Goal: Information Seeking & Learning: Compare options

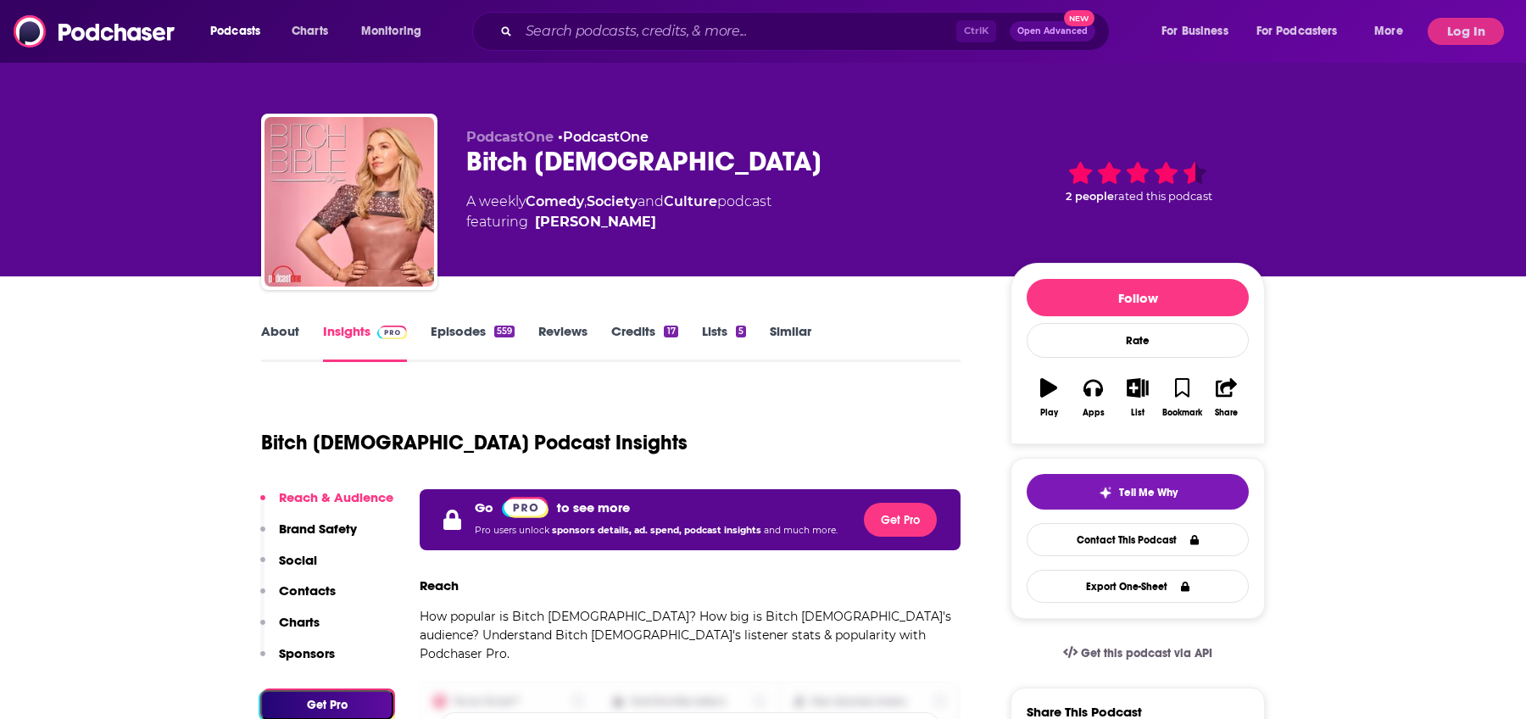
scroll to position [629, 0]
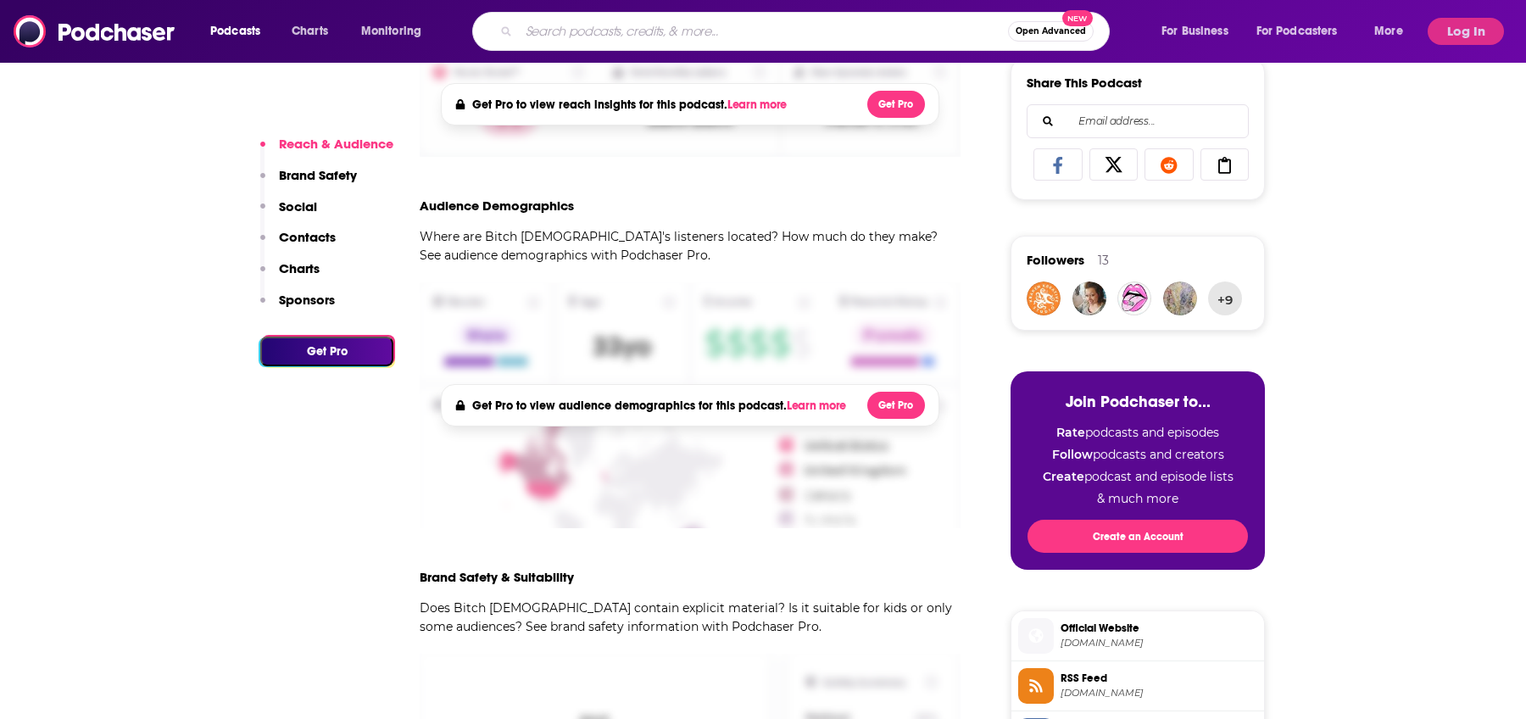
click at [588, 27] on input "Search podcasts, credits, & more..." at bounding box center [763, 31] width 489 height 27
type input "not gonna lie"
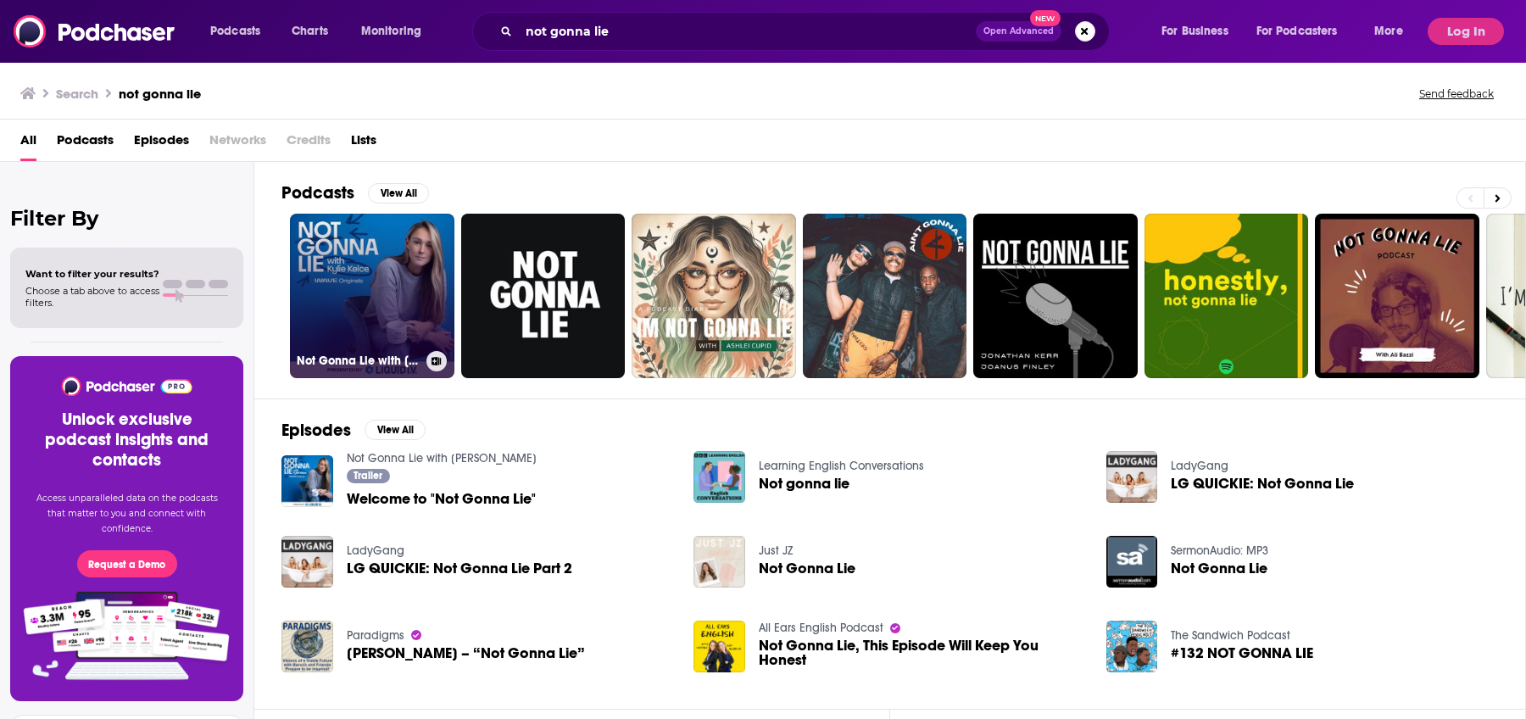
click at [399, 239] on link "Not Gonna Lie with [PERSON_NAME]" at bounding box center [372, 296] width 165 height 165
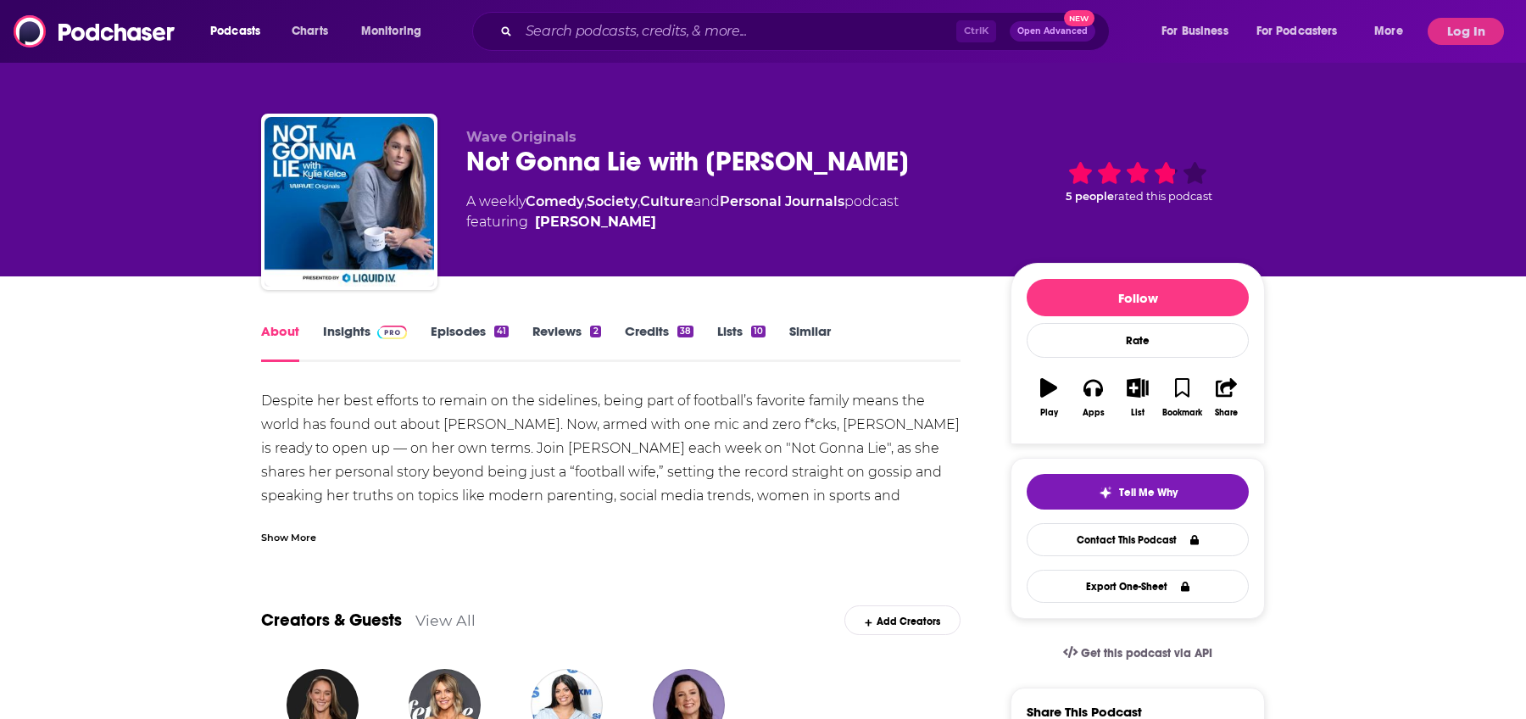
click at [358, 328] on link "Insights" at bounding box center [365, 342] width 84 height 39
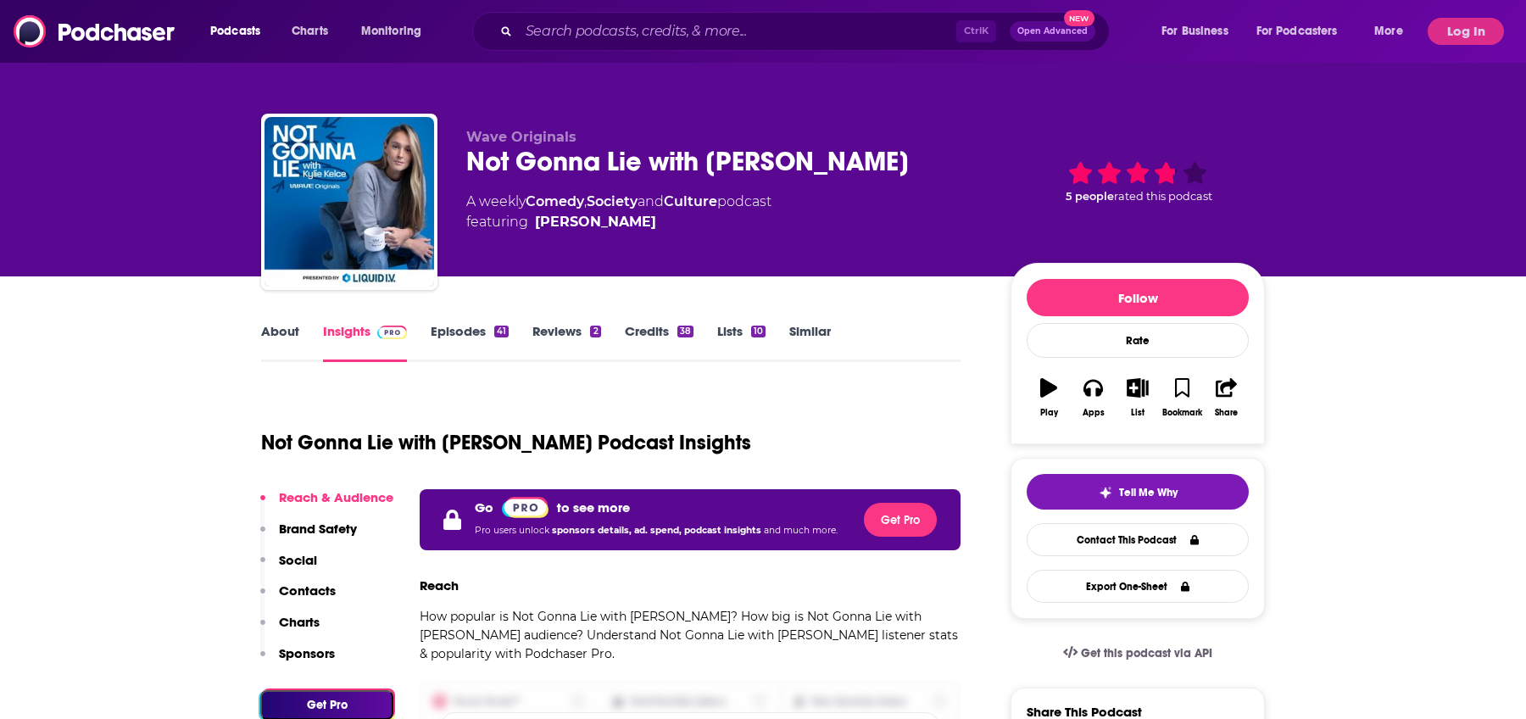
click at [1469, 11] on div "Podcasts Charts Monitoring Ctrl K Open Advanced New For Business For Podcasters…" at bounding box center [763, 31] width 1526 height 63
click at [1469, 28] on button "Log In" at bounding box center [1466, 31] width 76 height 27
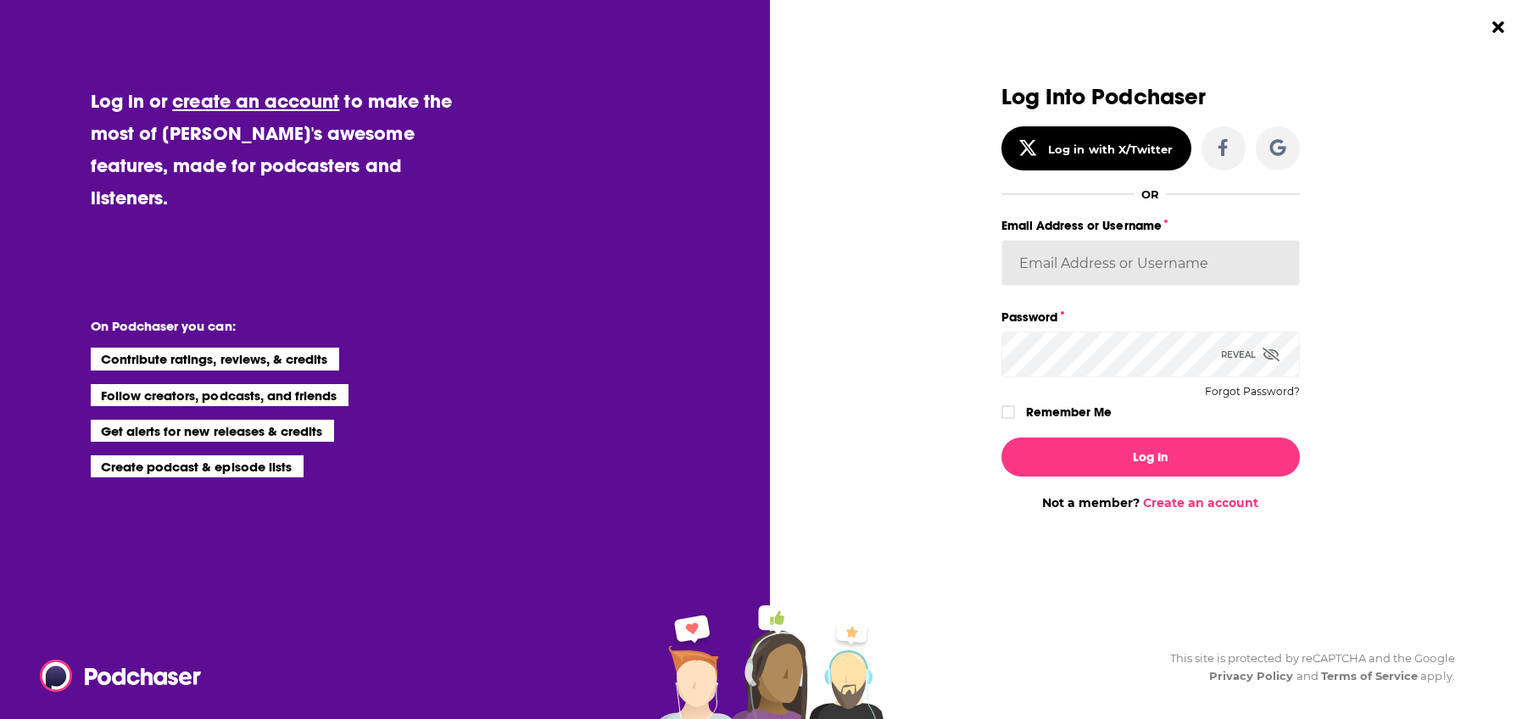
type input "[PERSON_NAME][EMAIL_ADDRESS][PERSON_NAME][DOMAIN_NAME]"
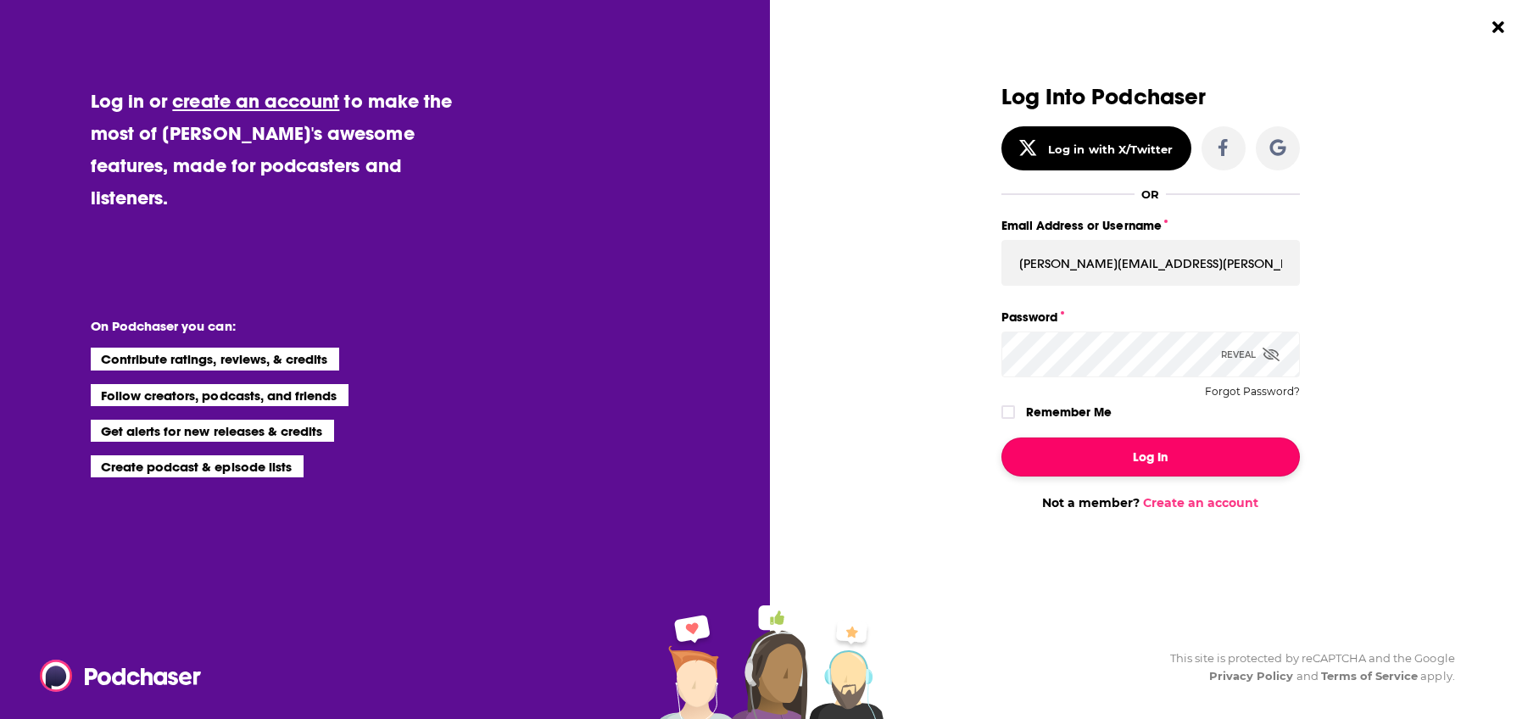
click at [1131, 455] on button "Log In" at bounding box center [1150, 457] width 298 height 39
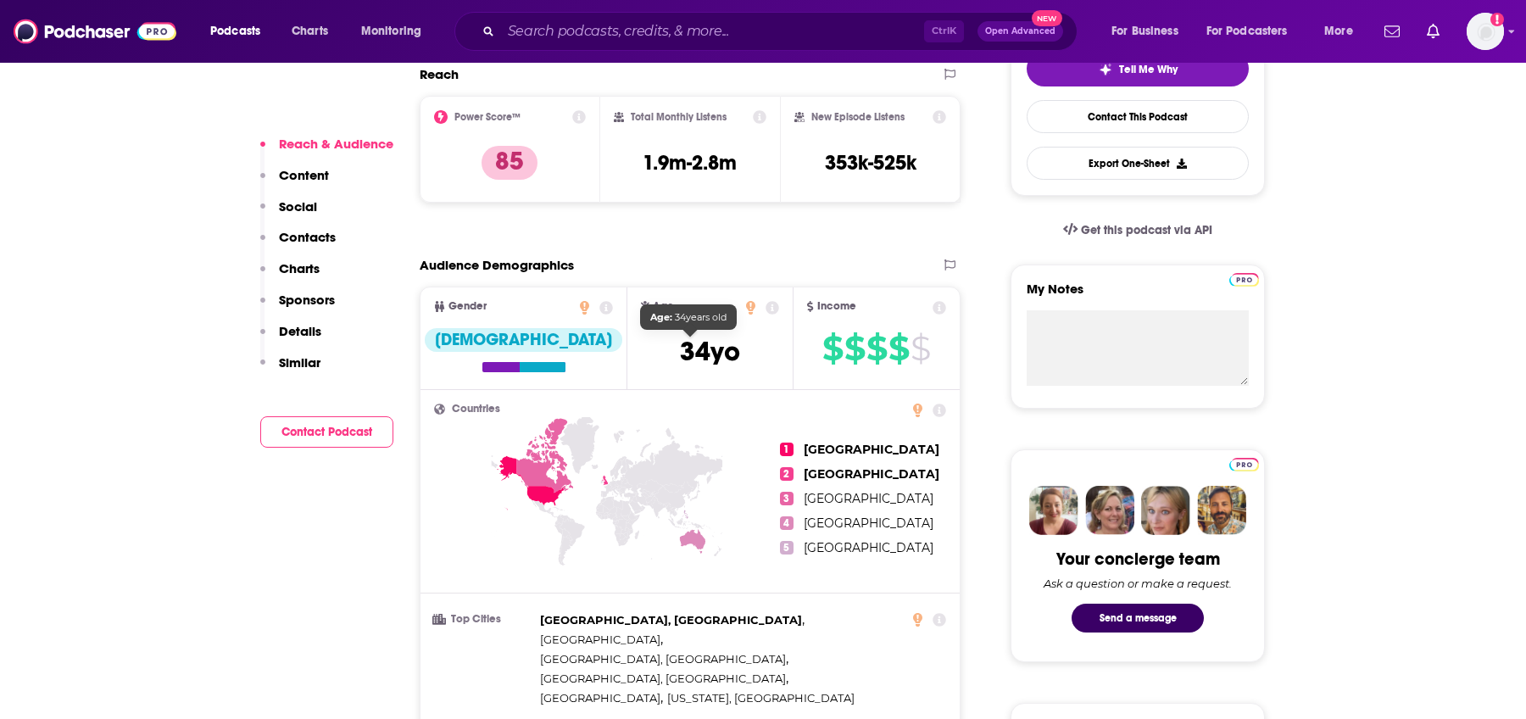
scroll to position [424, 0]
click at [298, 270] on p "Charts" at bounding box center [299, 268] width 41 height 16
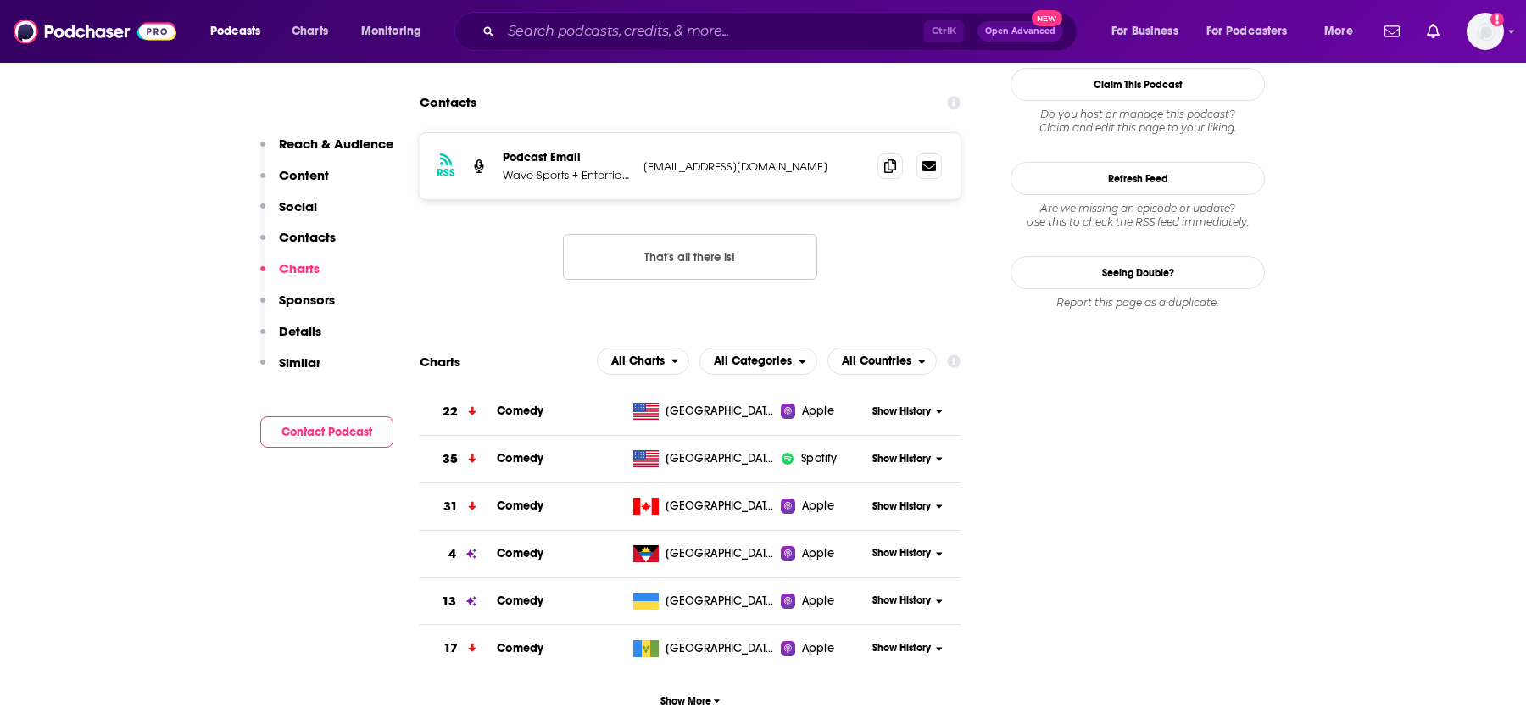
scroll to position [1747, 0]
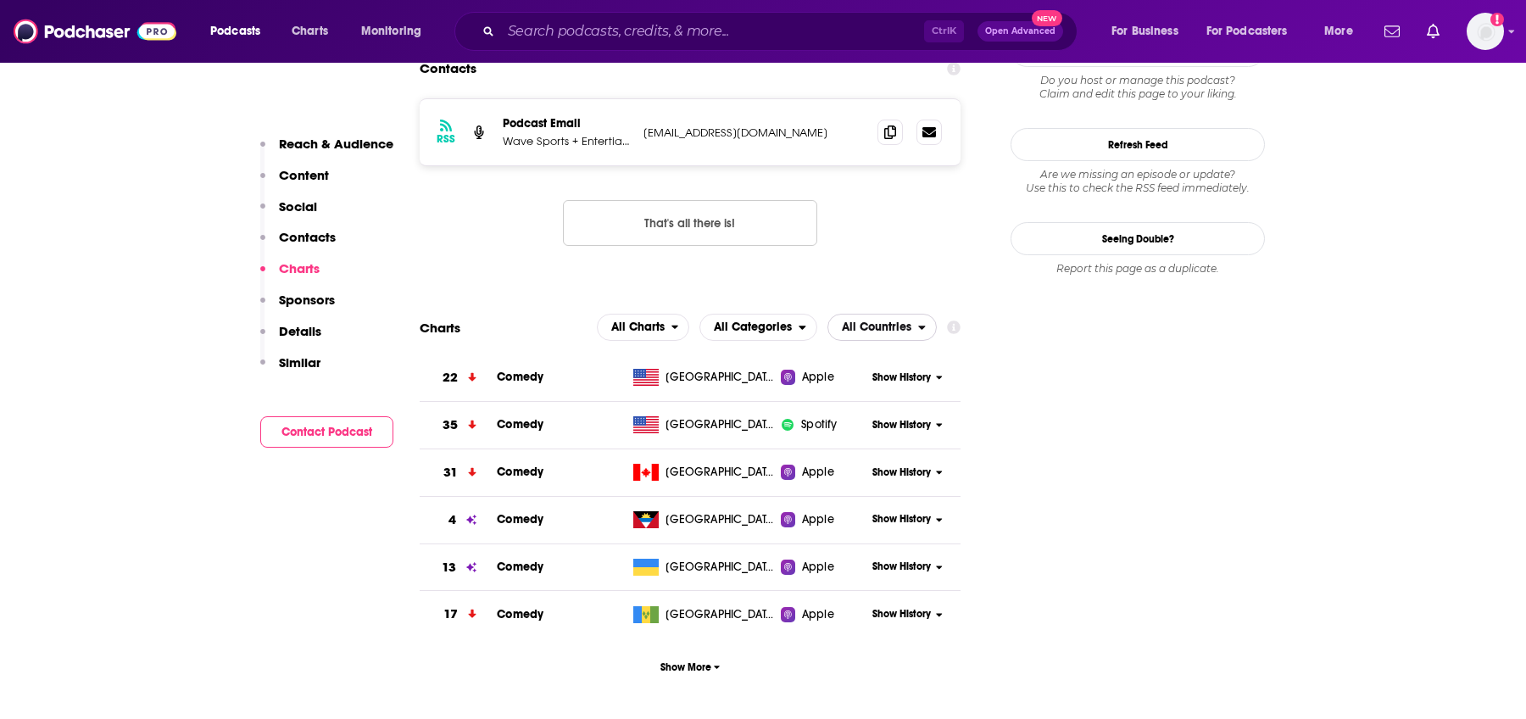
click at [895, 321] on span "All Countries" at bounding box center [877, 327] width 70 height 12
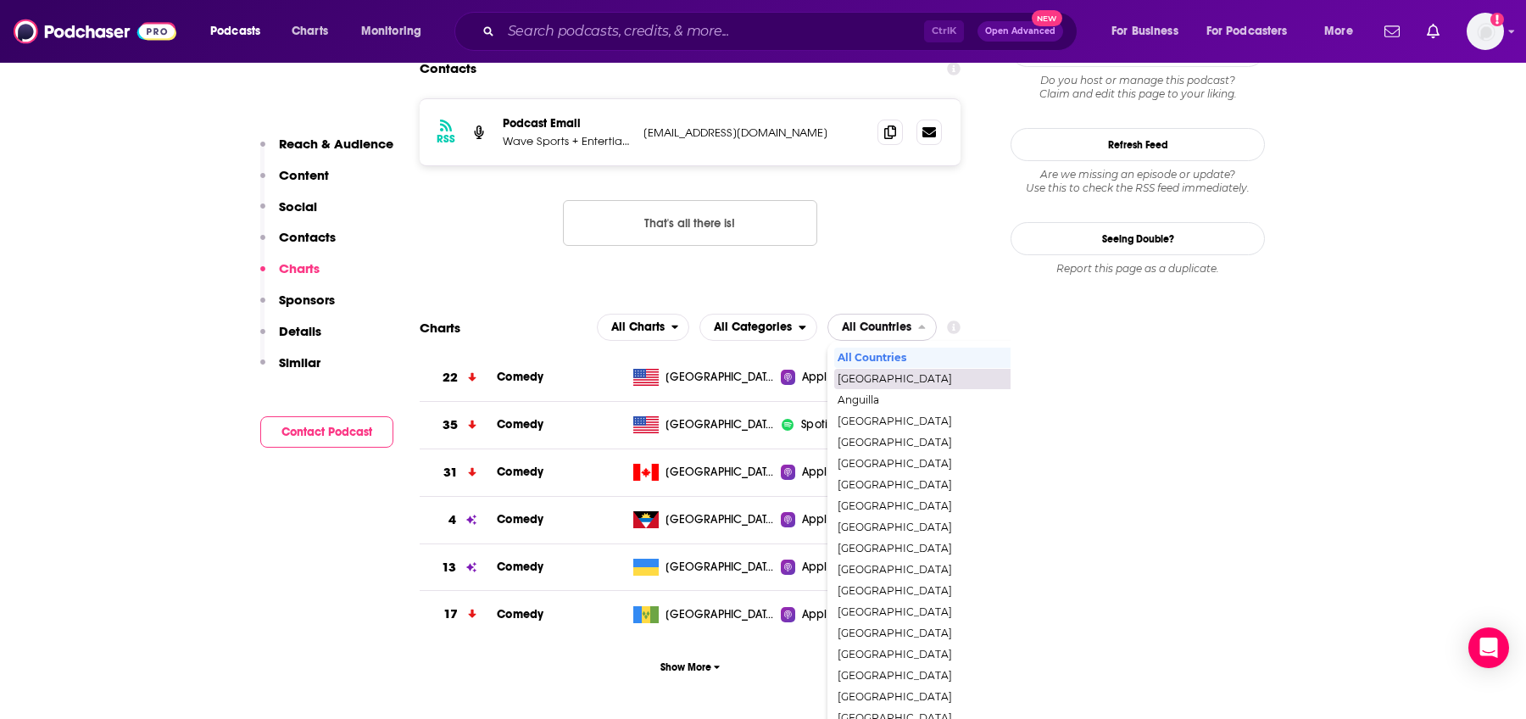
click at [910, 374] on span "[GEOGRAPHIC_DATA]" at bounding box center [940, 379] width 204 height 10
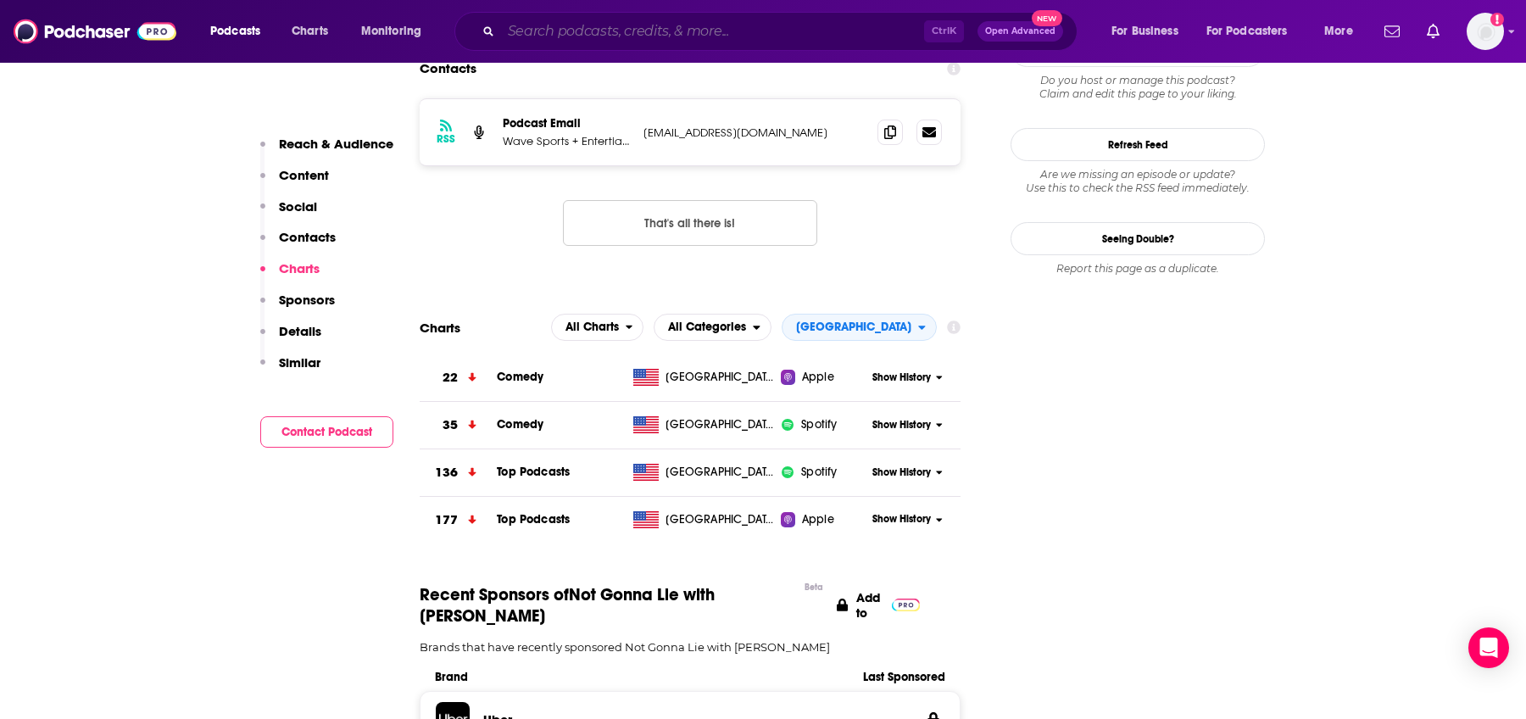
click at [570, 32] on input "Search podcasts, credits, & more..." at bounding box center [712, 31] width 423 height 27
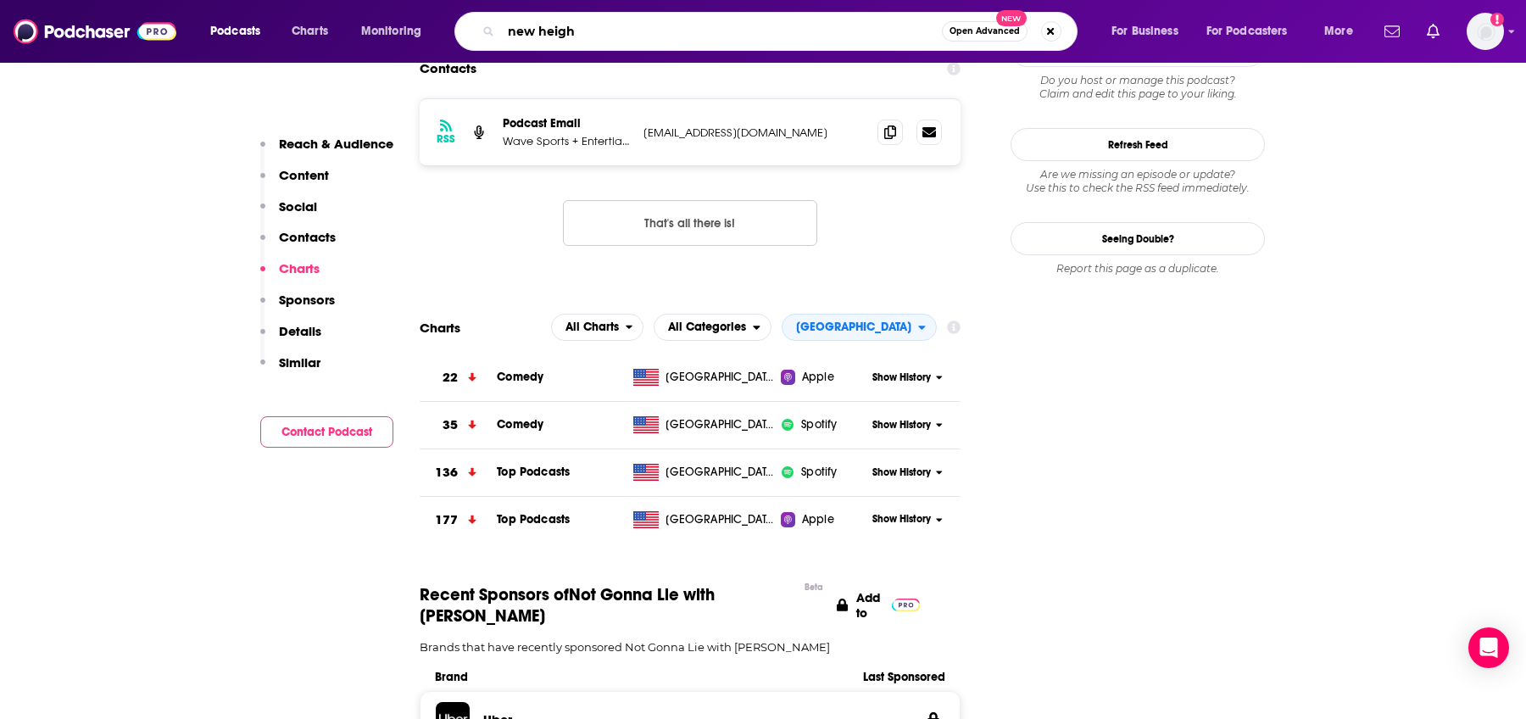
type input "new height"
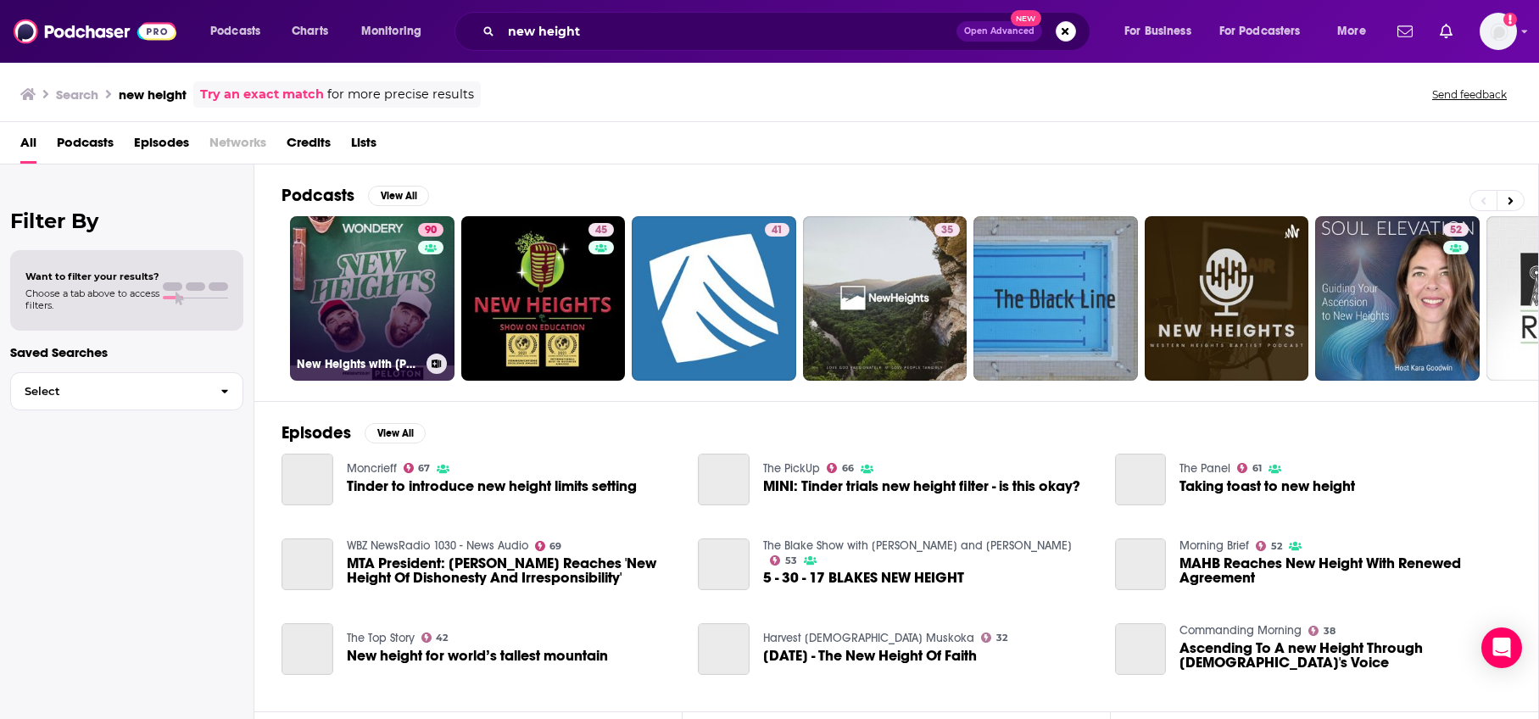
click at [392, 278] on link "90 [GEOGRAPHIC_DATA] with [PERSON_NAME] & [PERSON_NAME]" at bounding box center [372, 298] width 165 height 165
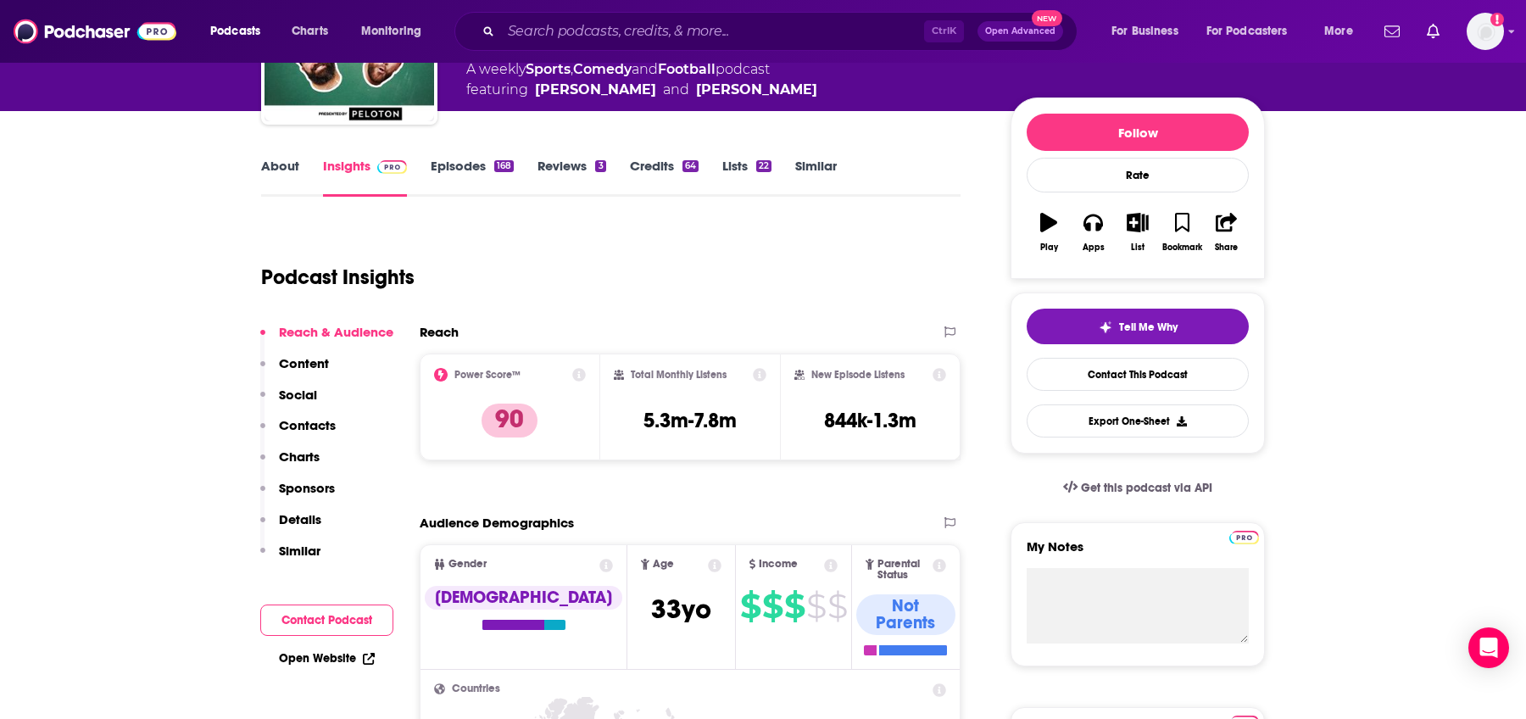
scroll to position [170, 0]
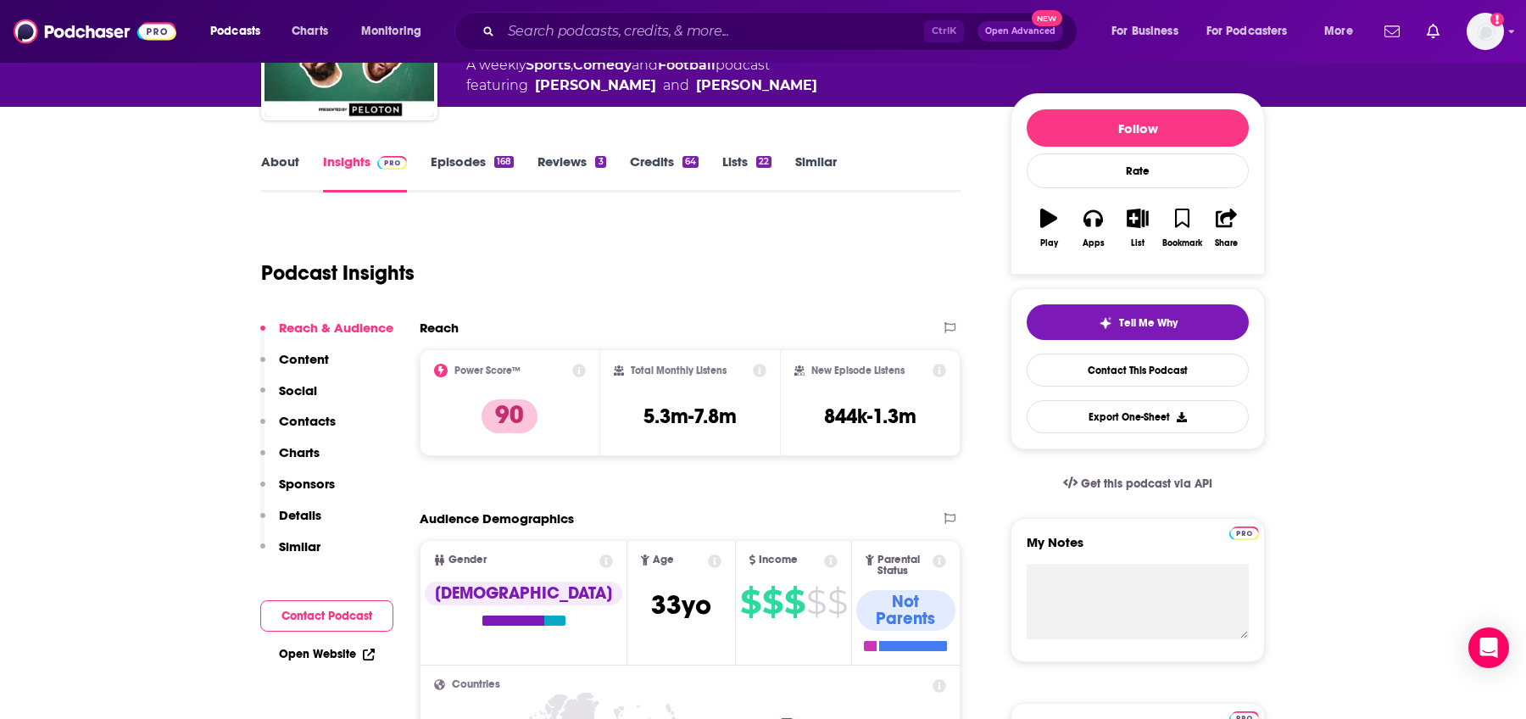
click at [303, 448] on p "Charts" at bounding box center [299, 452] width 41 height 16
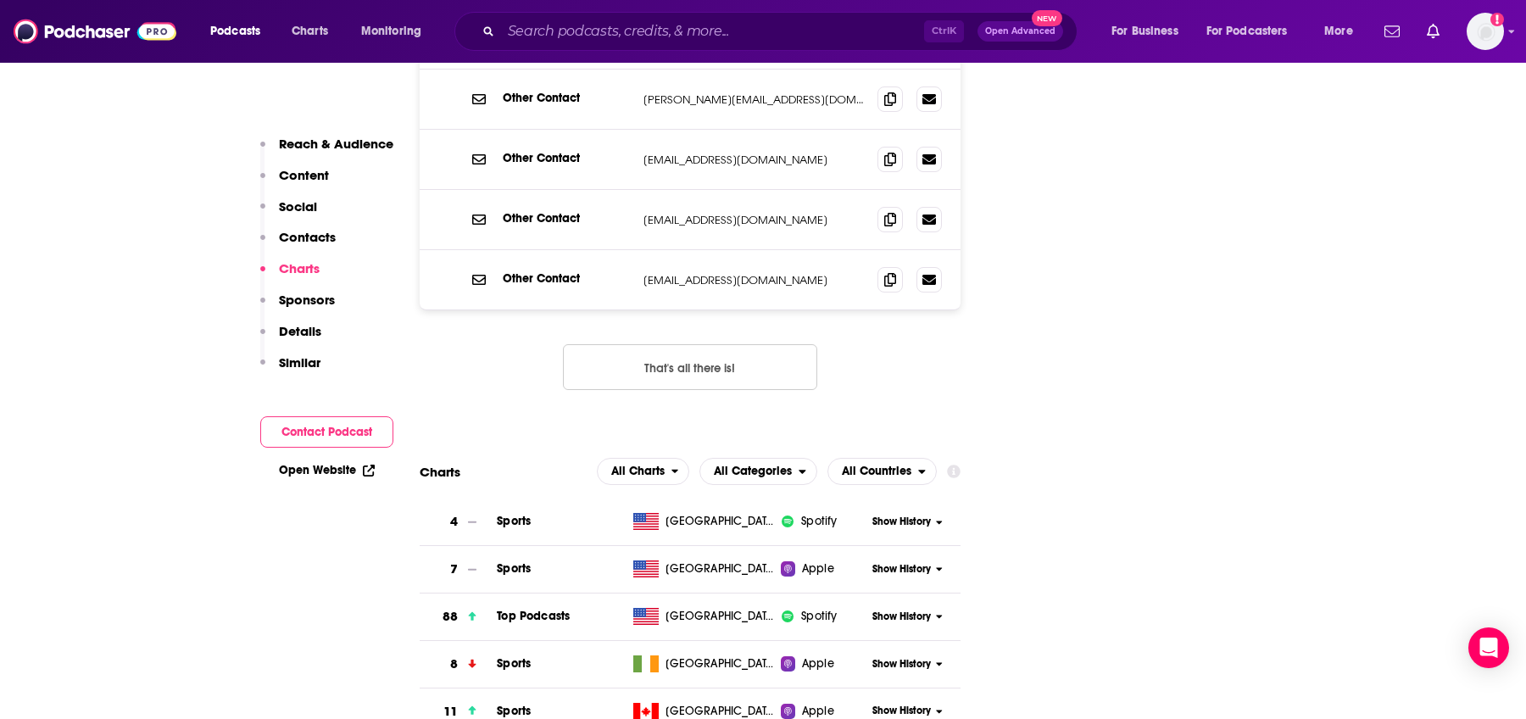
scroll to position [2013, 0]
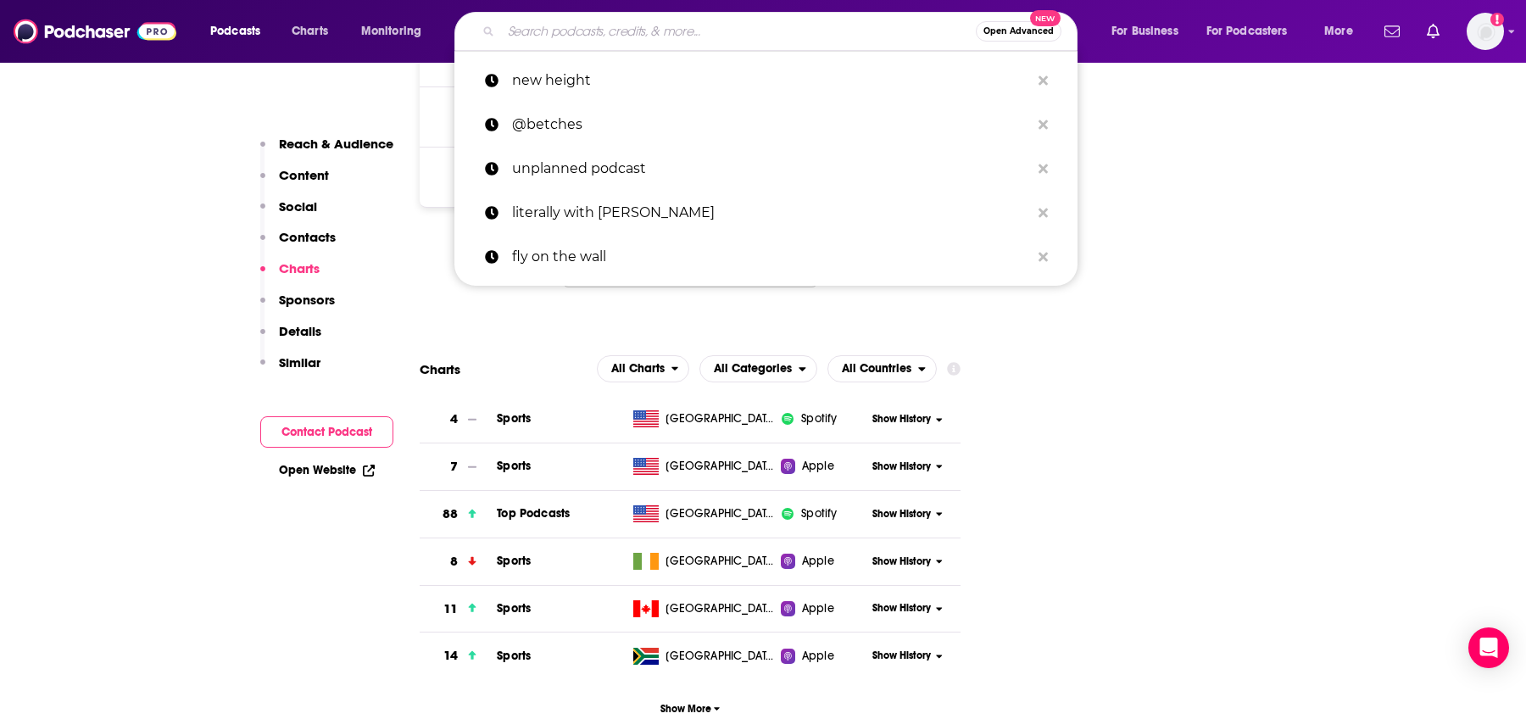
click at [602, 38] on input "Search podcasts, credits, & more..." at bounding box center [738, 31] width 475 height 27
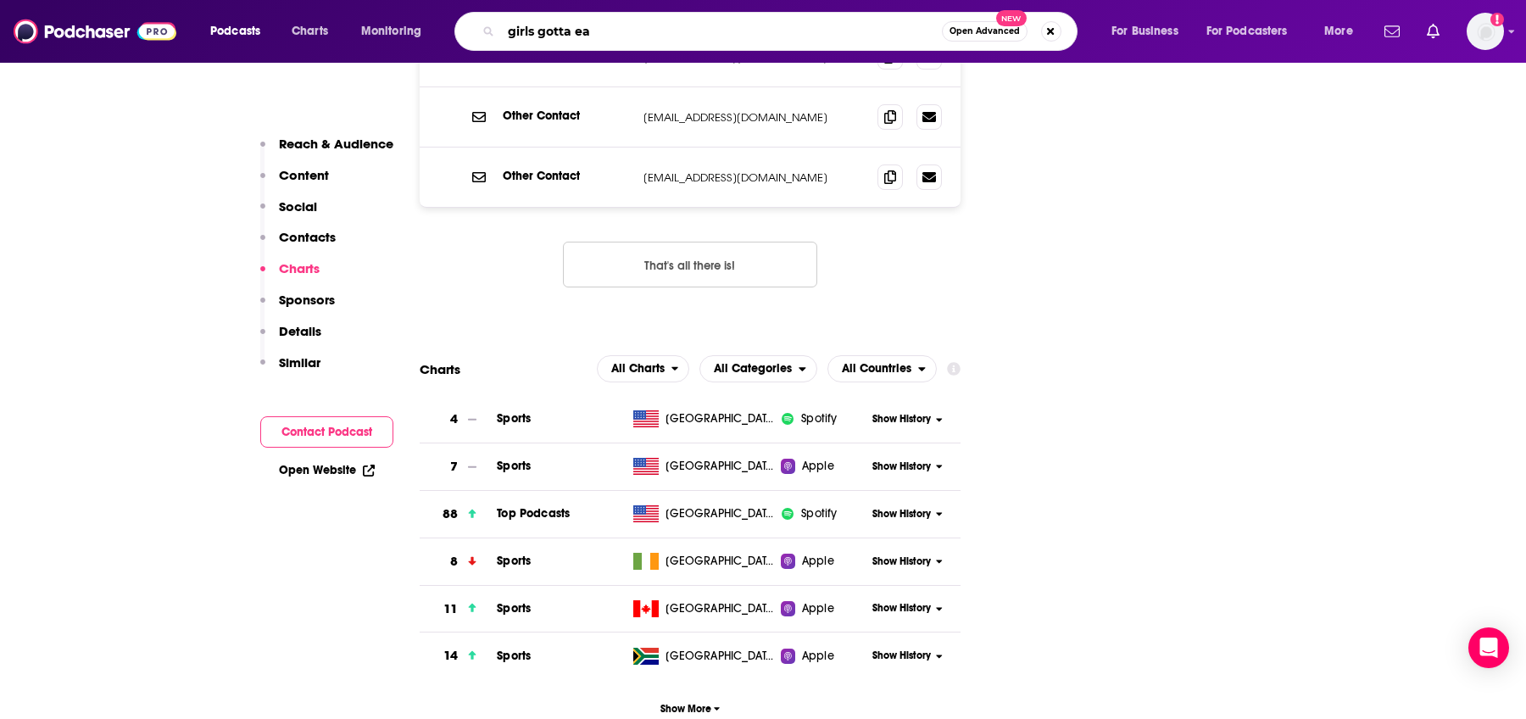
type input "girls gotta eat"
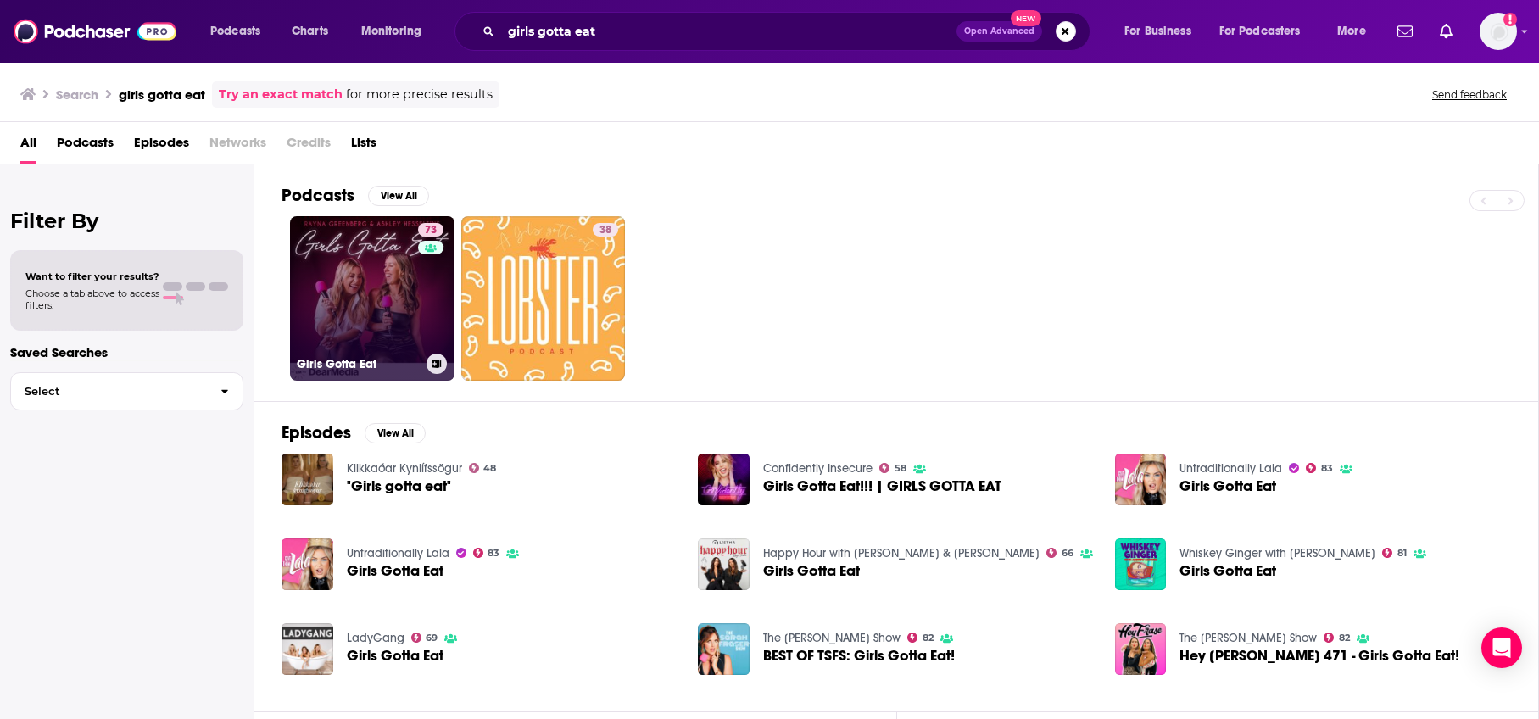
click at [360, 286] on link "73 Girls Gotta Eat" at bounding box center [372, 298] width 165 height 165
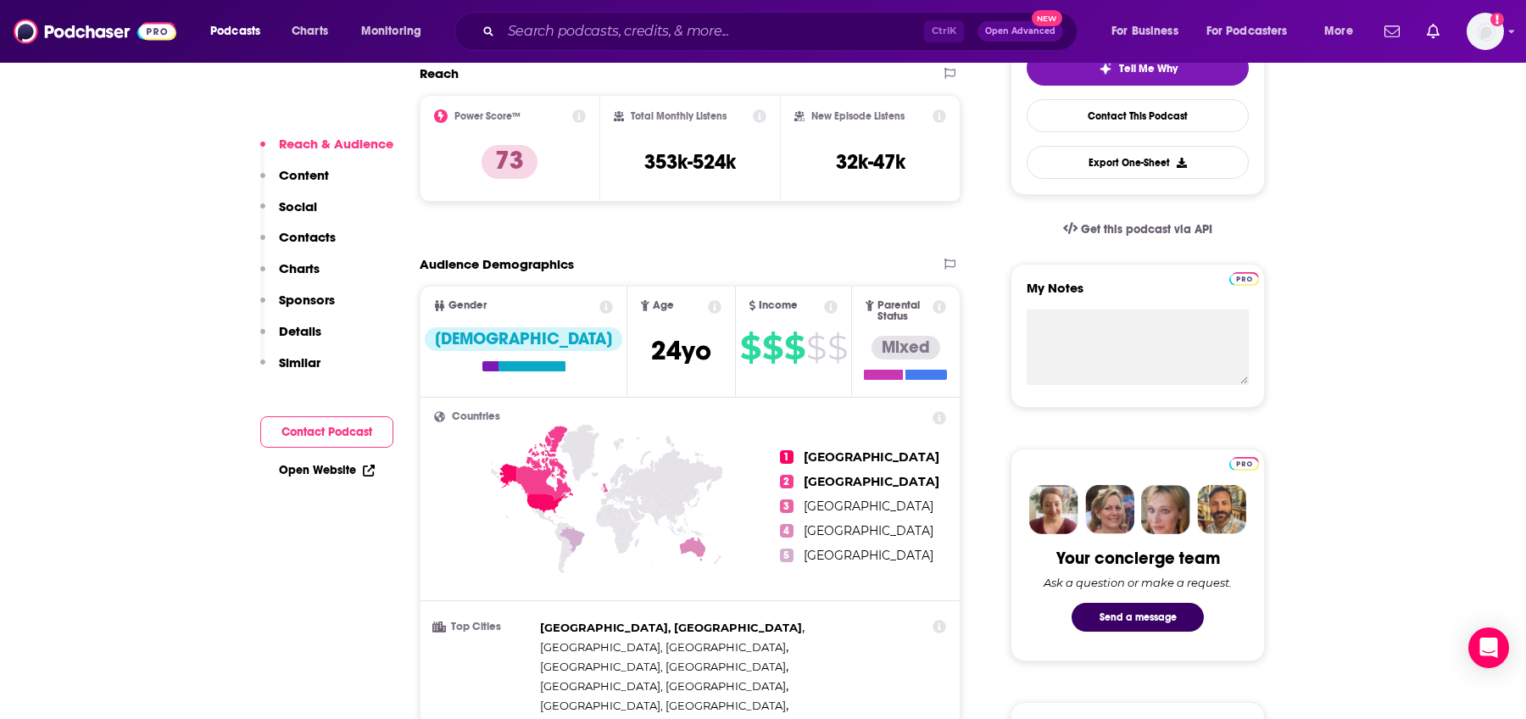
click at [290, 269] on p "Charts" at bounding box center [299, 268] width 41 height 16
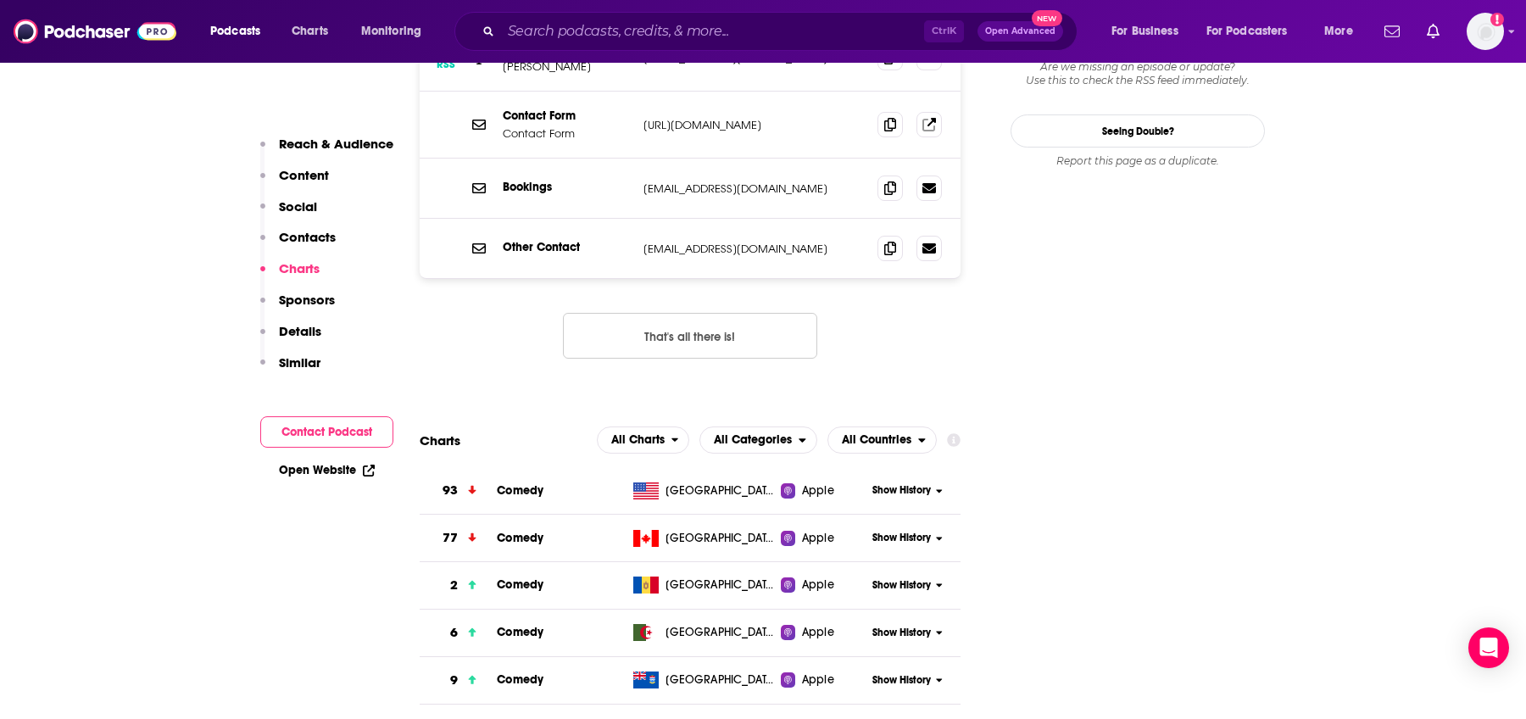
scroll to position [1939, 0]
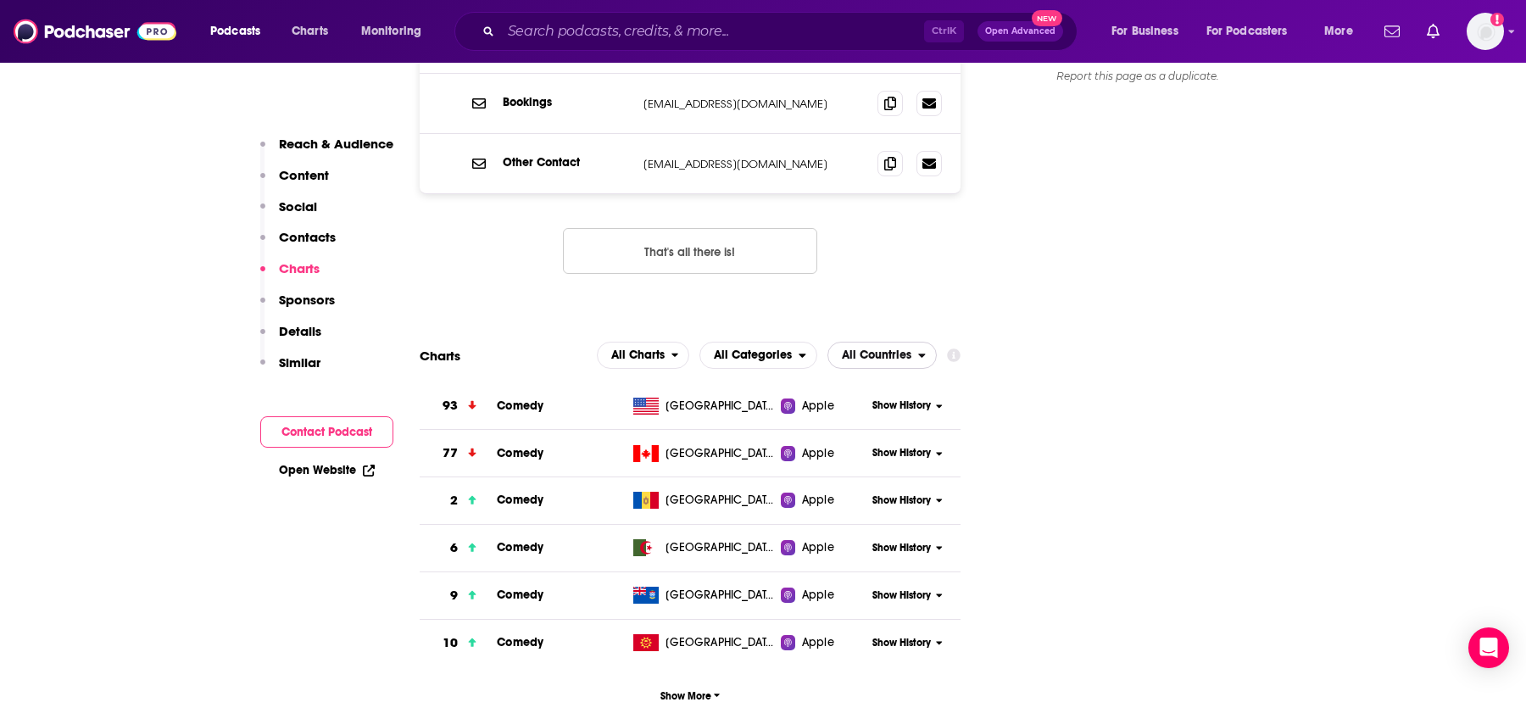
click at [901, 349] on span "All Countries" at bounding box center [877, 355] width 70 height 12
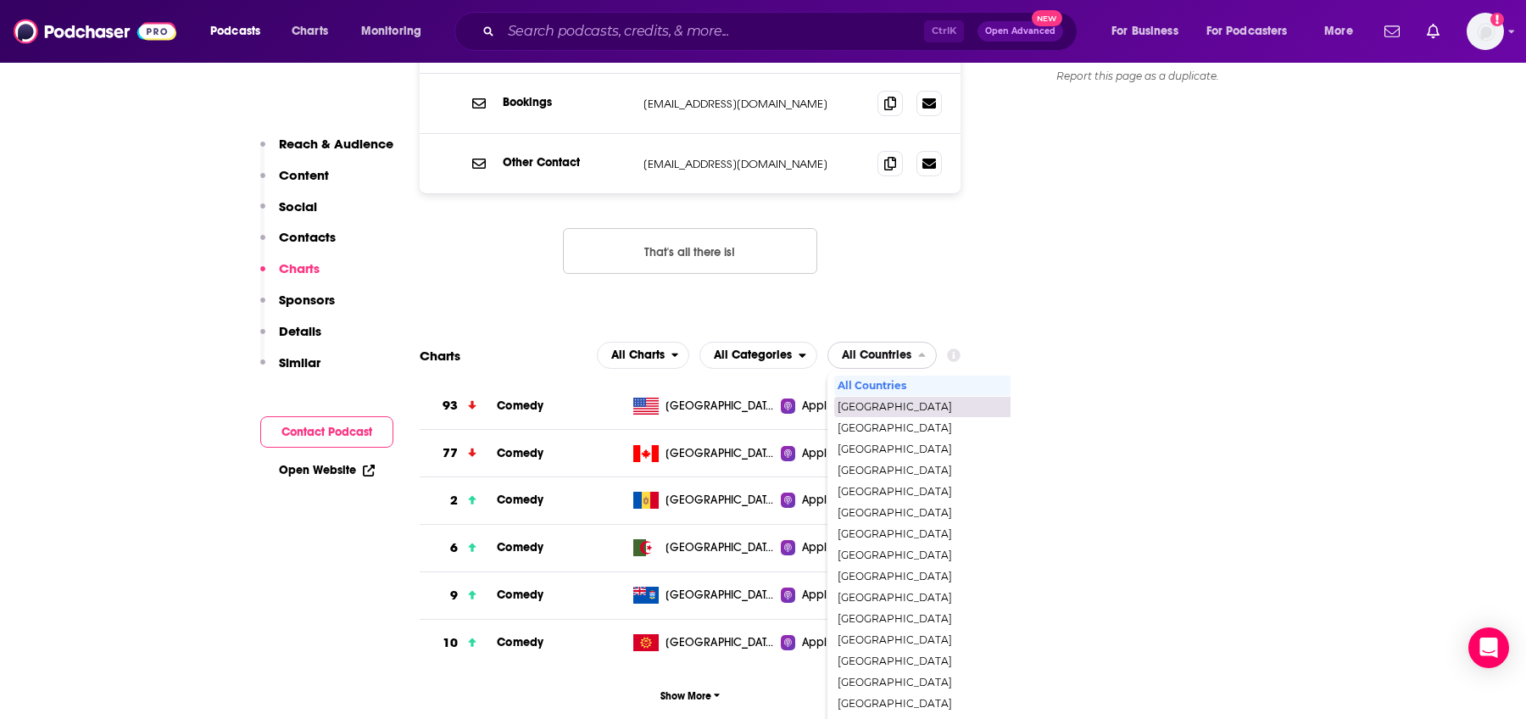
click at [898, 402] on span "[GEOGRAPHIC_DATA]" at bounding box center [955, 407] width 234 height 10
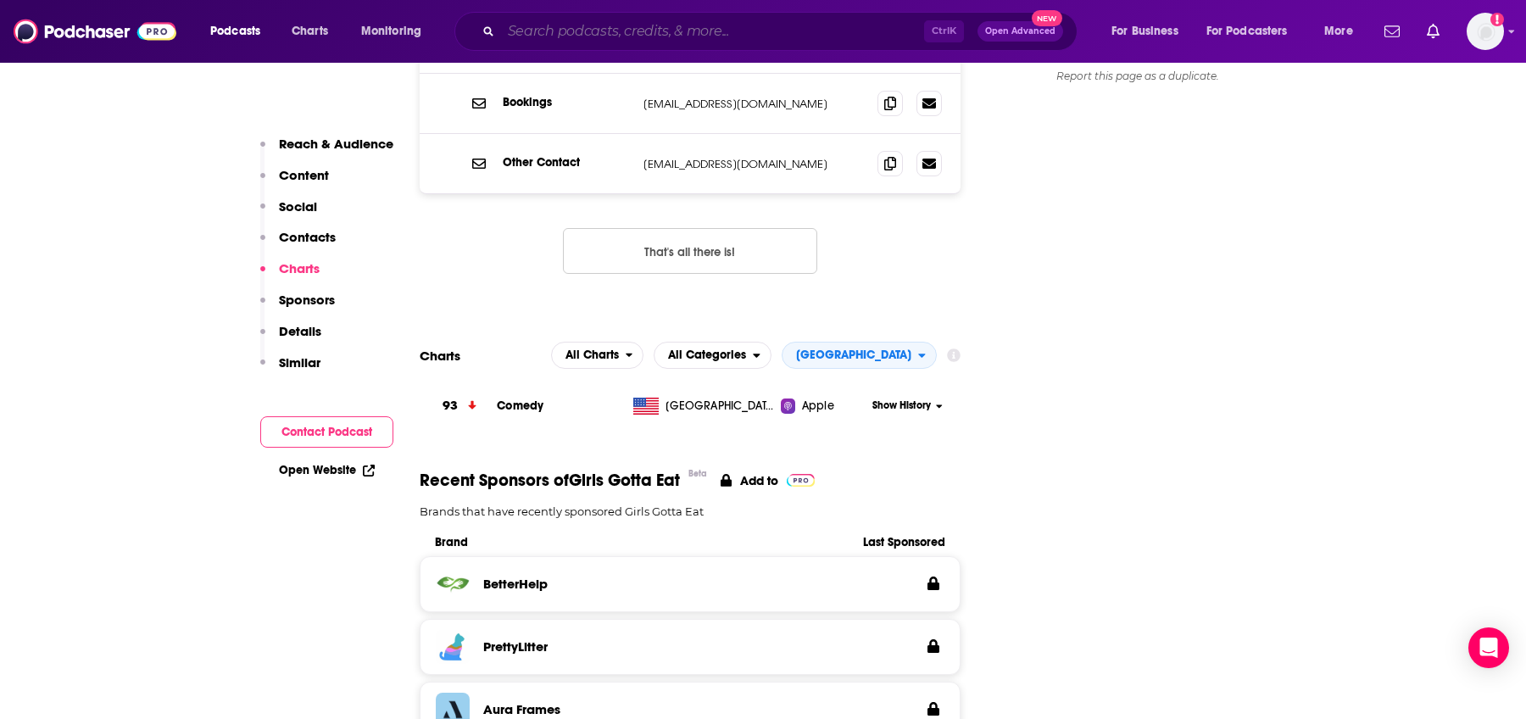
click at [606, 21] on input "Search podcasts, credits, & more..." at bounding box center [712, 31] width 423 height 27
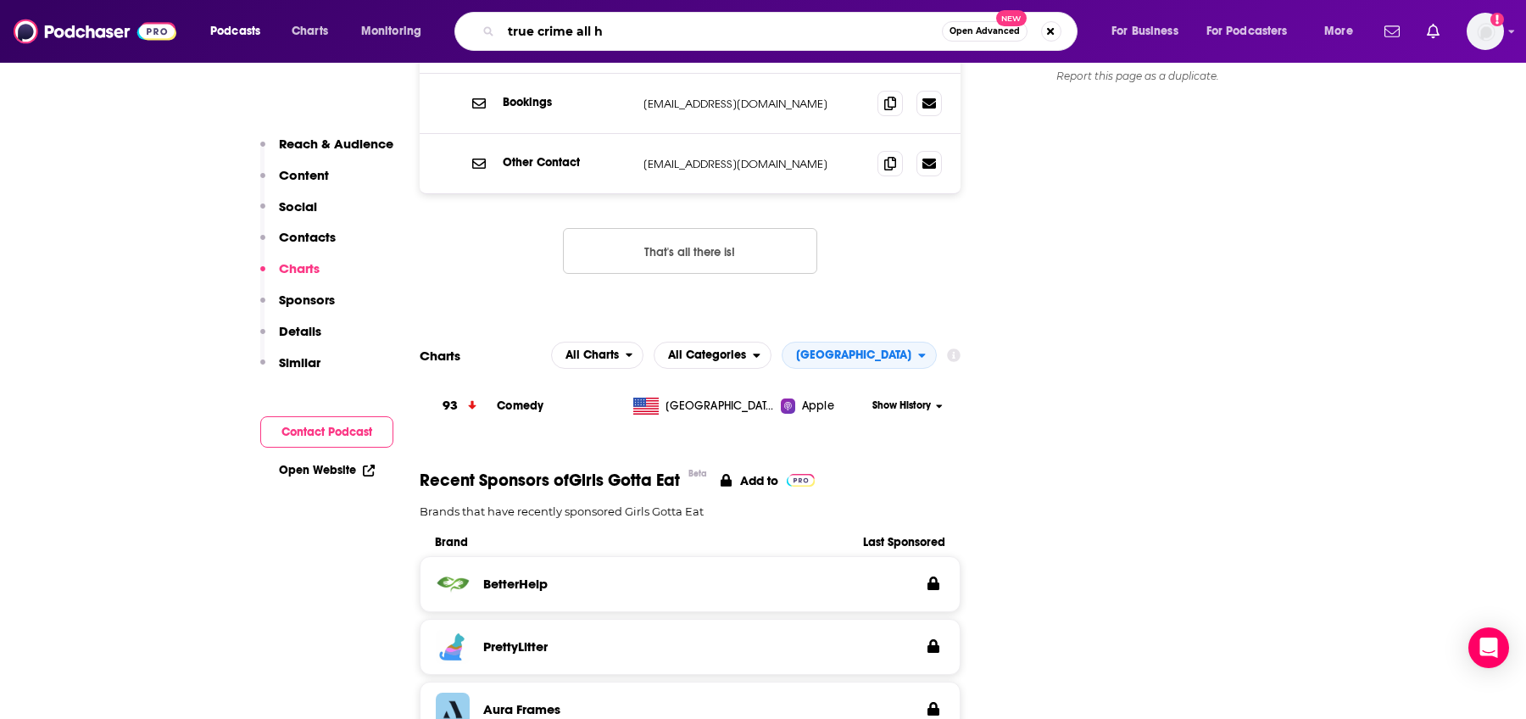
type input "true crime all he"
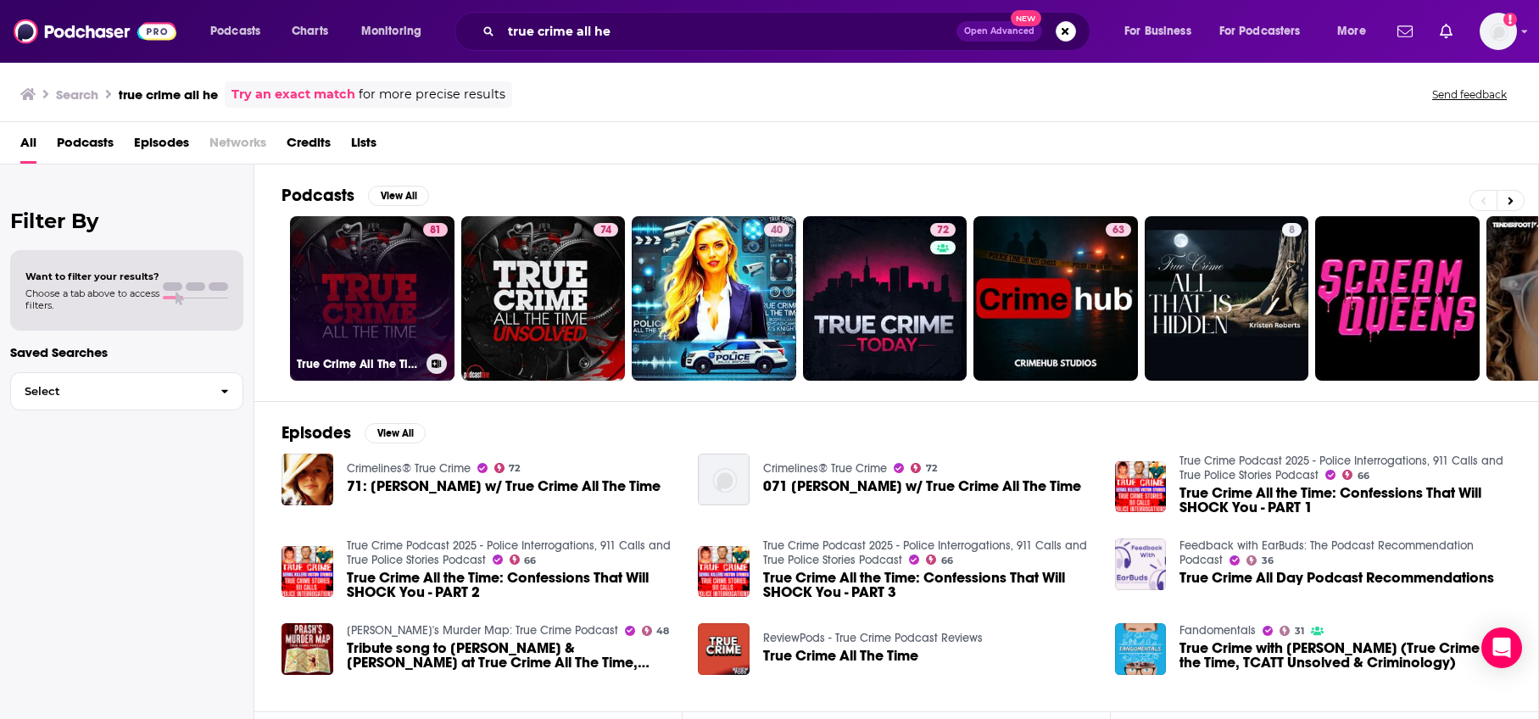
click at [388, 275] on link "81 True Crime All The Time" at bounding box center [372, 298] width 165 height 165
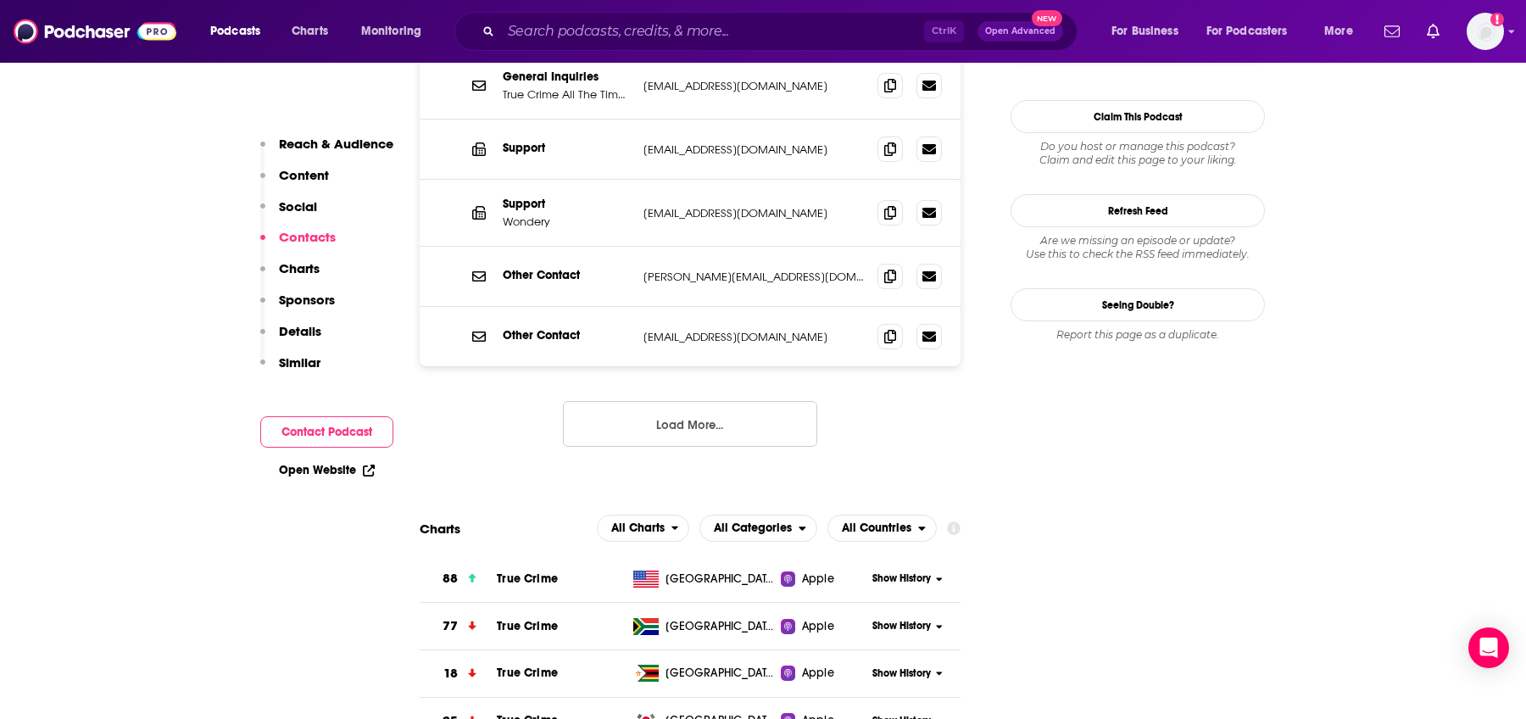
scroll to position [1865, 0]
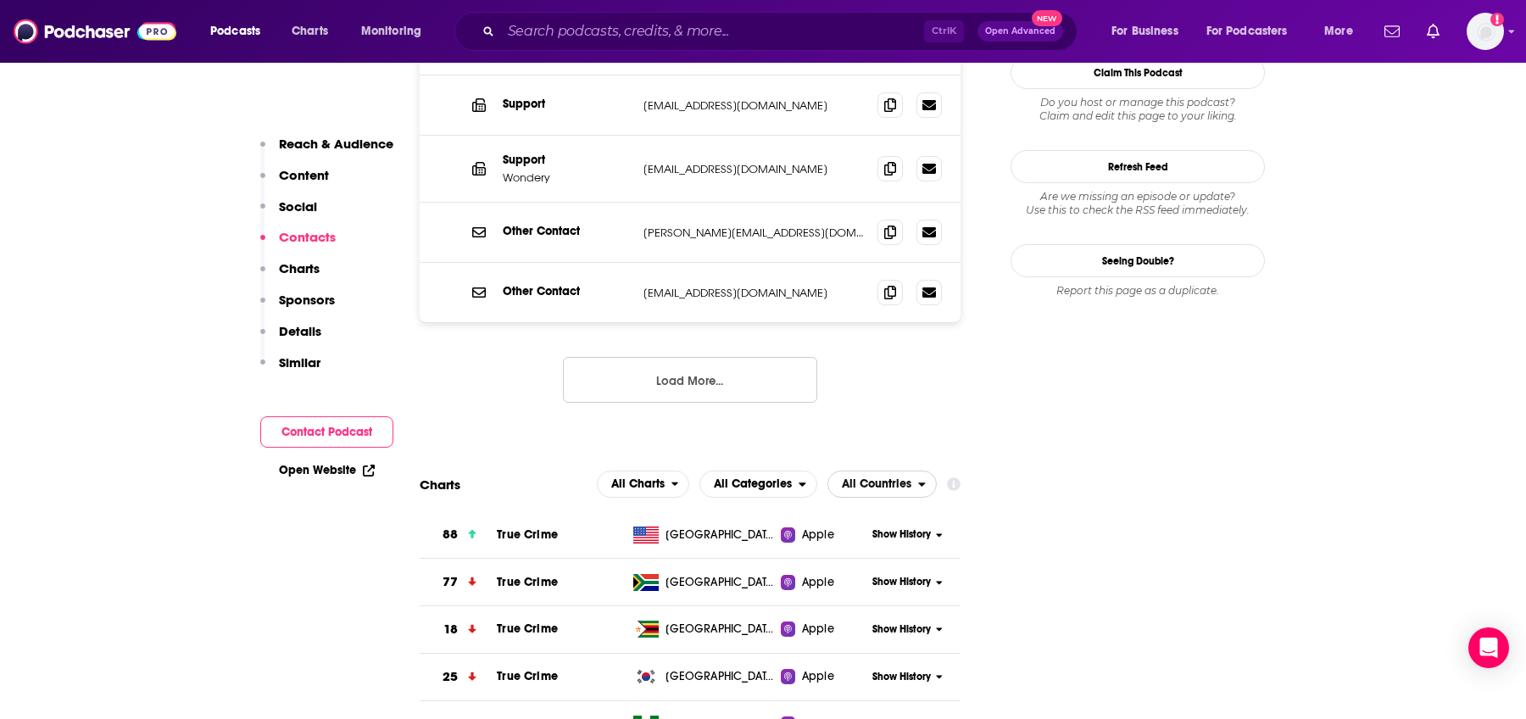
click at [906, 478] on span "All Countries" at bounding box center [877, 484] width 70 height 12
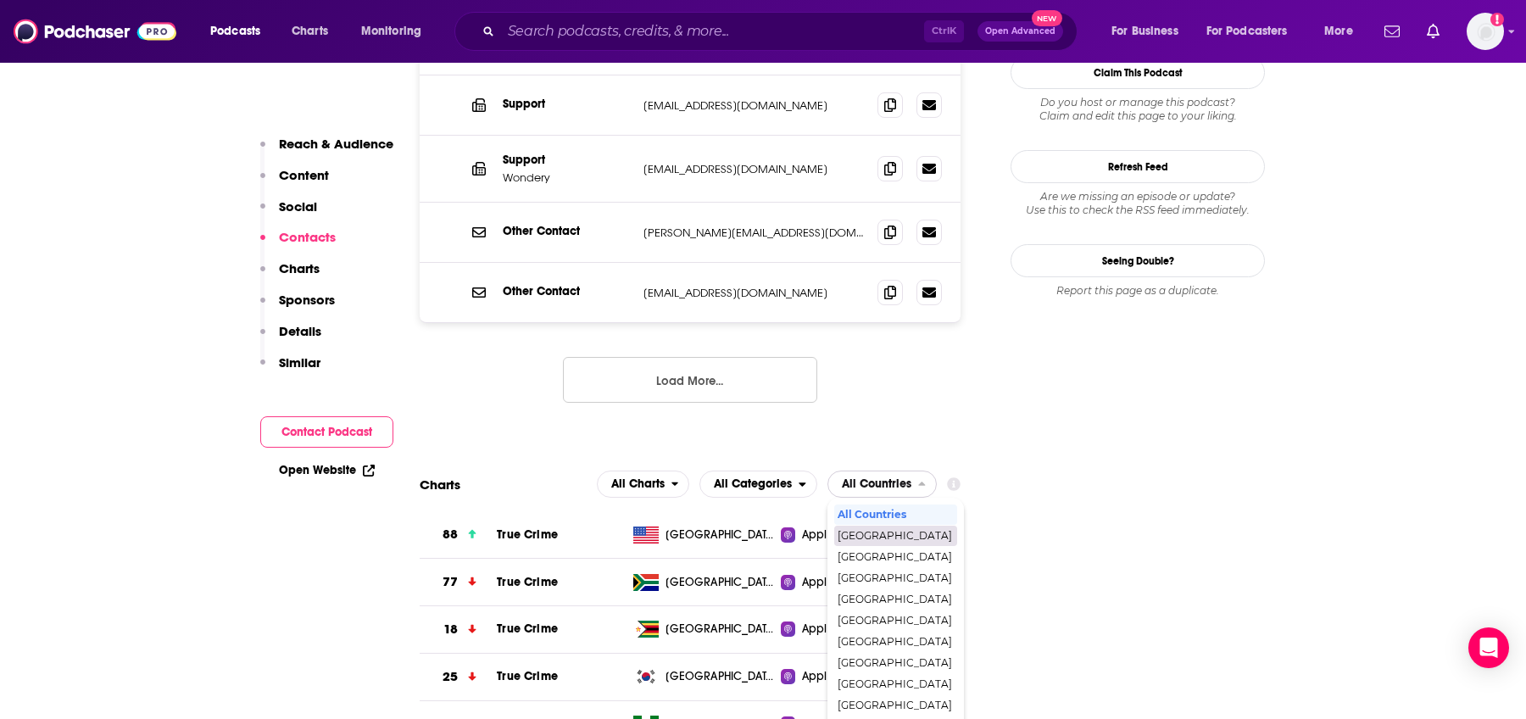
click at [889, 531] on span "[GEOGRAPHIC_DATA]" at bounding box center [895, 536] width 114 height 10
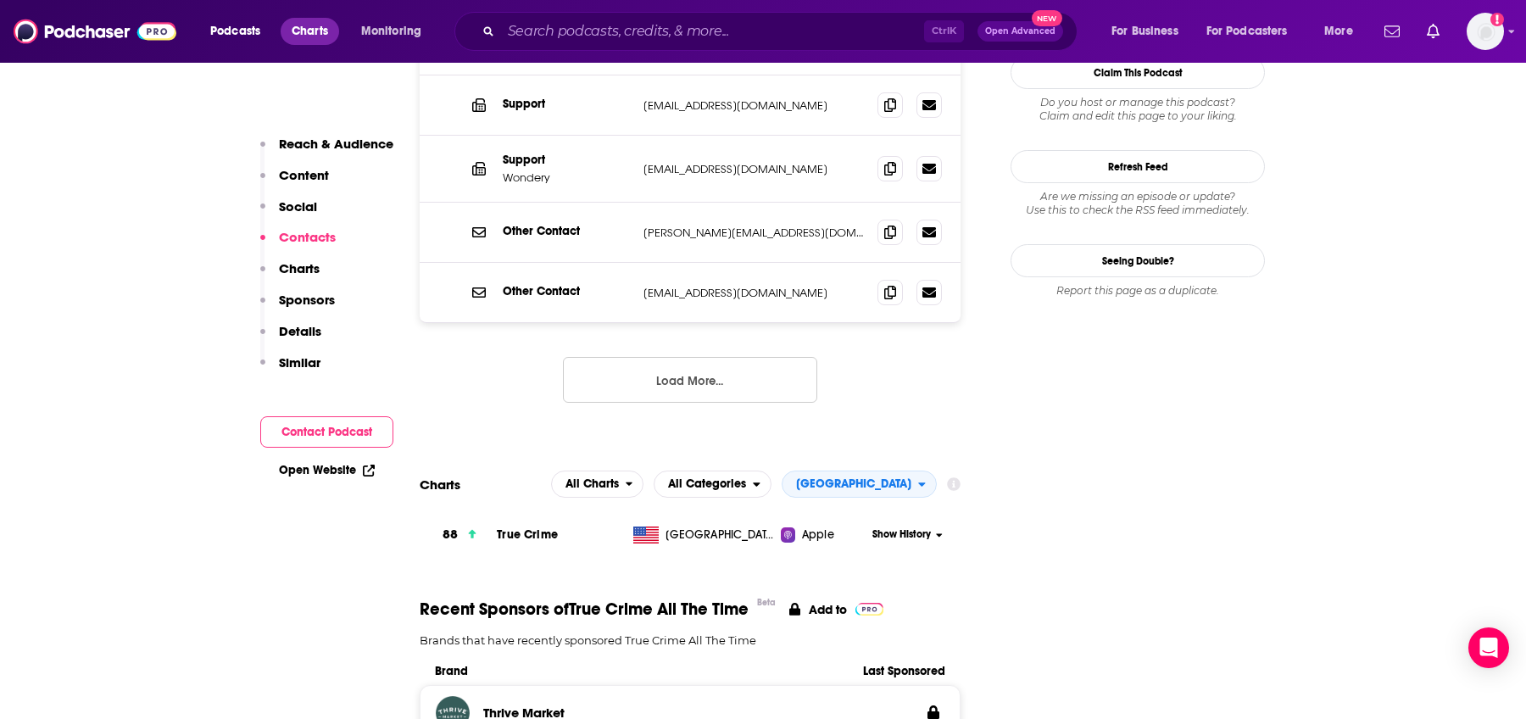
click at [307, 20] on span "Charts" at bounding box center [310, 32] width 36 height 24
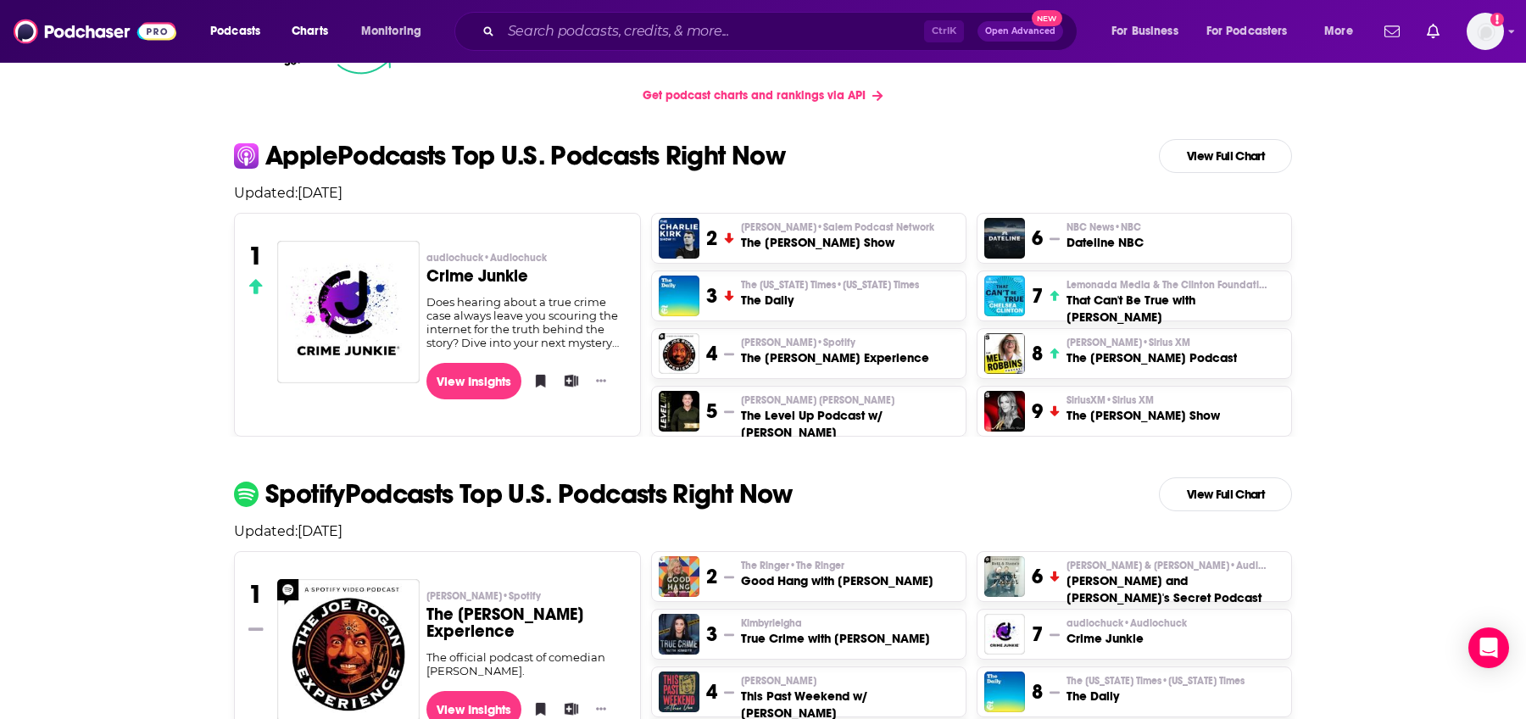
scroll to position [339, 0]
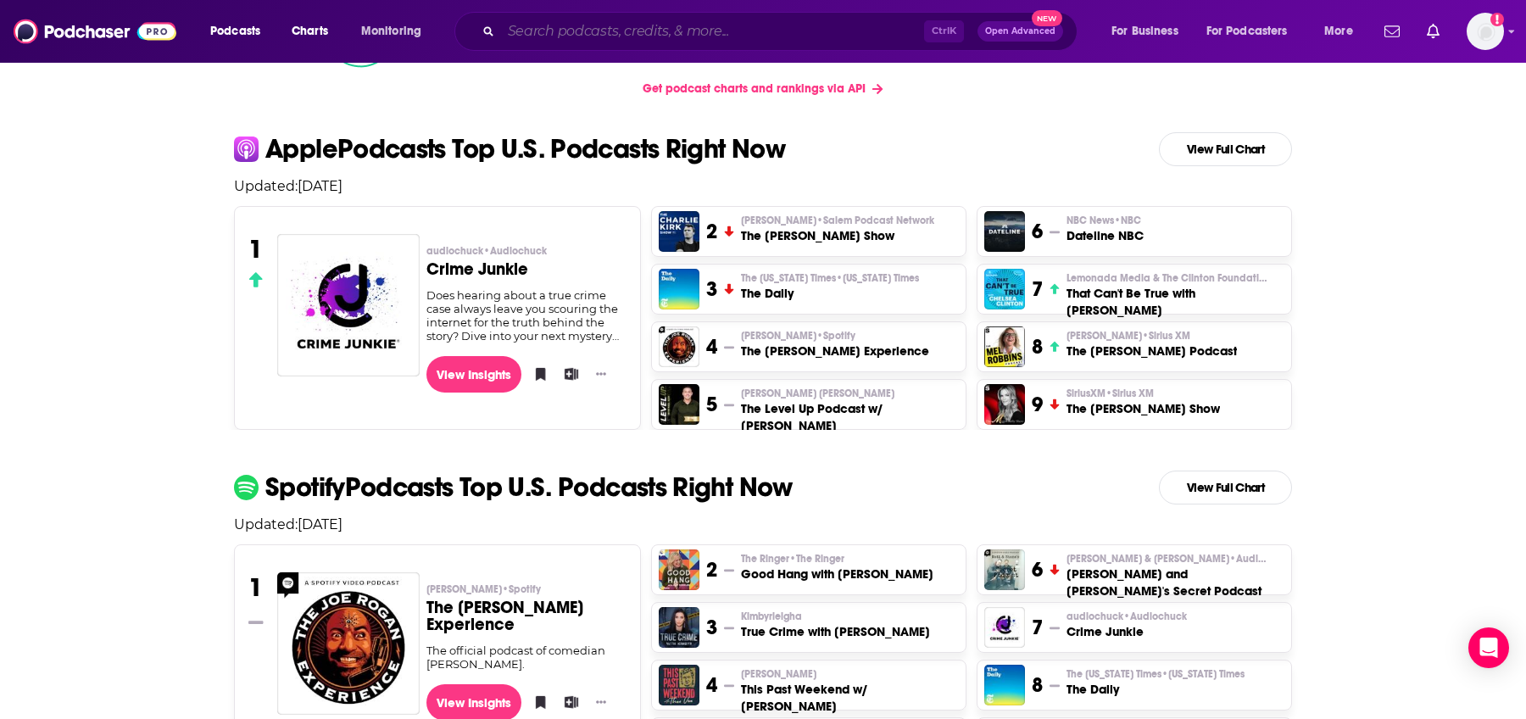
click at [577, 40] on input "Search podcasts, credits, & more..." at bounding box center [712, 31] width 423 height 27
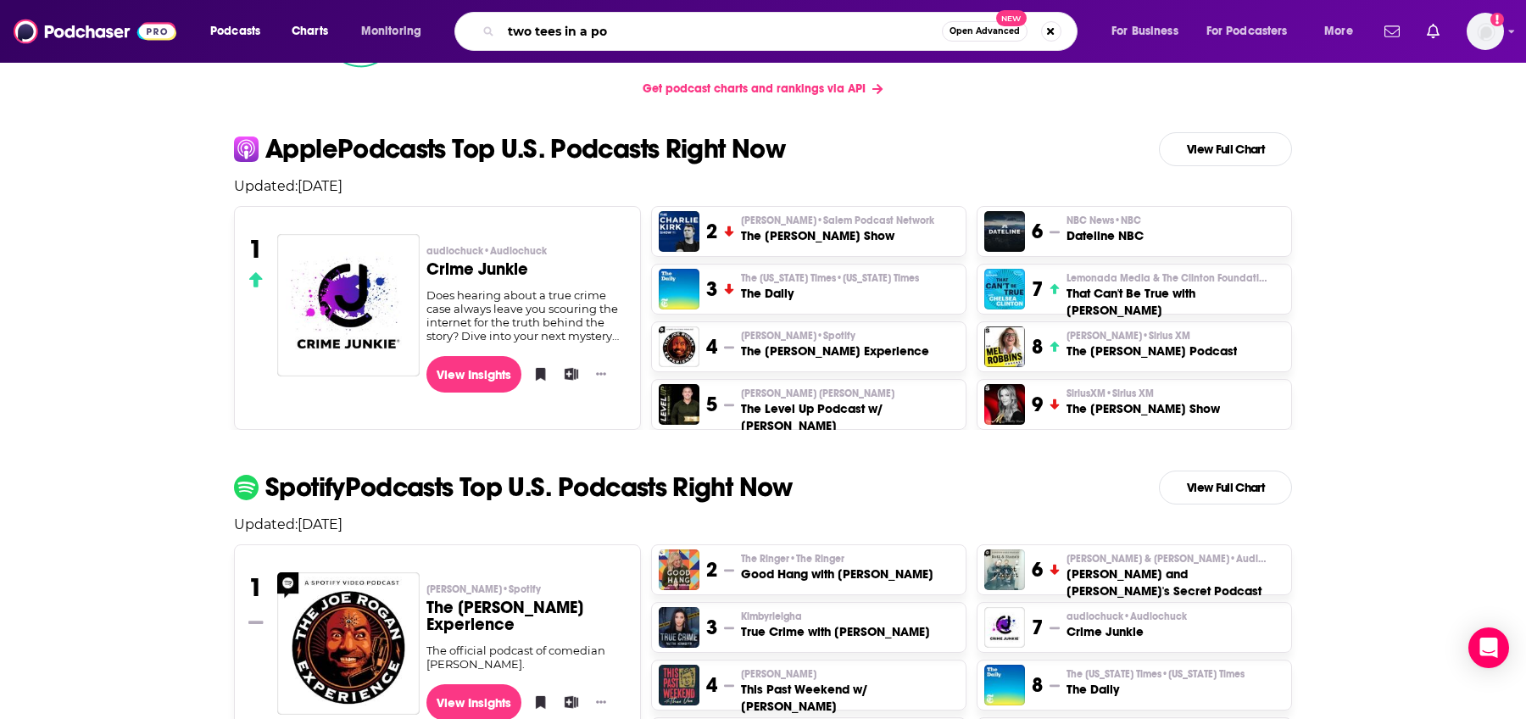
type input "two tees in a pod"
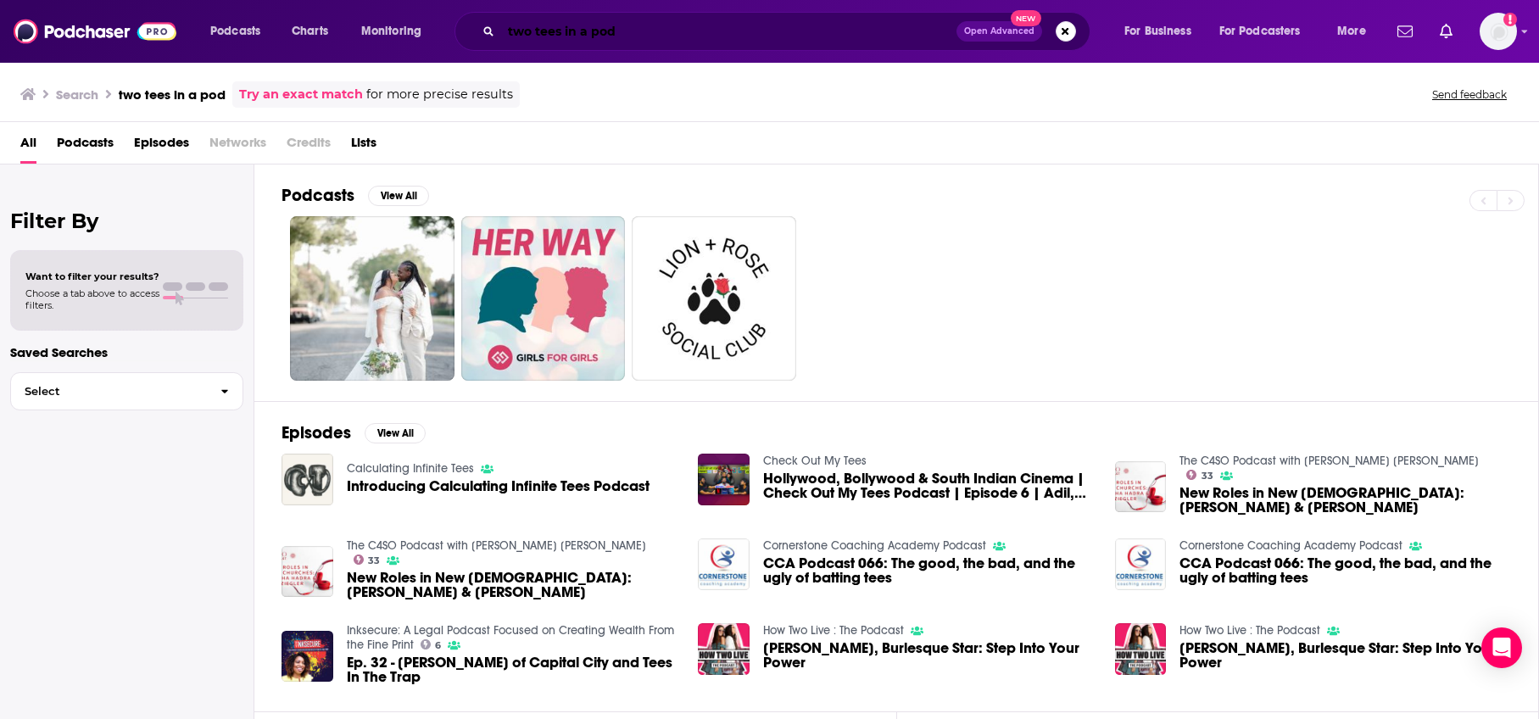
click at [551, 28] on input "two tees in a pod" at bounding box center [728, 31] width 455 height 27
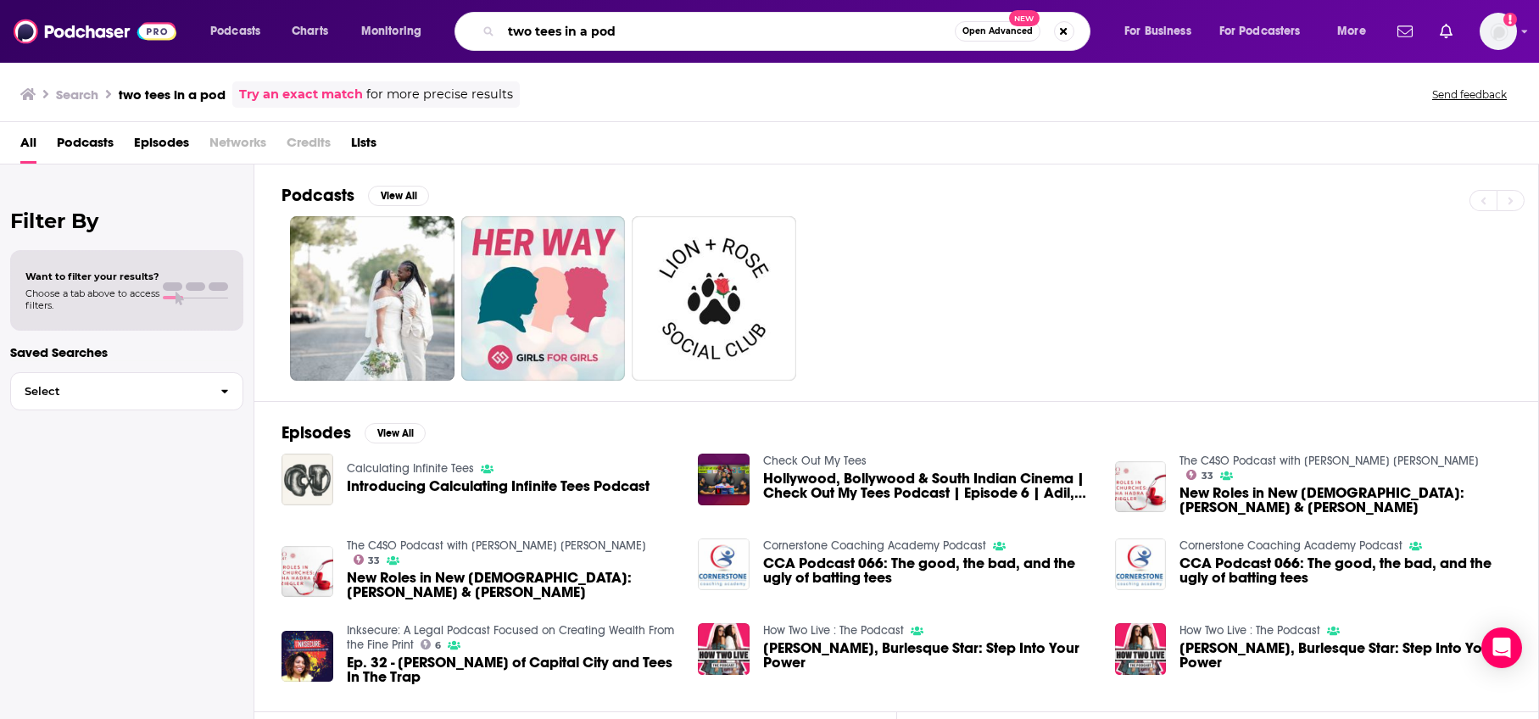
drag, startPoint x: 555, startPoint y: 29, endPoint x: 540, endPoint y: 31, distance: 15.5
click at [540, 31] on input "two tees in a pod" at bounding box center [728, 31] width 454 height 27
type input "two t's in a pod"
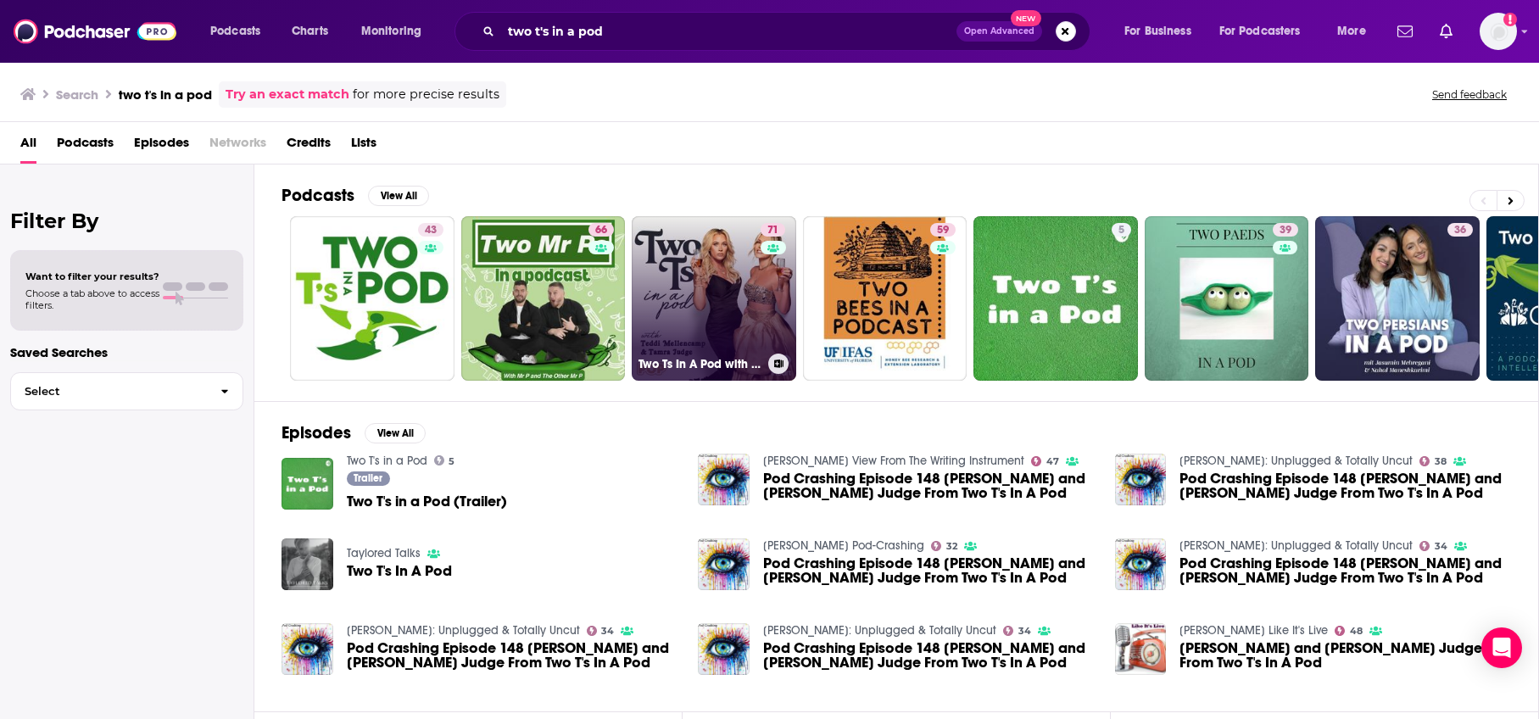
click at [752, 311] on link "71 Two Ts In A Pod with [PERSON_NAME] and [PERSON_NAME]" at bounding box center [714, 298] width 165 height 165
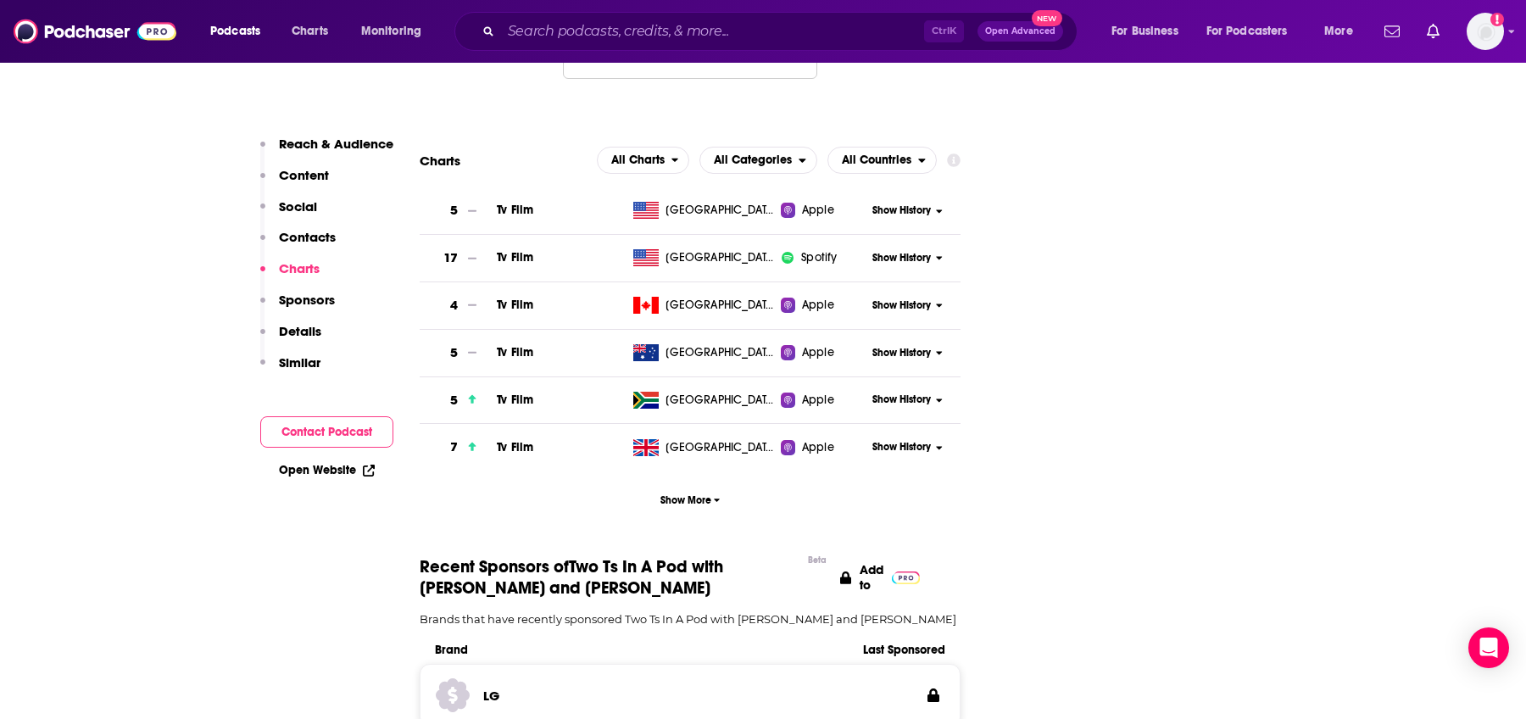
scroll to position [2120, 0]
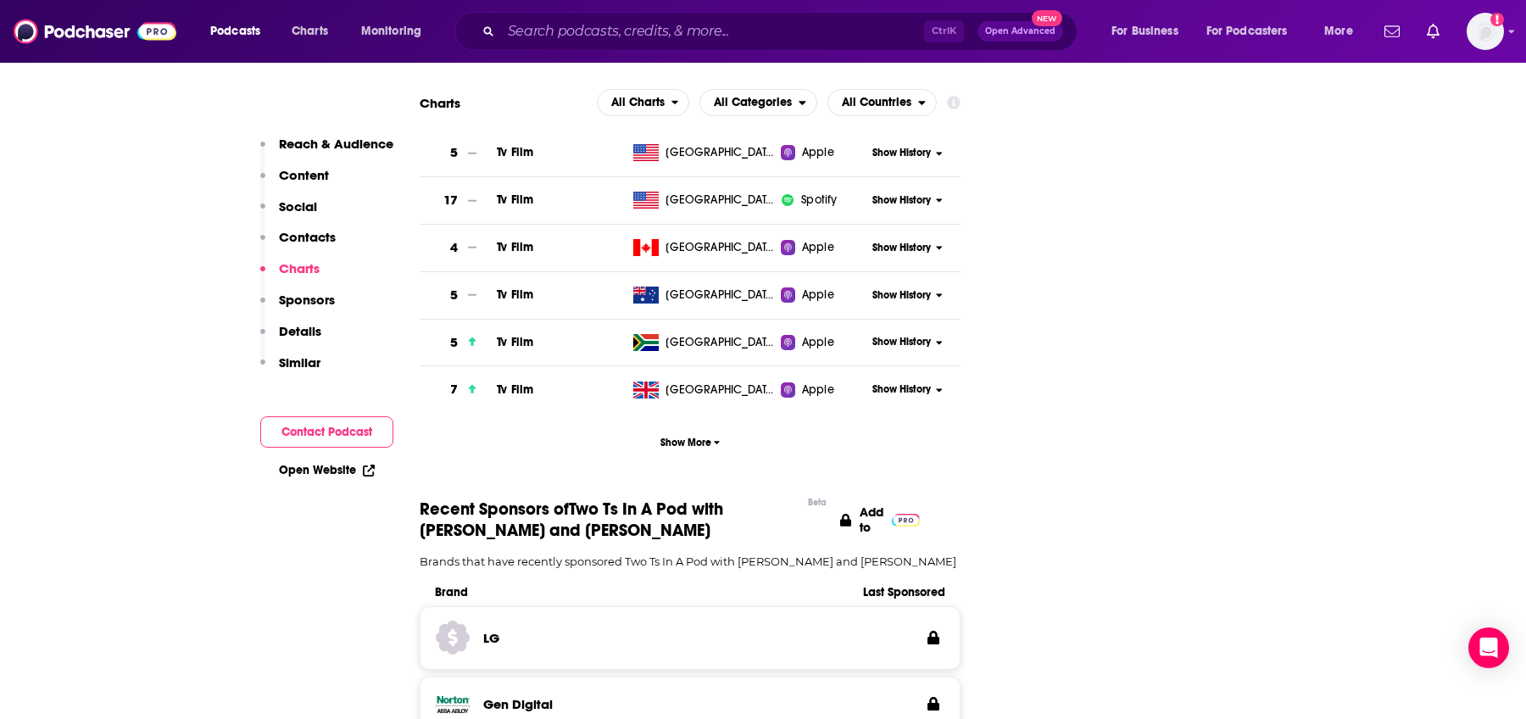
click at [305, 357] on p "Similar" at bounding box center [300, 362] width 42 height 16
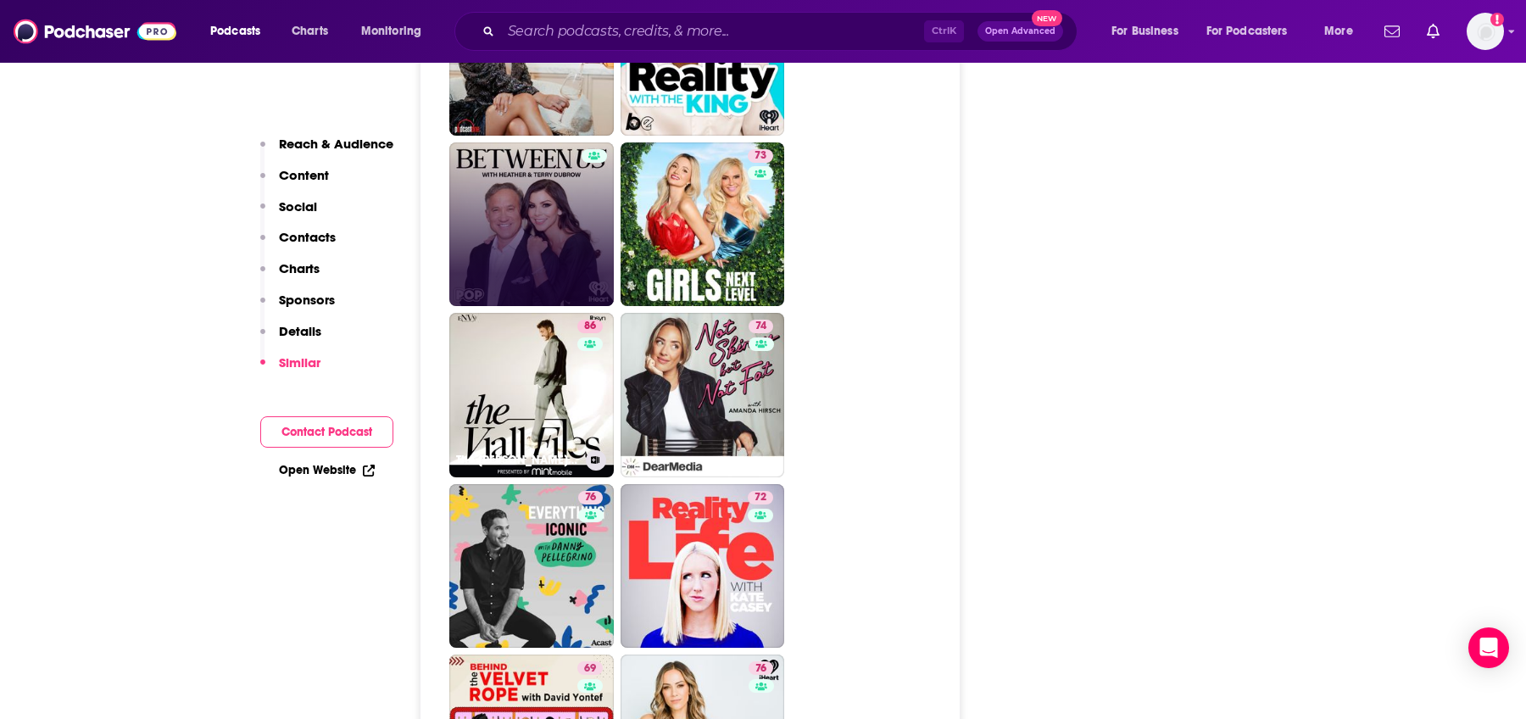
scroll to position [4936, 0]
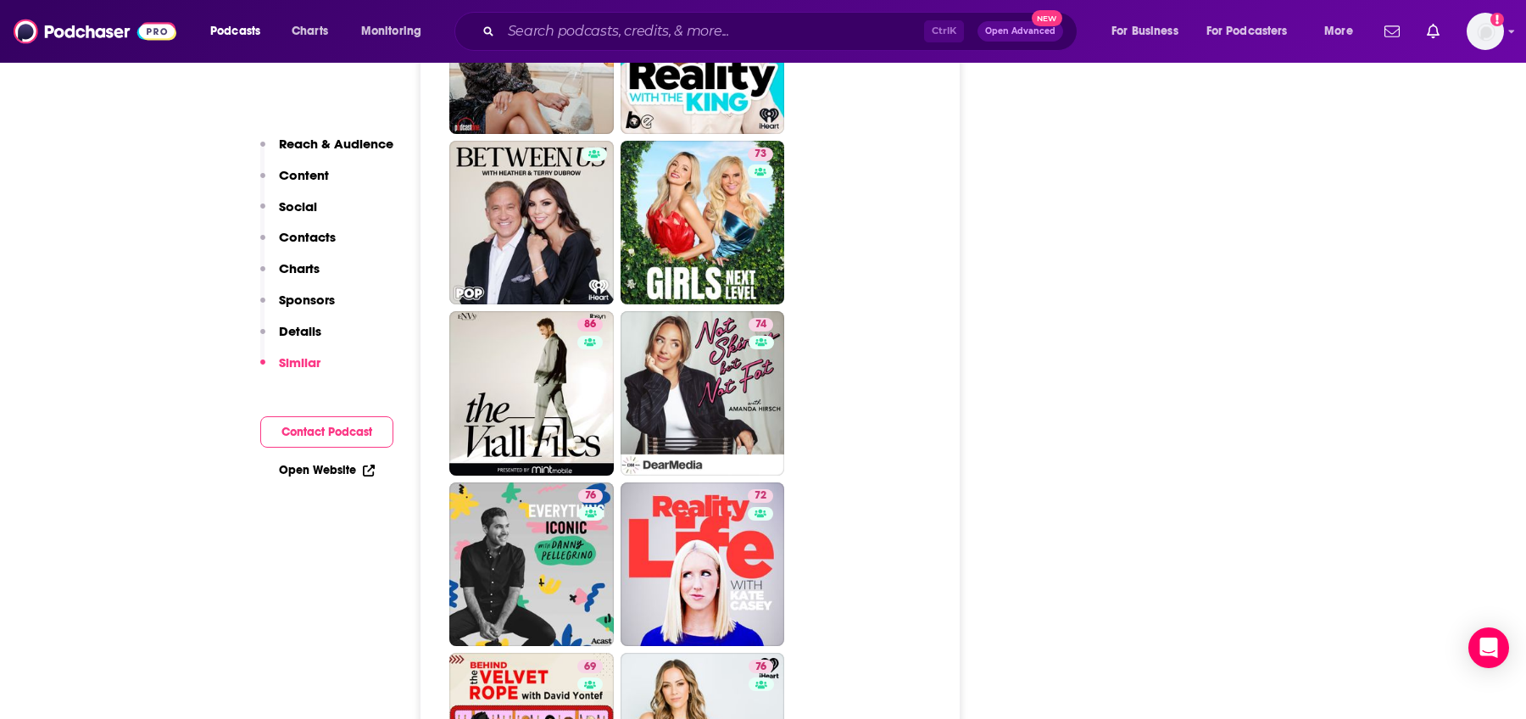
click at [1489, 372] on div "About Insights Episodes 975 Reviews Credits 56 Lists 5 Similar Podcast Insights…" at bounding box center [763, 314] width 1526 height 9947
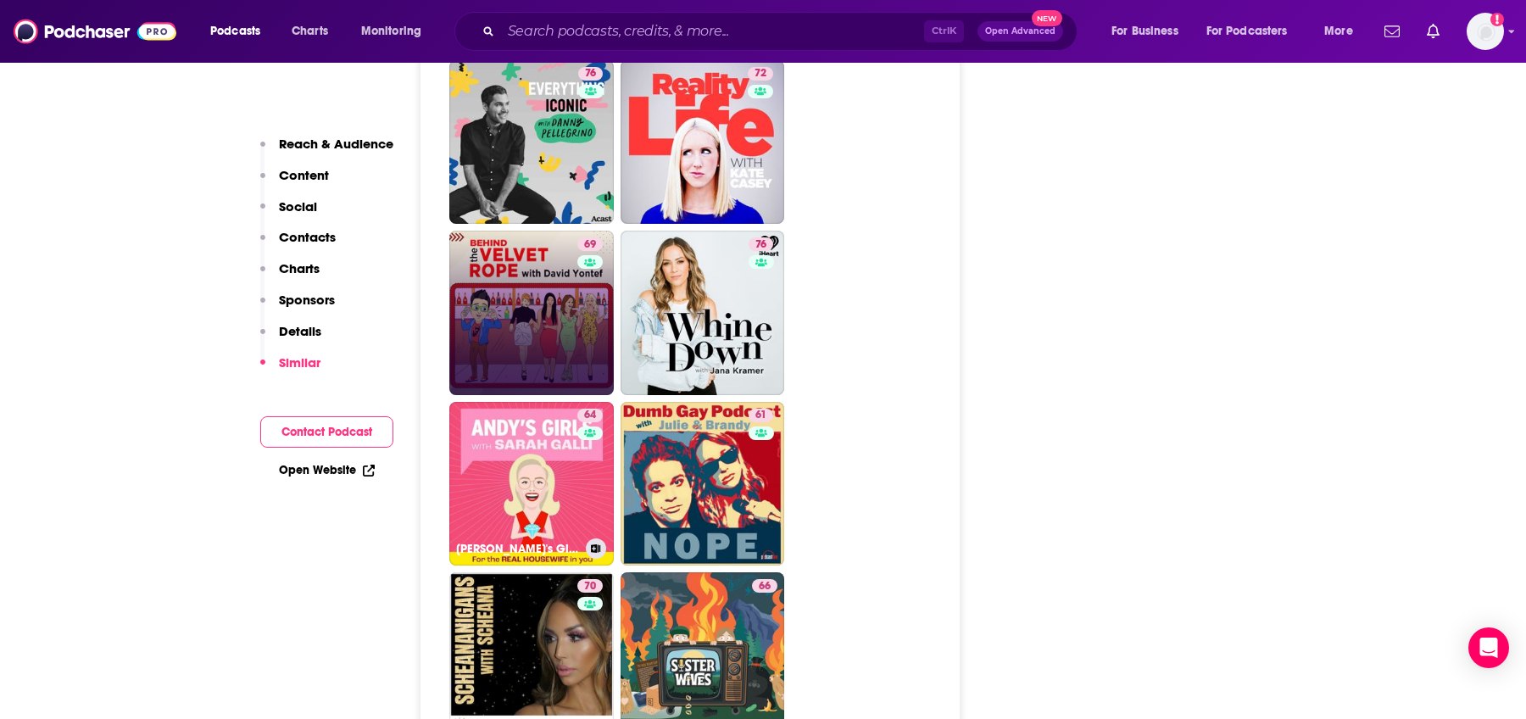
scroll to position [5360, 0]
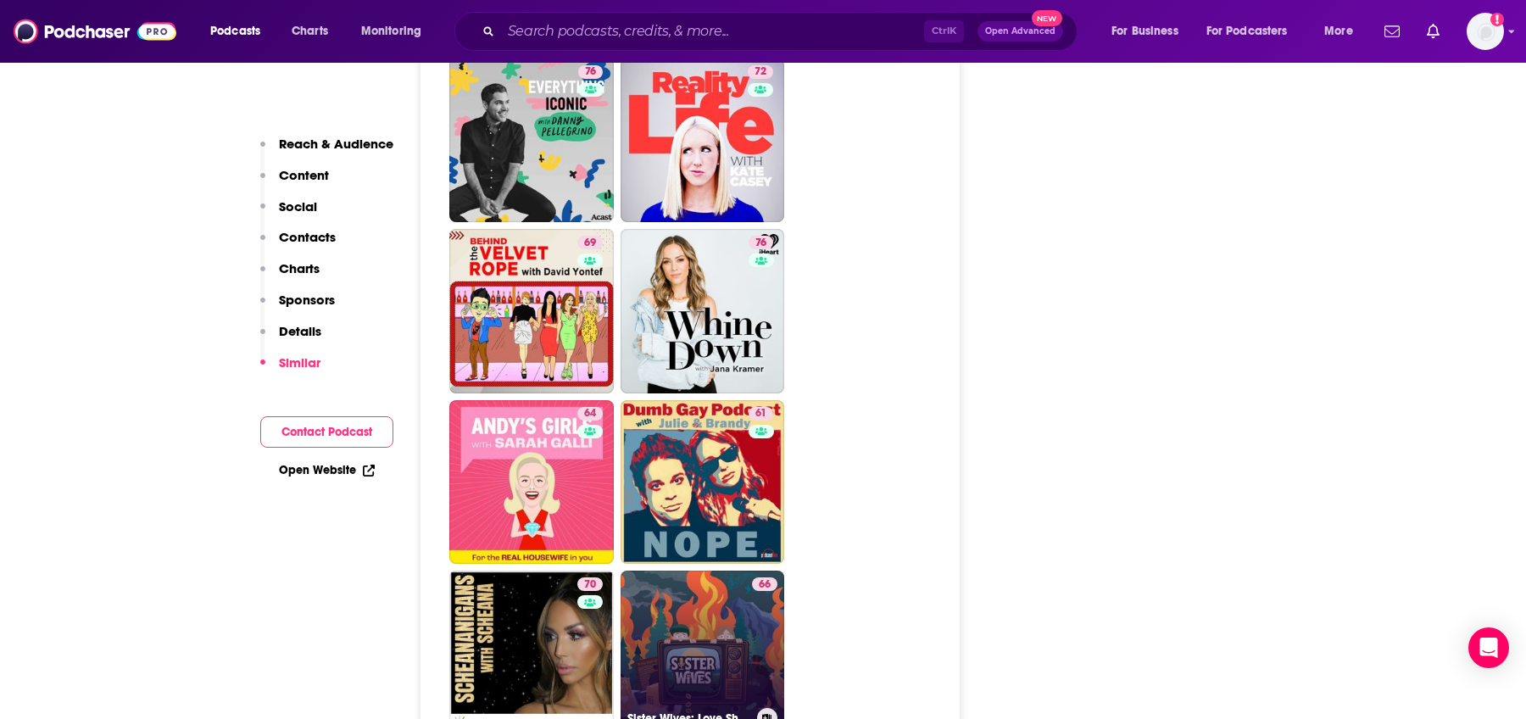
click at [730, 571] on link "66 Sister Wives: Love Should Be Multiplied Not Divided" at bounding box center [703, 653] width 165 height 165
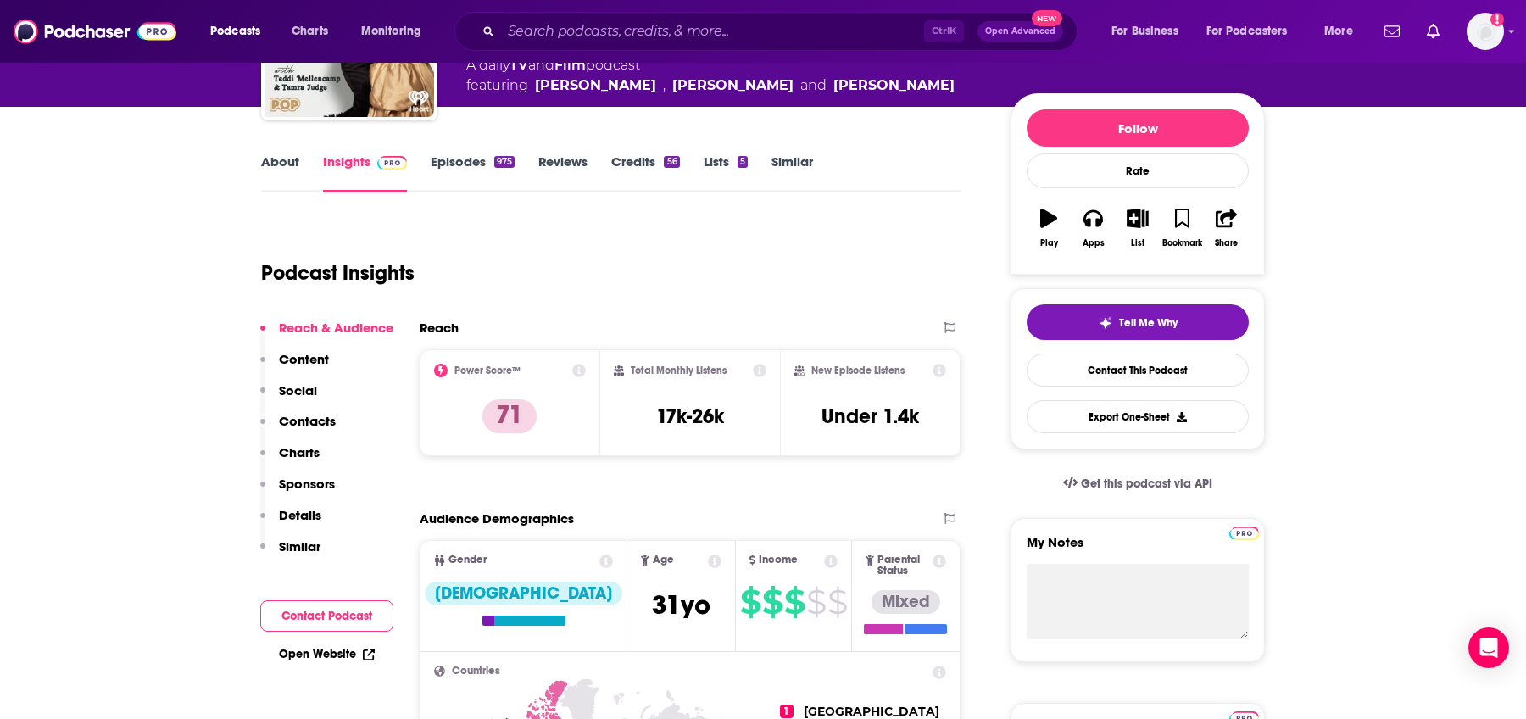
click at [309, 536] on button "Details" at bounding box center [290, 522] width 61 height 31
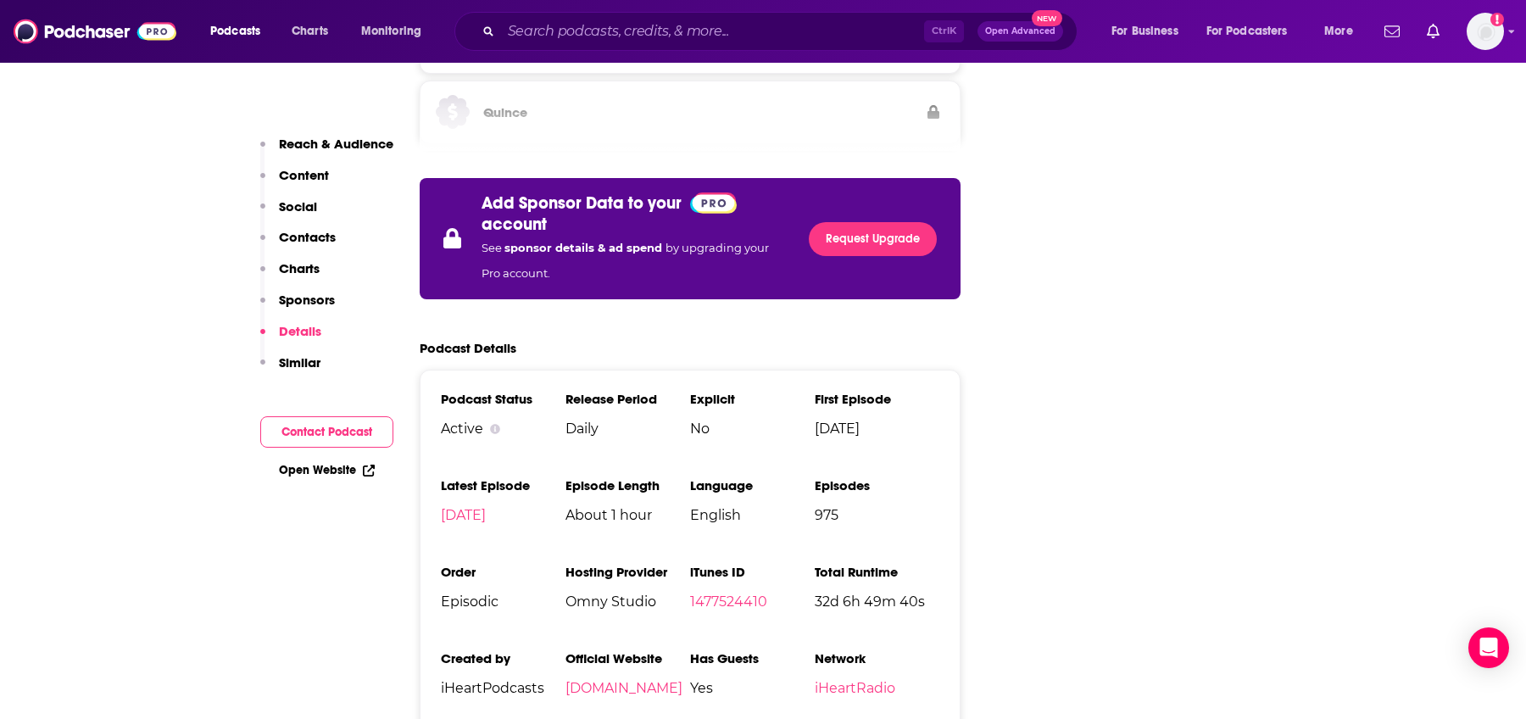
click at [304, 358] on p "Similar" at bounding box center [300, 362] width 42 height 16
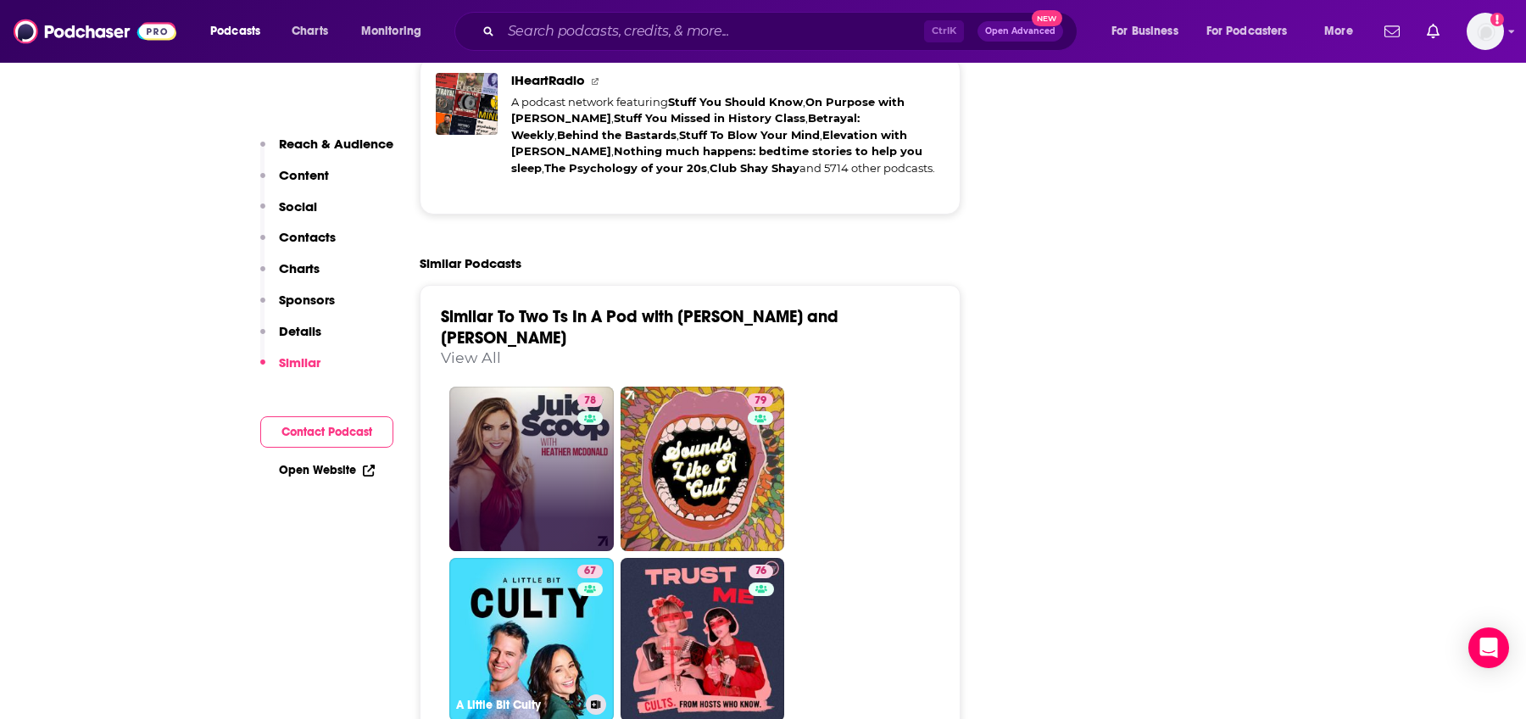
scroll to position [3749, 0]
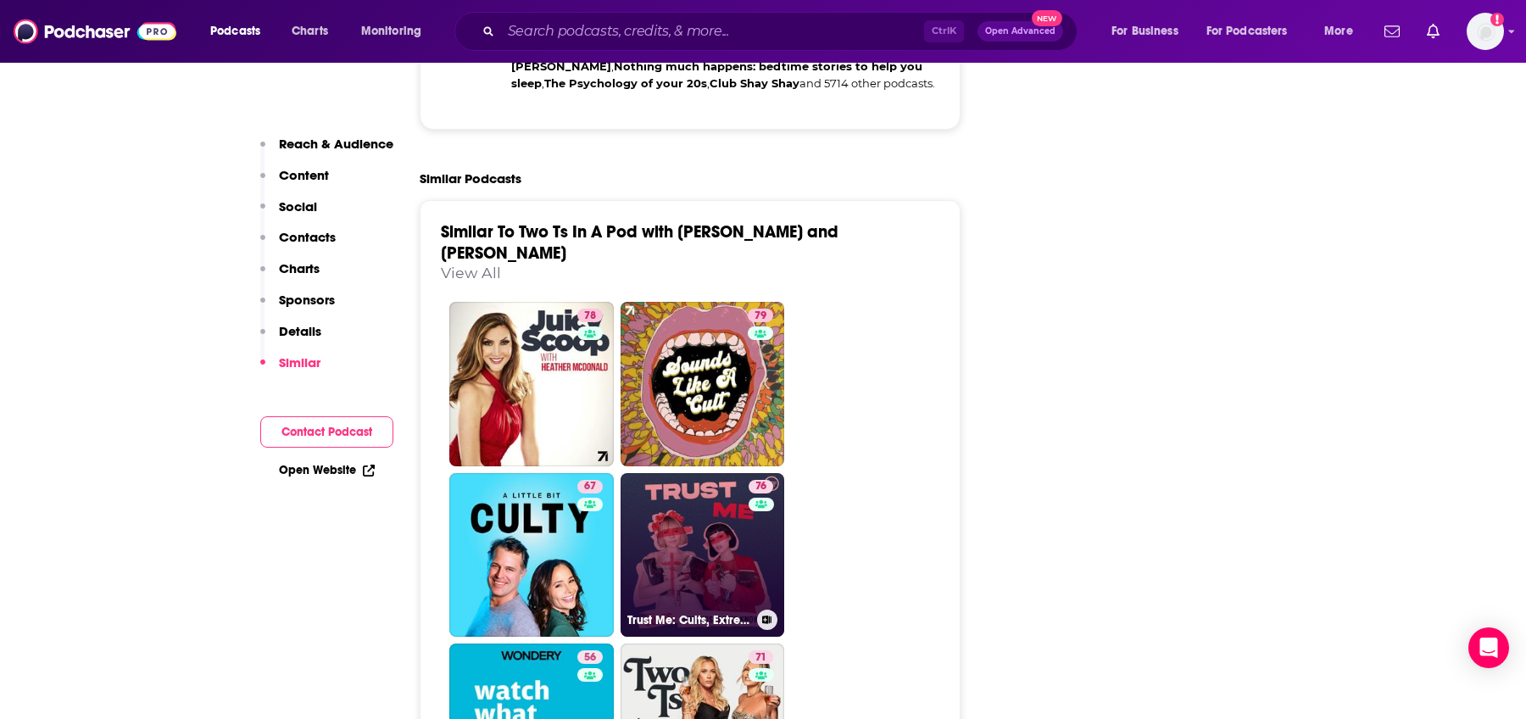
click at [690, 473] on link "76 Trust Me: Cults, Extreme Belief, and Manipulation" at bounding box center [703, 555] width 165 height 165
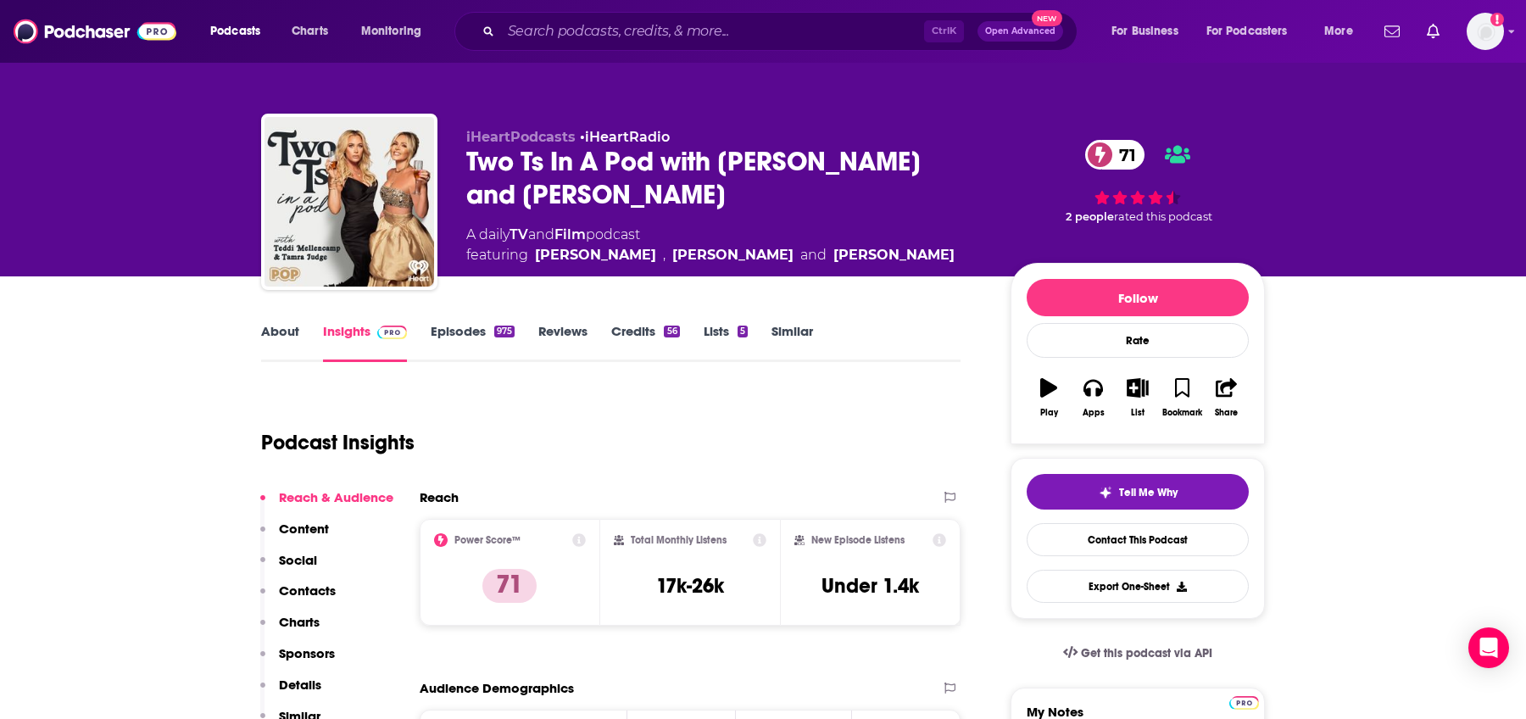
type input "[URL][DOMAIN_NAME][PERSON_NAME]"
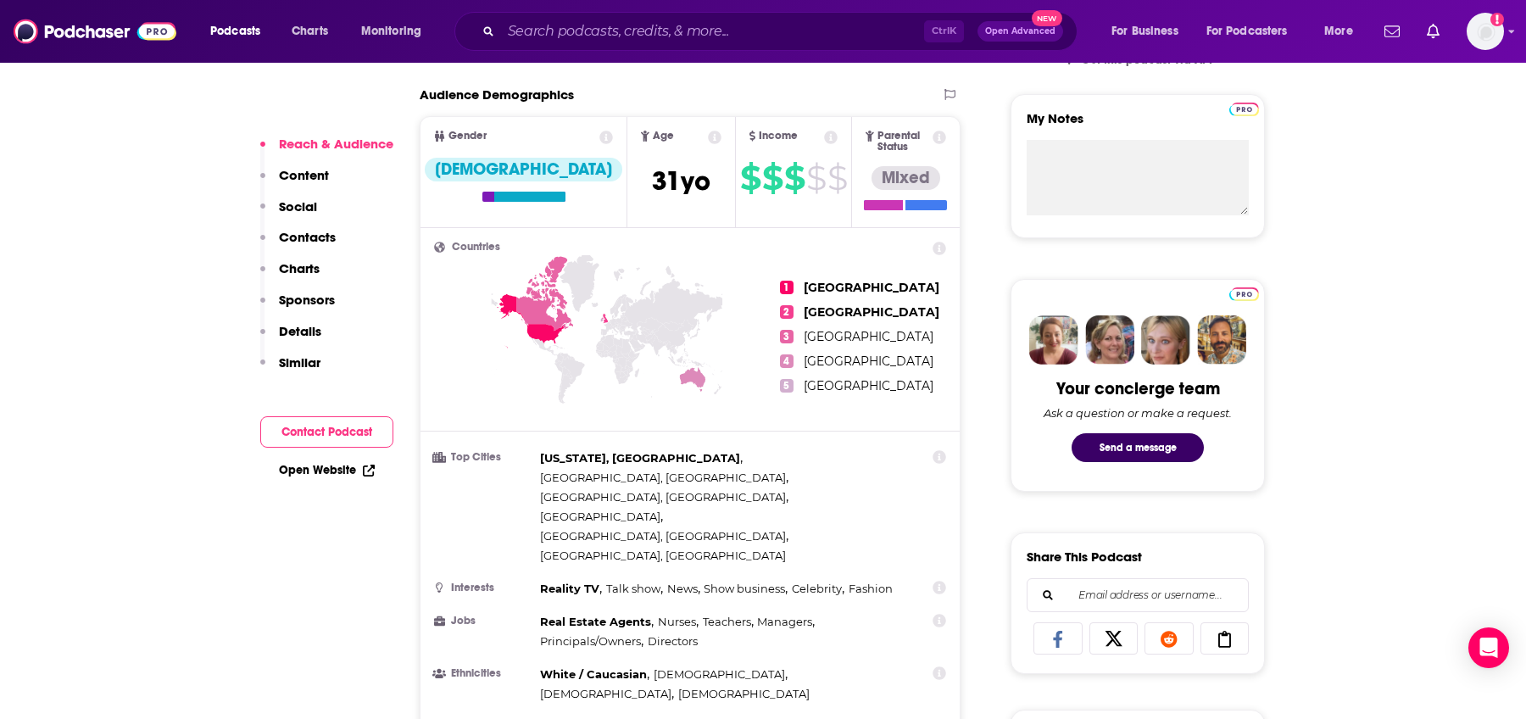
click at [298, 365] on p "Similar" at bounding box center [300, 362] width 42 height 16
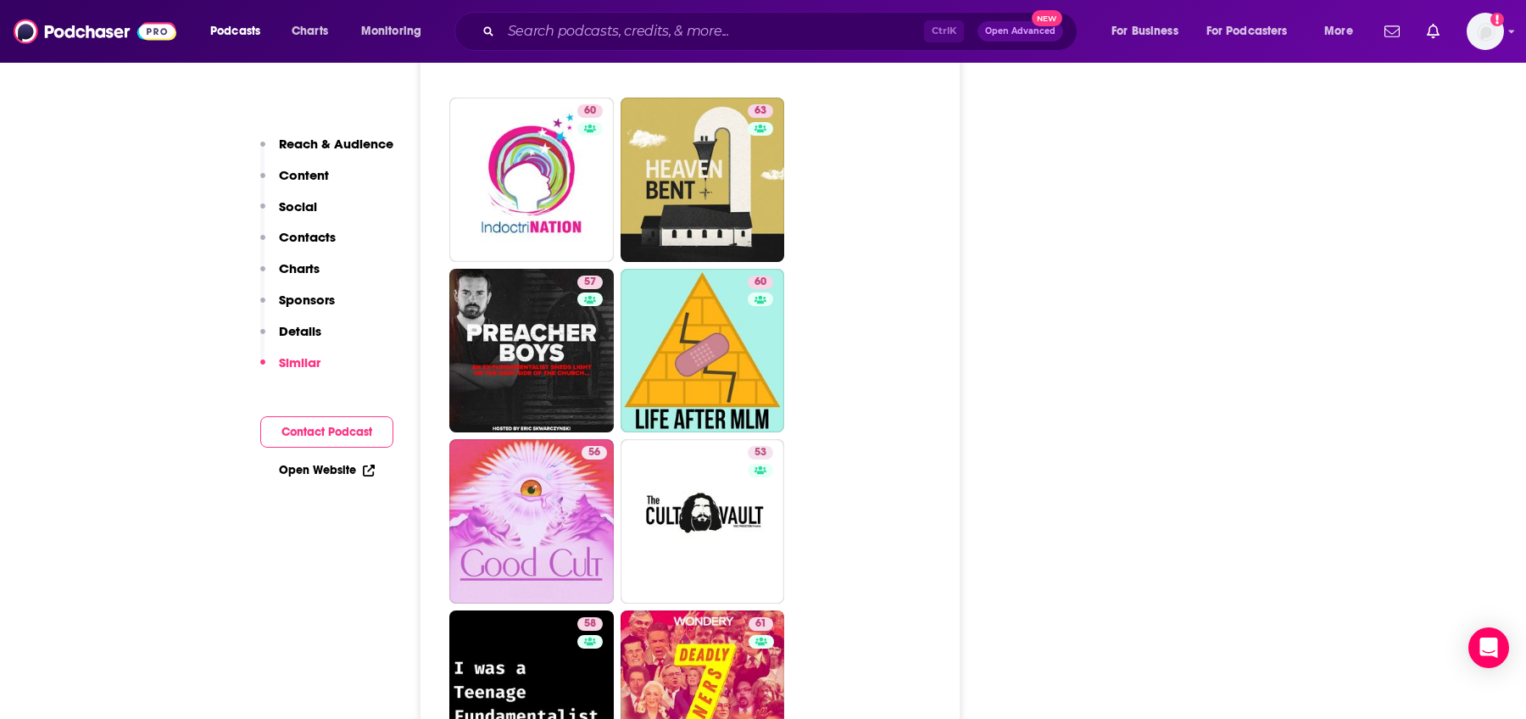
scroll to position [4865, 0]
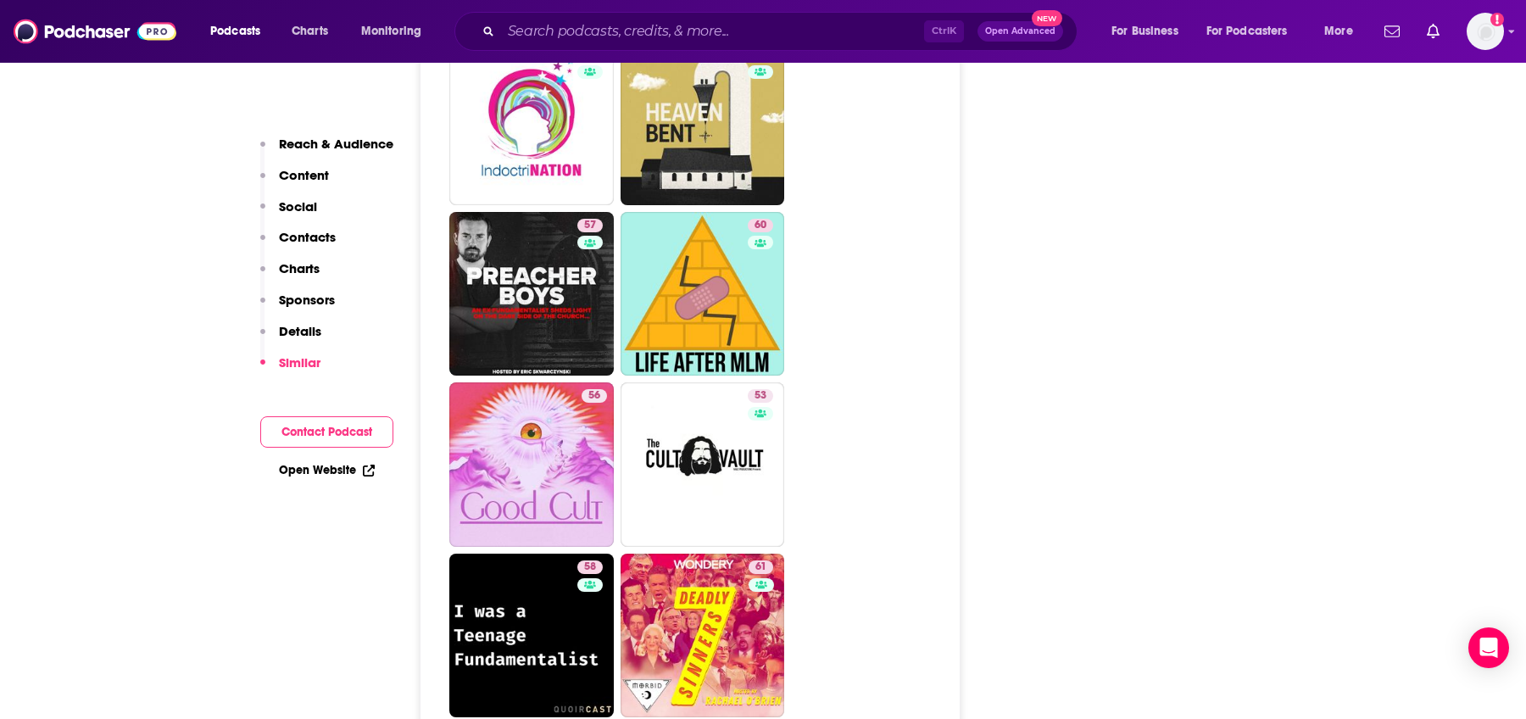
click at [1305, 443] on div "About Insights Episodes 975 Reviews Credits 56 Lists 5 Similar Podcast Insights…" at bounding box center [762, 385] width 1085 height 9947
click at [610, 16] on div "Ctrl K Open Advanced New" at bounding box center [765, 31] width 623 height 39
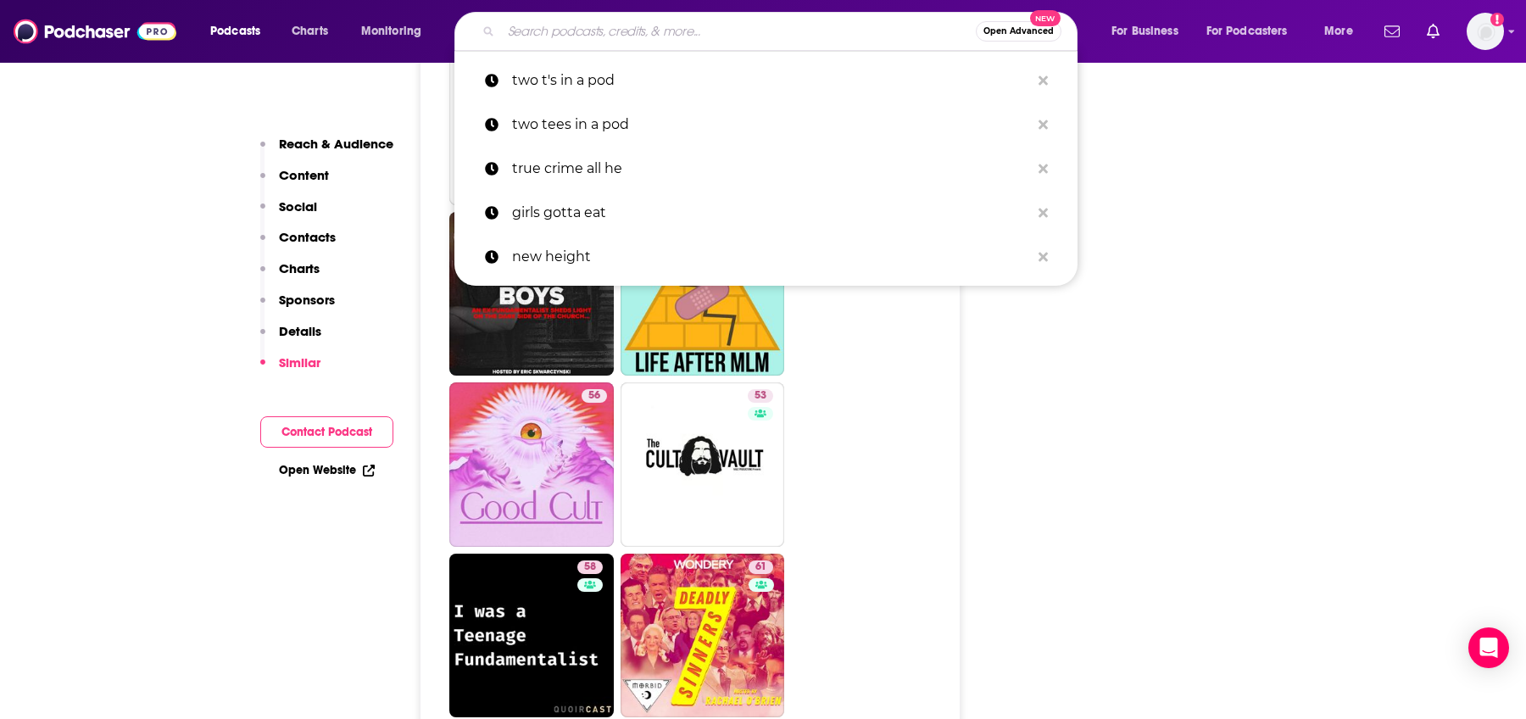
click at [654, 38] on input "Search podcasts, credits, & more..." at bounding box center [738, 31] width 475 height 27
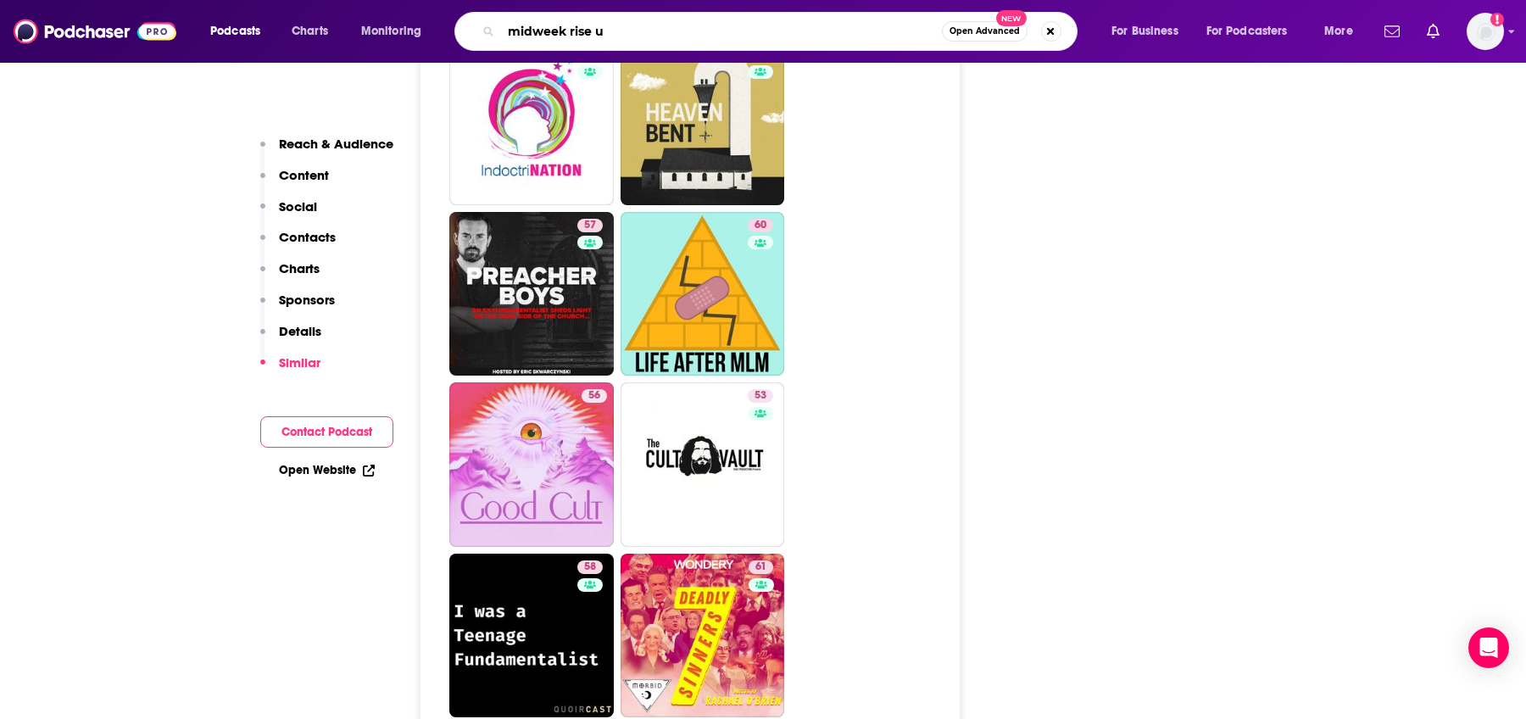
type input "midweek rise up"
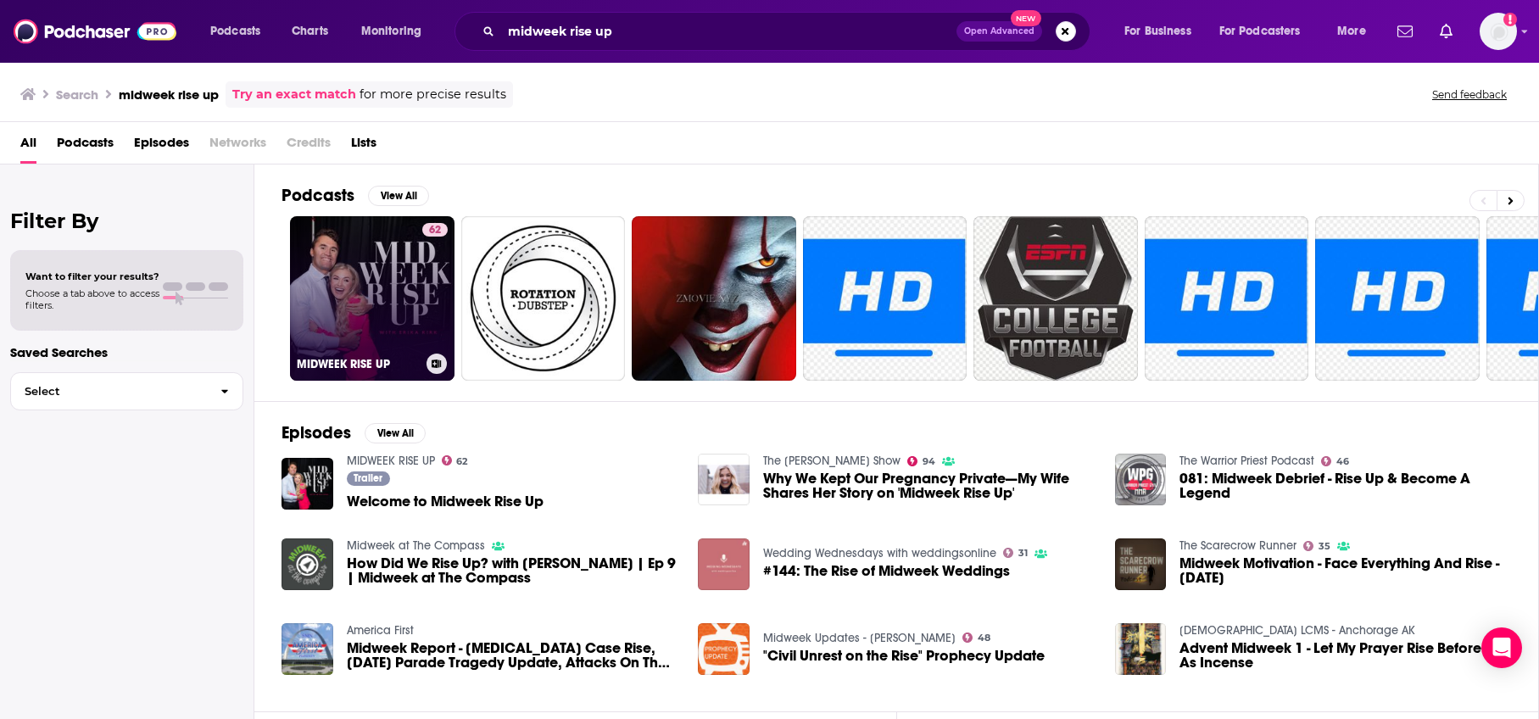
click at [372, 275] on link "62 MIDWEEK RISE UP" at bounding box center [372, 298] width 165 height 165
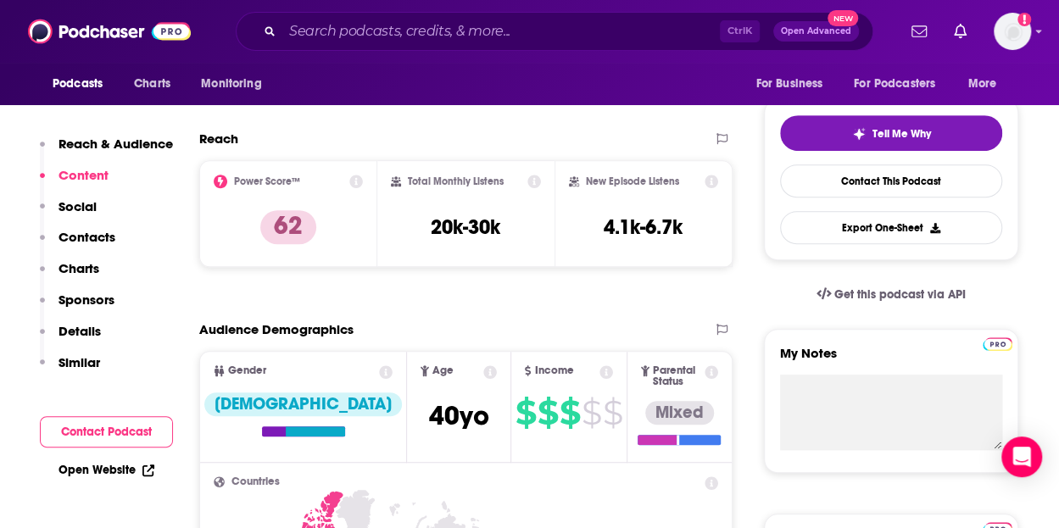
scroll to position [358, 0]
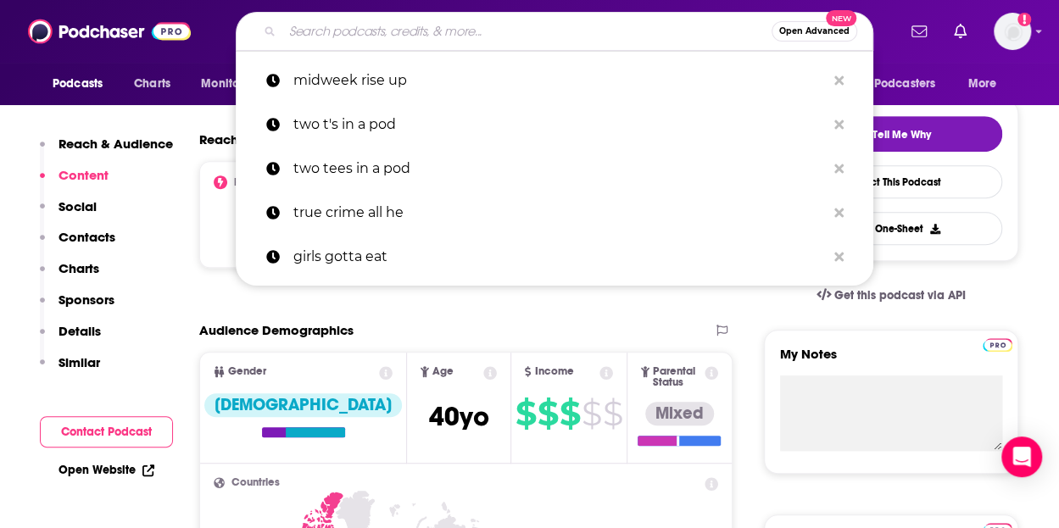
click at [355, 43] on input "Search podcasts, credits, & more..." at bounding box center [526, 31] width 489 height 27
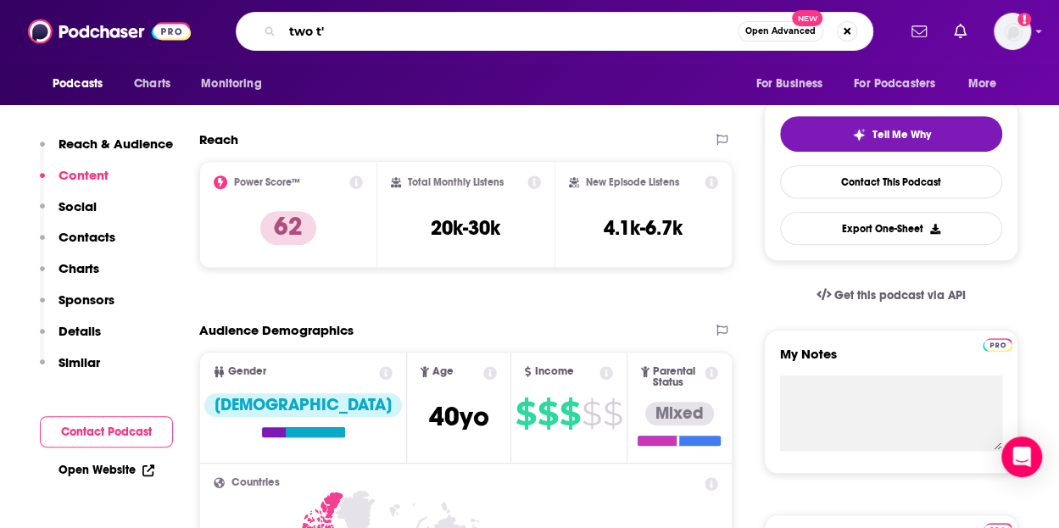
type input "two t's"
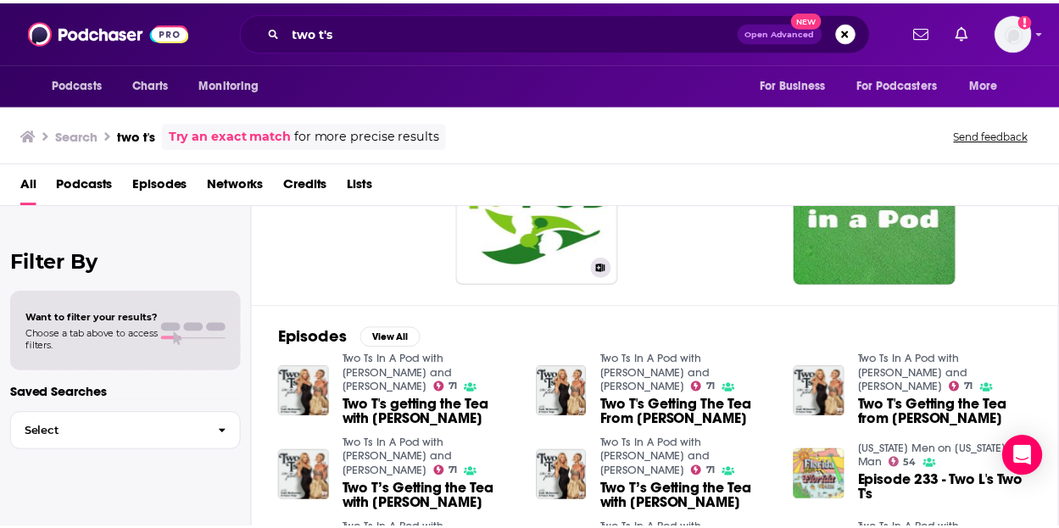
scroll to position [137, 0]
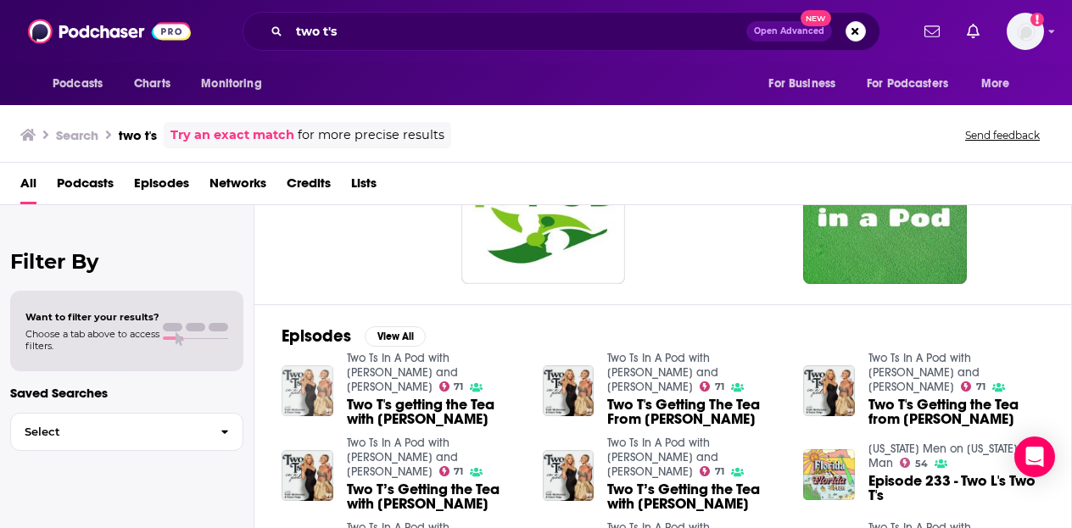
click at [292, 385] on img "Two T's getting the Tea with LARSA PIPPEN" at bounding box center [308, 391] width 52 height 52
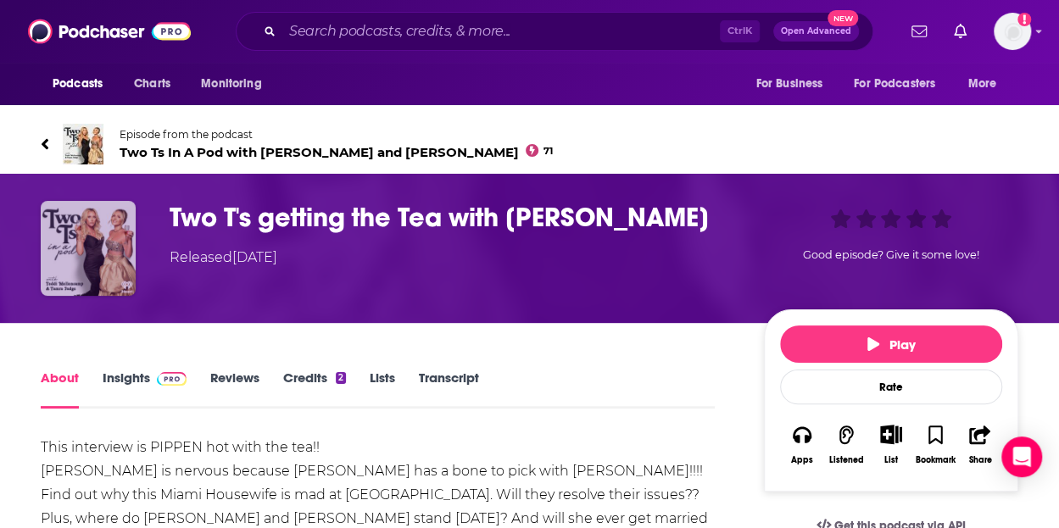
click at [82, 235] on img "Two T's getting the Tea with LARSA PIPPEN" at bounding box center [88, 248] width 95 height 95
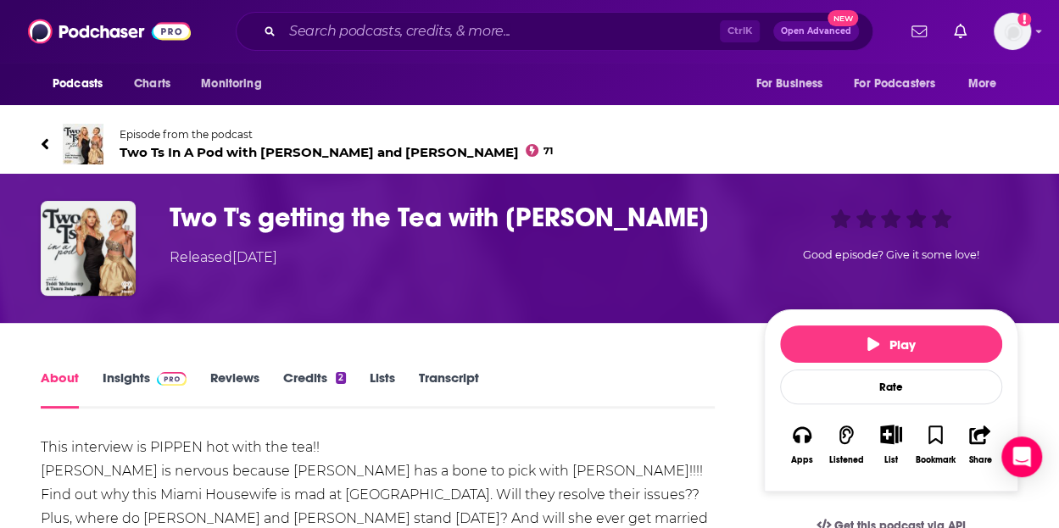
click at [66, 128] on img at bounding box center [83, 144] width 41 height 41
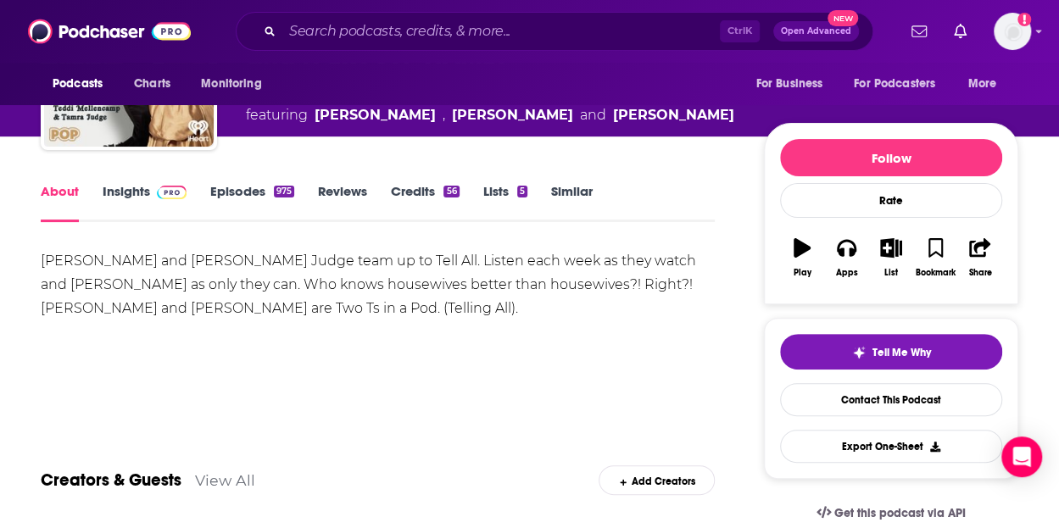
scroll to position [143, 0]
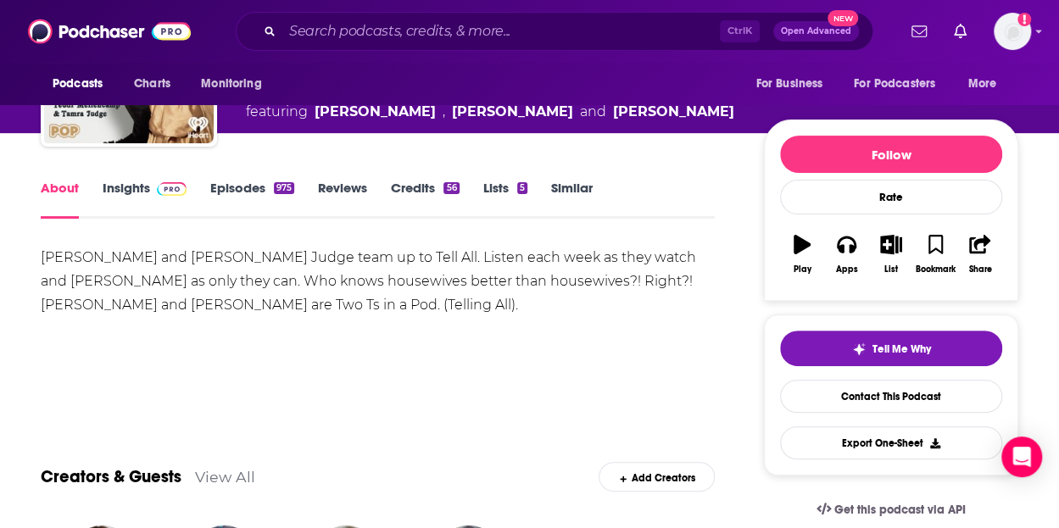
click at [560, 193] on link "Similar" at bounding box center [572, 199] width 42 height 39
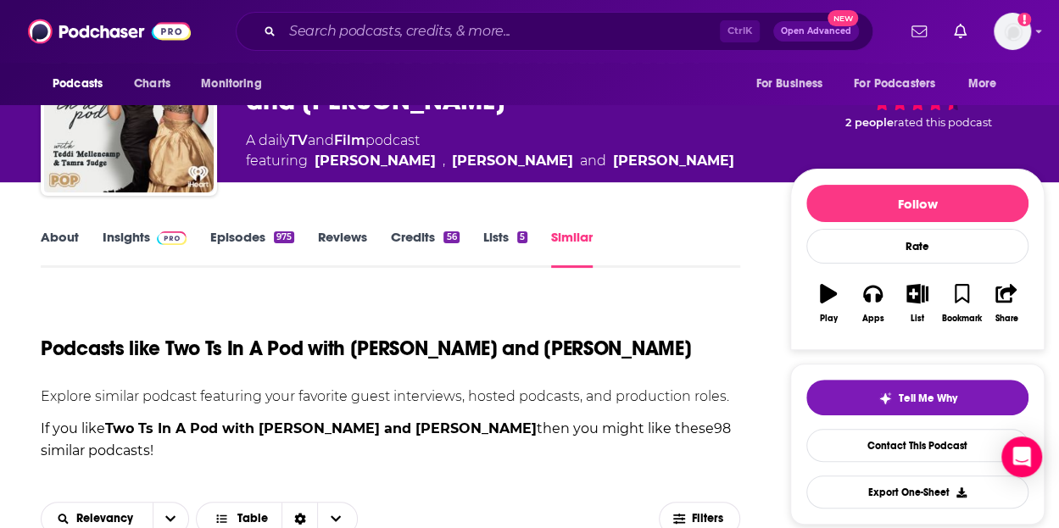
scroll to position [93, 0]
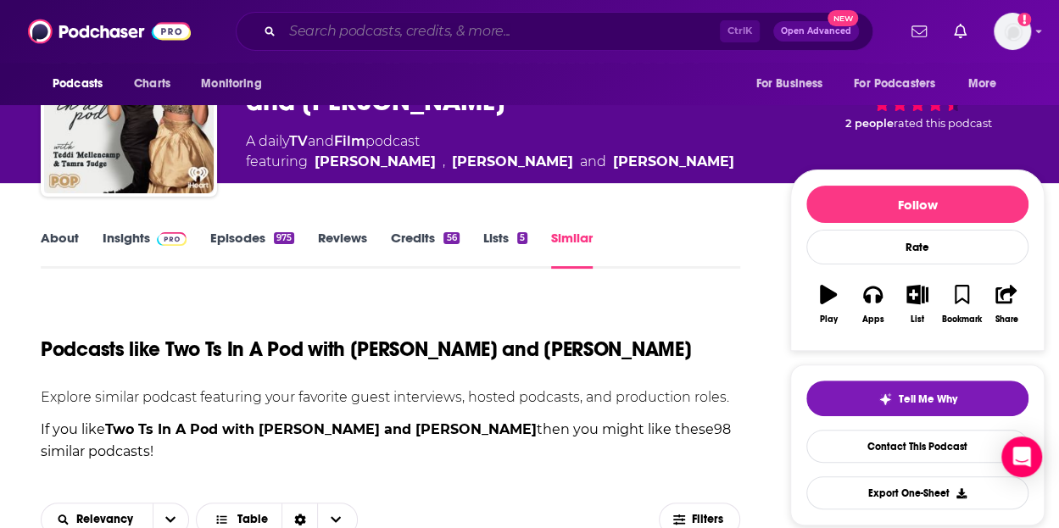
click at [386, 32] on input "Search podcasts, credits, & more..." at bounding box center [501, 31] width 438 height 27
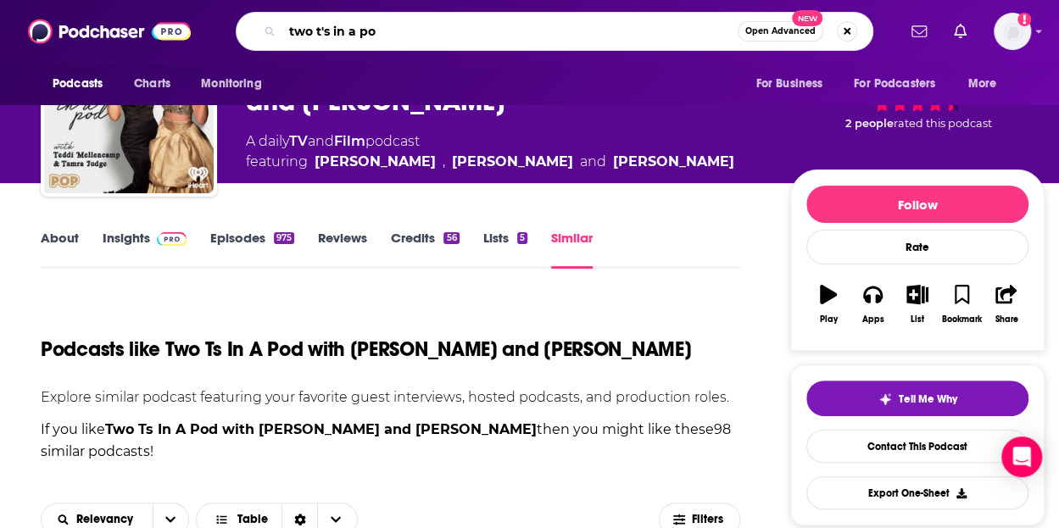
type input "two t's in a pod"
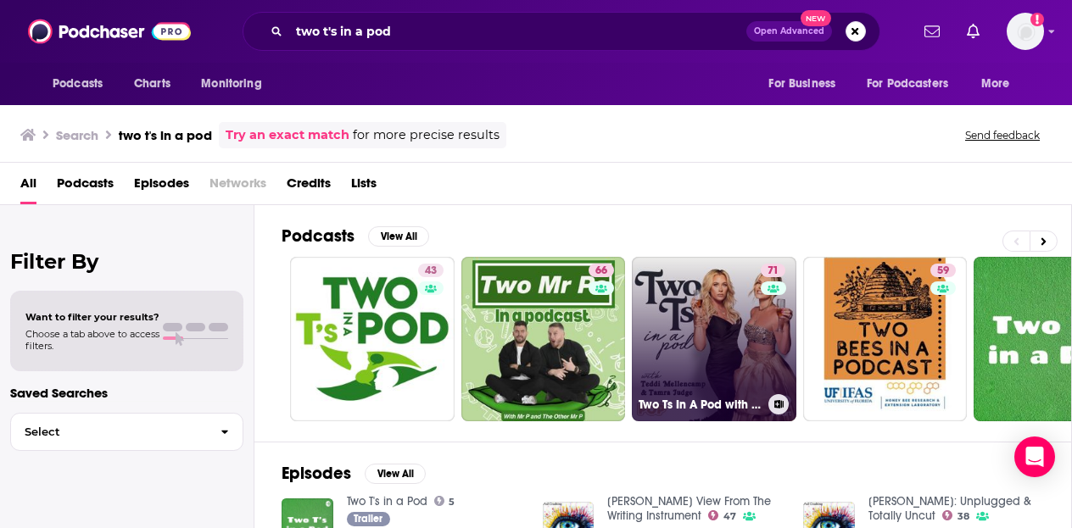
click at [698, 328] on link "71 Two Ts In A Pod with [PERSON_NAME] and [PERSON_NAME]" at bounding box center [714, 339] width 165 height 165
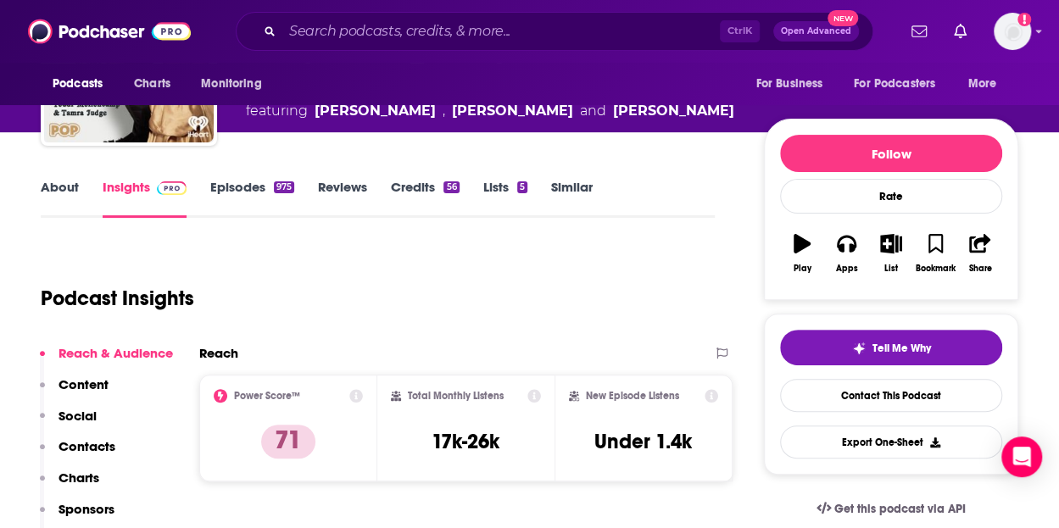
scroll to position [158, 0]
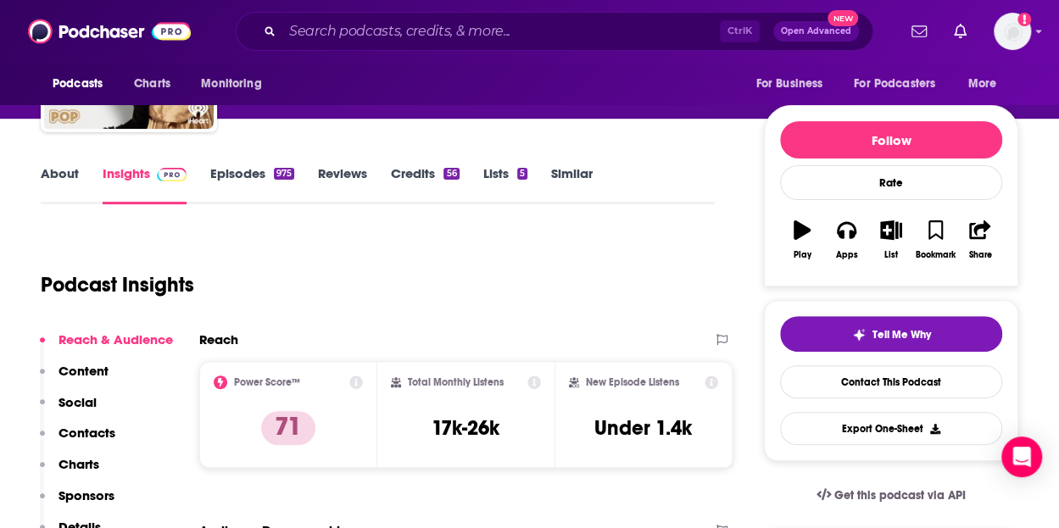
click at [563, 177] on link "Similar" at bounding box center [572, 184] width 42 height 39
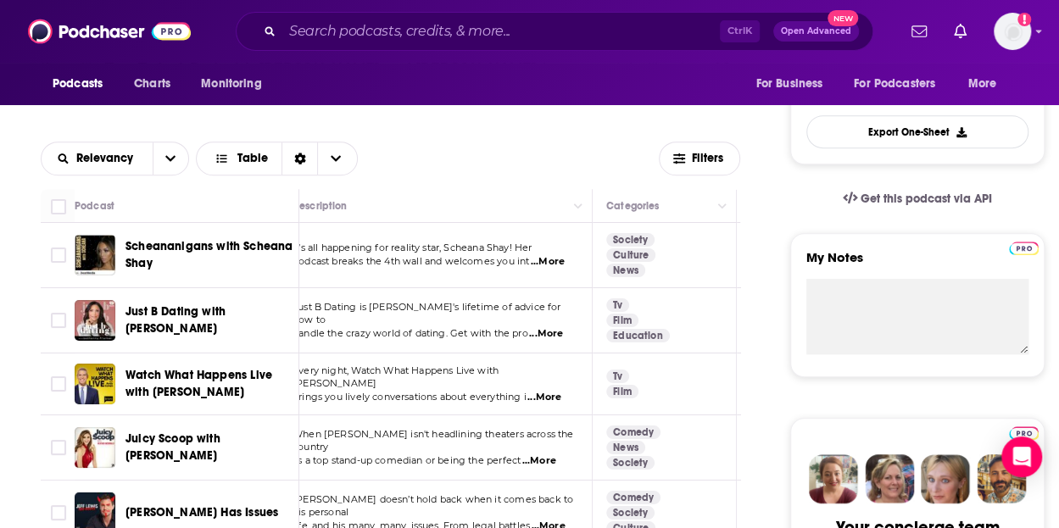
scroll to position [0, 30]
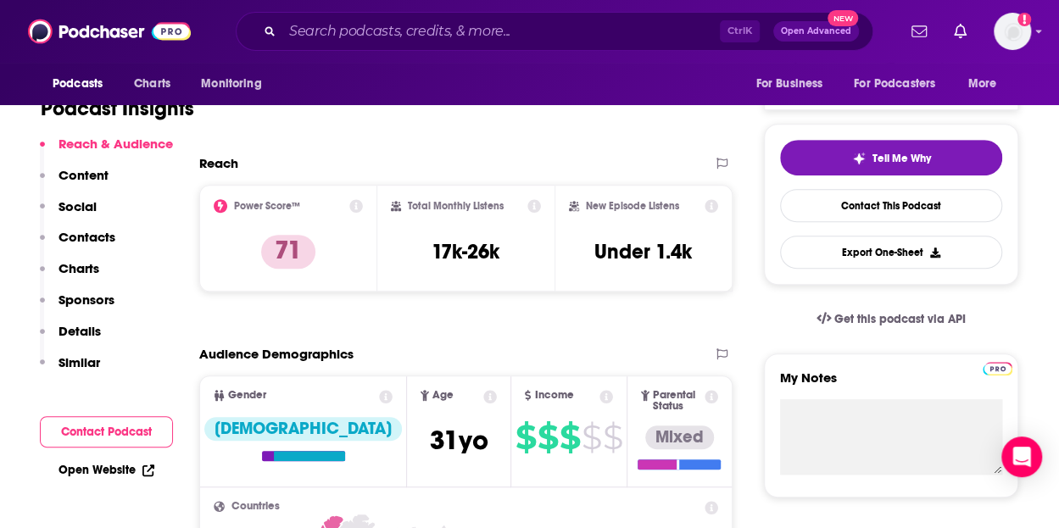
scroll to position [354, 0]
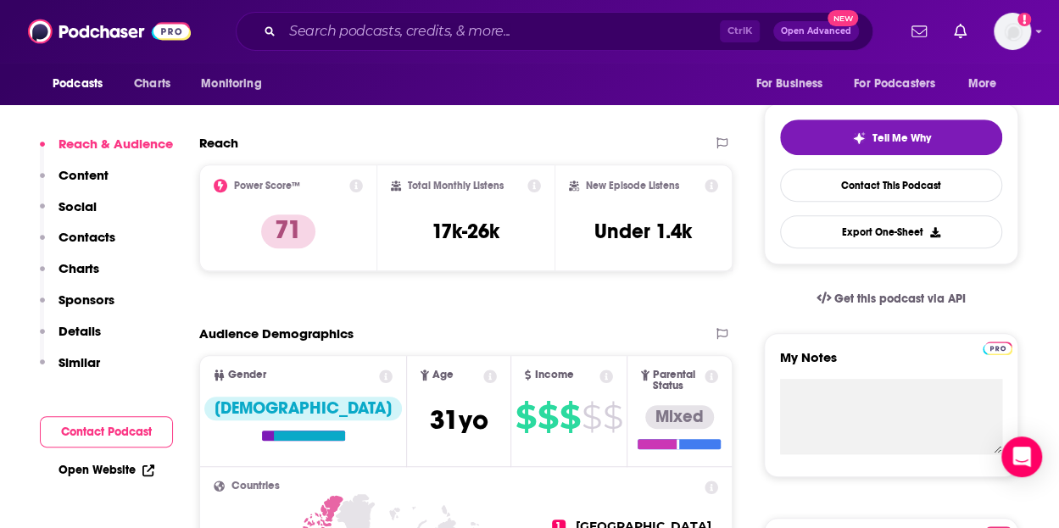
click at [77, 364] on p "Similar" at bounding box center [80, 362] width 42 height 16
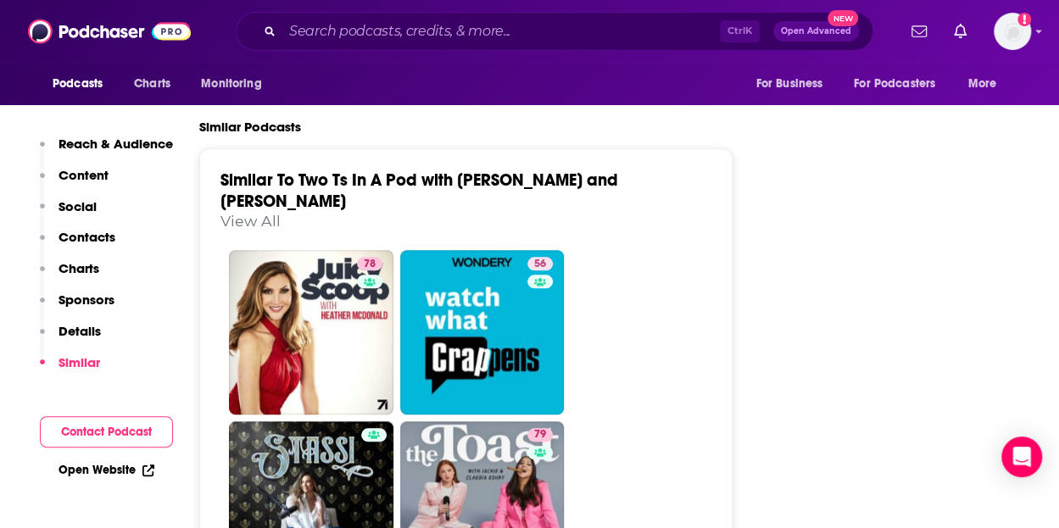
scroll to position [3817, 0]
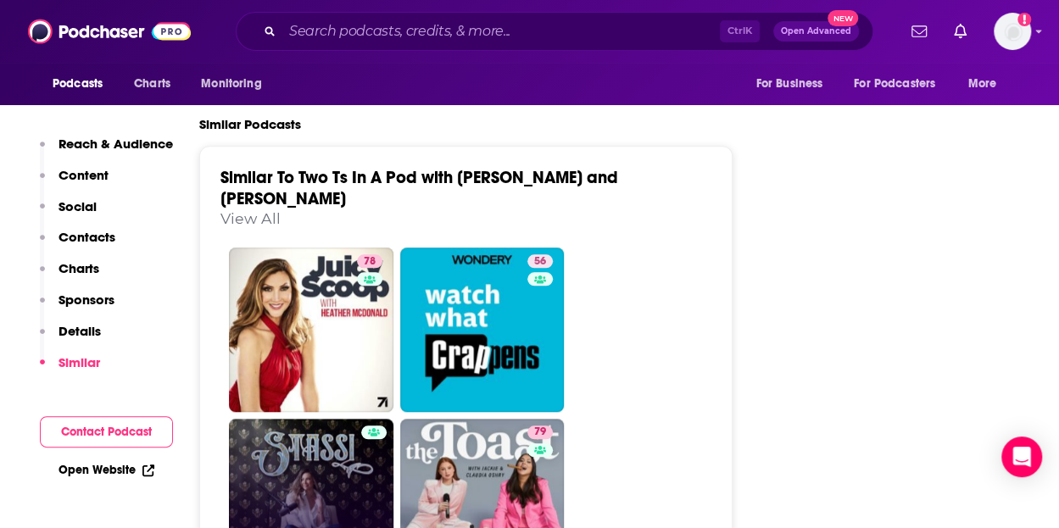
click at [298, 419] on link "[PERSON_NAME]" at bounding box center [311, 501] width 165 height 165
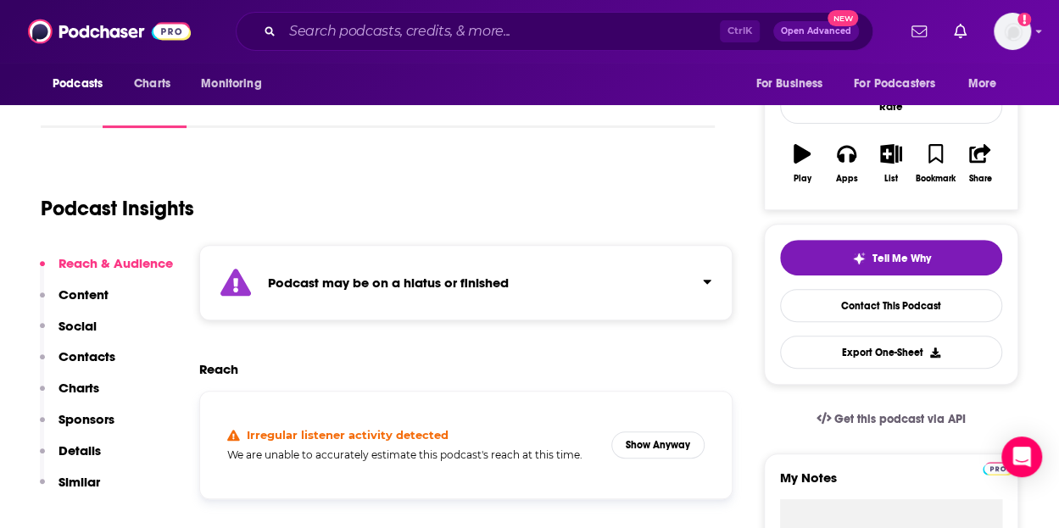
scroll to position [257, 0]
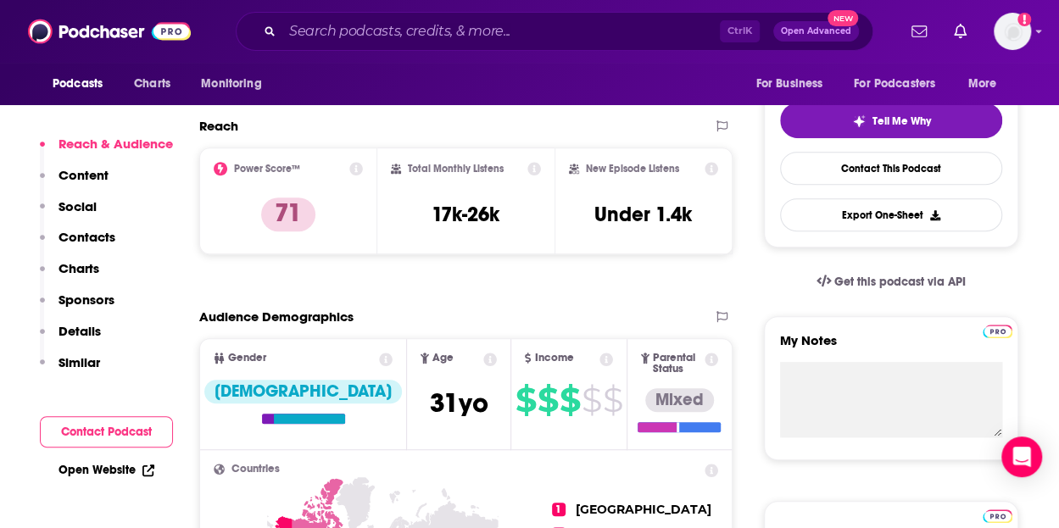
click at [80, 361] on p "Similar" at bounding box center [80, 362] width 42 height 16
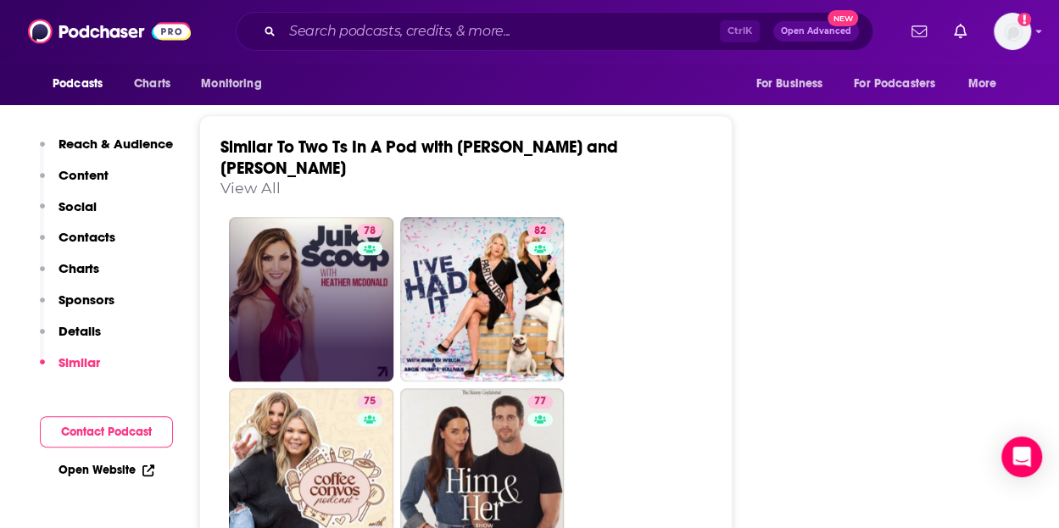
scroll to position [3756, 0]
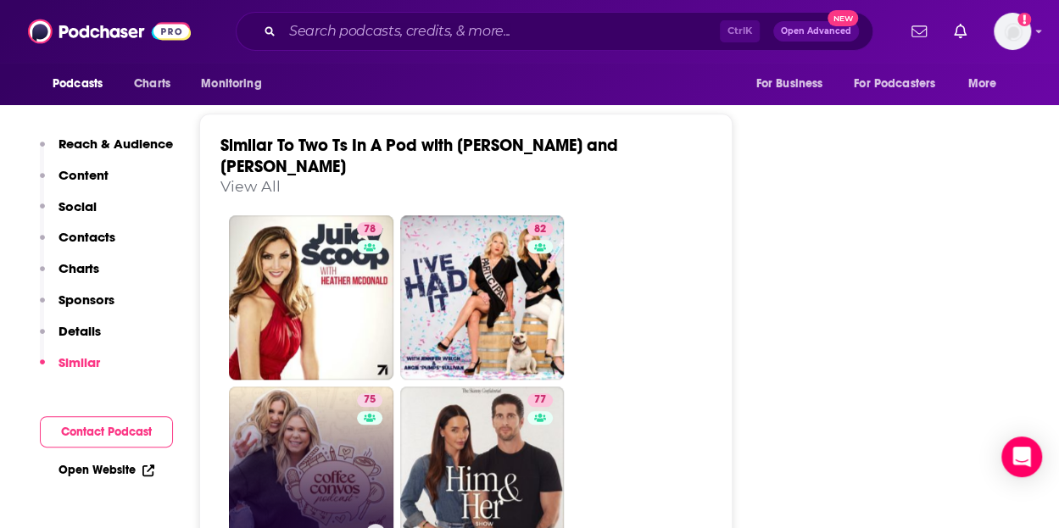
click at [270, 387] on link "75 Coffee Convos with [PERSON_NAME] and [PERSON_NAME]" at bounding box center [311, 469] width 165 height 165
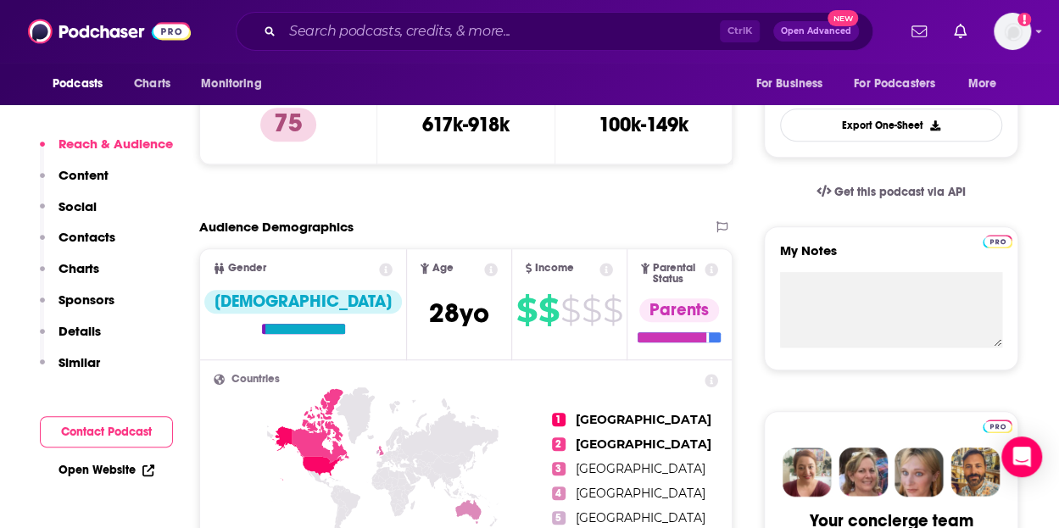
scroll to position [463, 0]
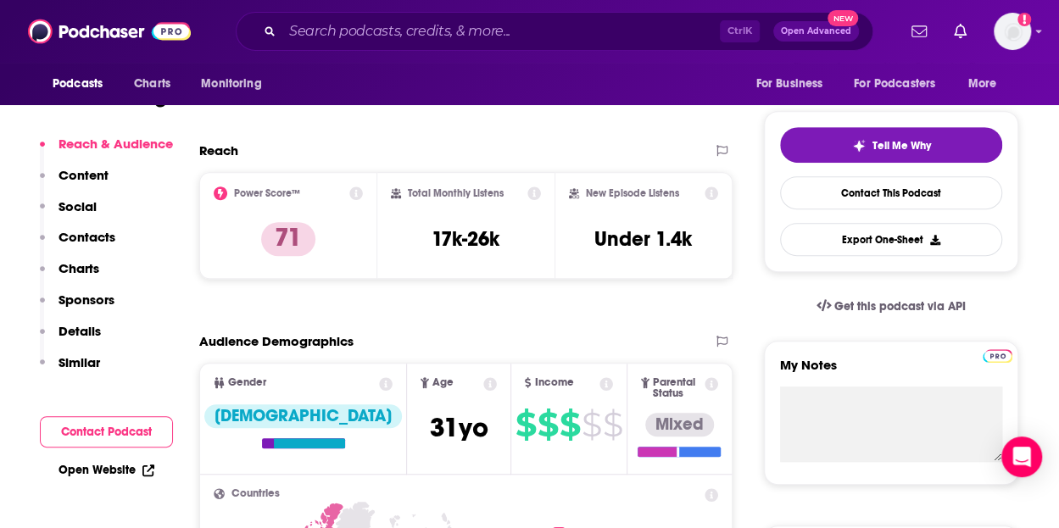
scroll to position [365, 0]
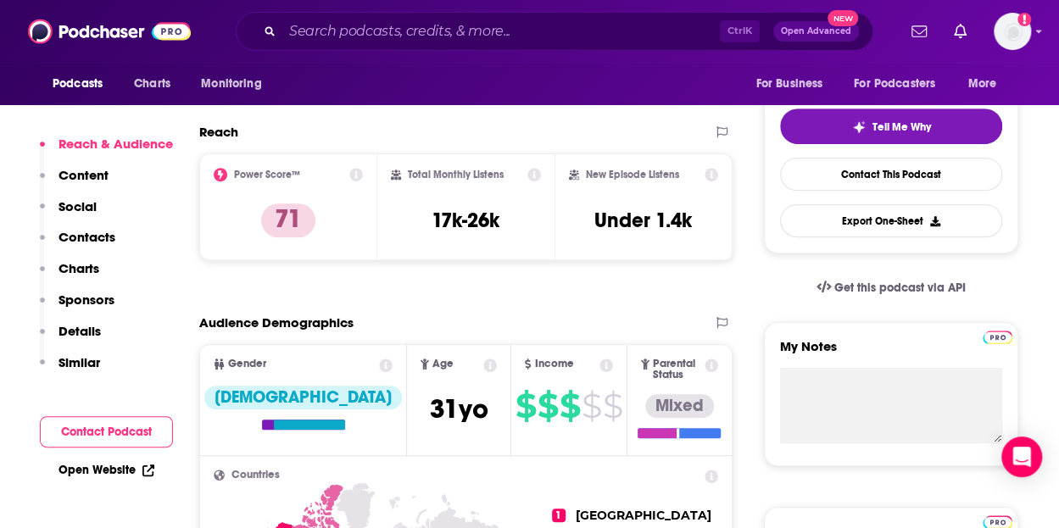
click at [85, 358] on p "Similar" at bounding box center [80, 362] width 42 height 16
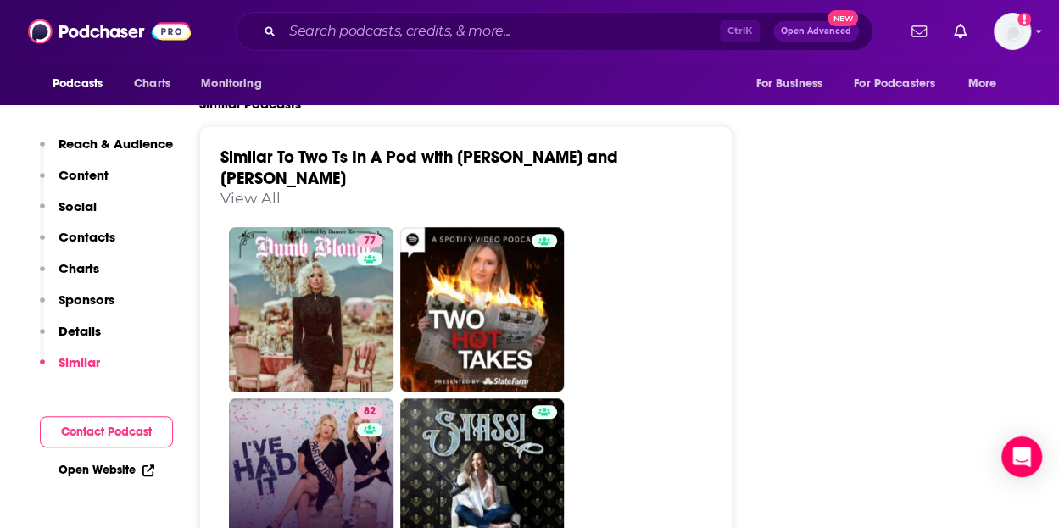
scroll to position [3741, 0]
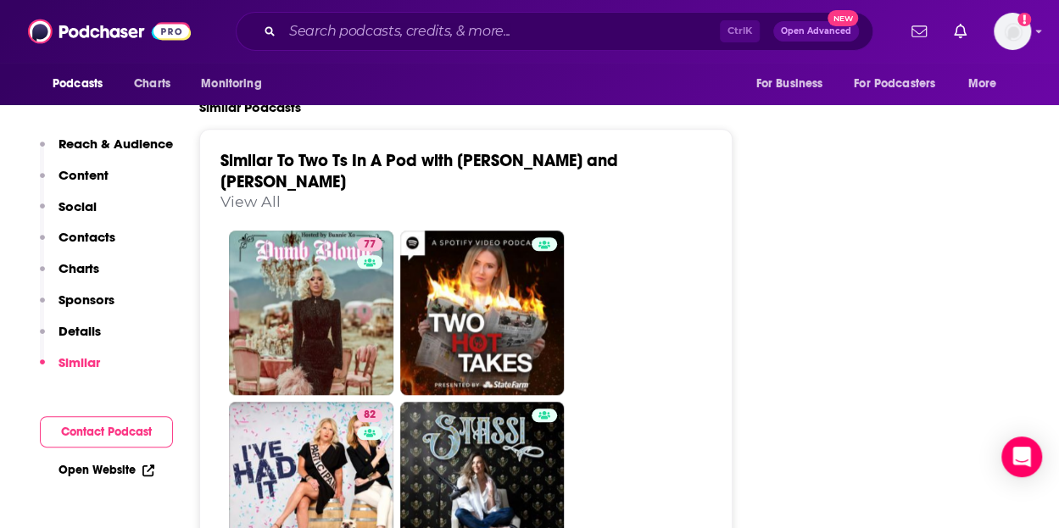
drag, startPoint x: 295, startPoint y: 367, endPoint x: 251, endPoint y: 362, distance: 44.4
click at [251, 402] on link "82 I've Had It" at bounding box center [311, 484] width 165 height 165
type input "[URL][DOMAIN_NAME]"
